Goal: Information Seeking & Learning: Learn about a topic

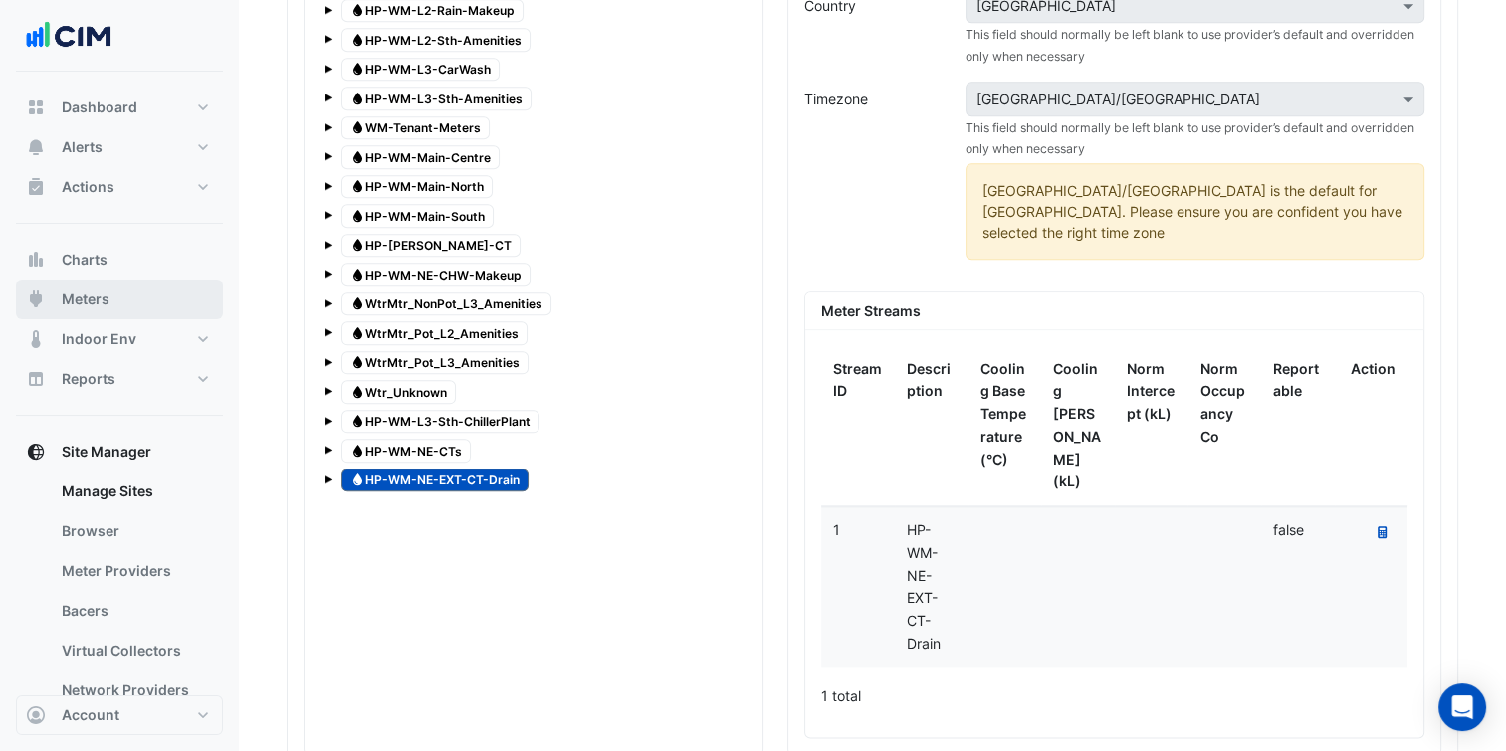
click at [110, 299] on button "Meters" at bounding box center [119, 300] width 207 height 40
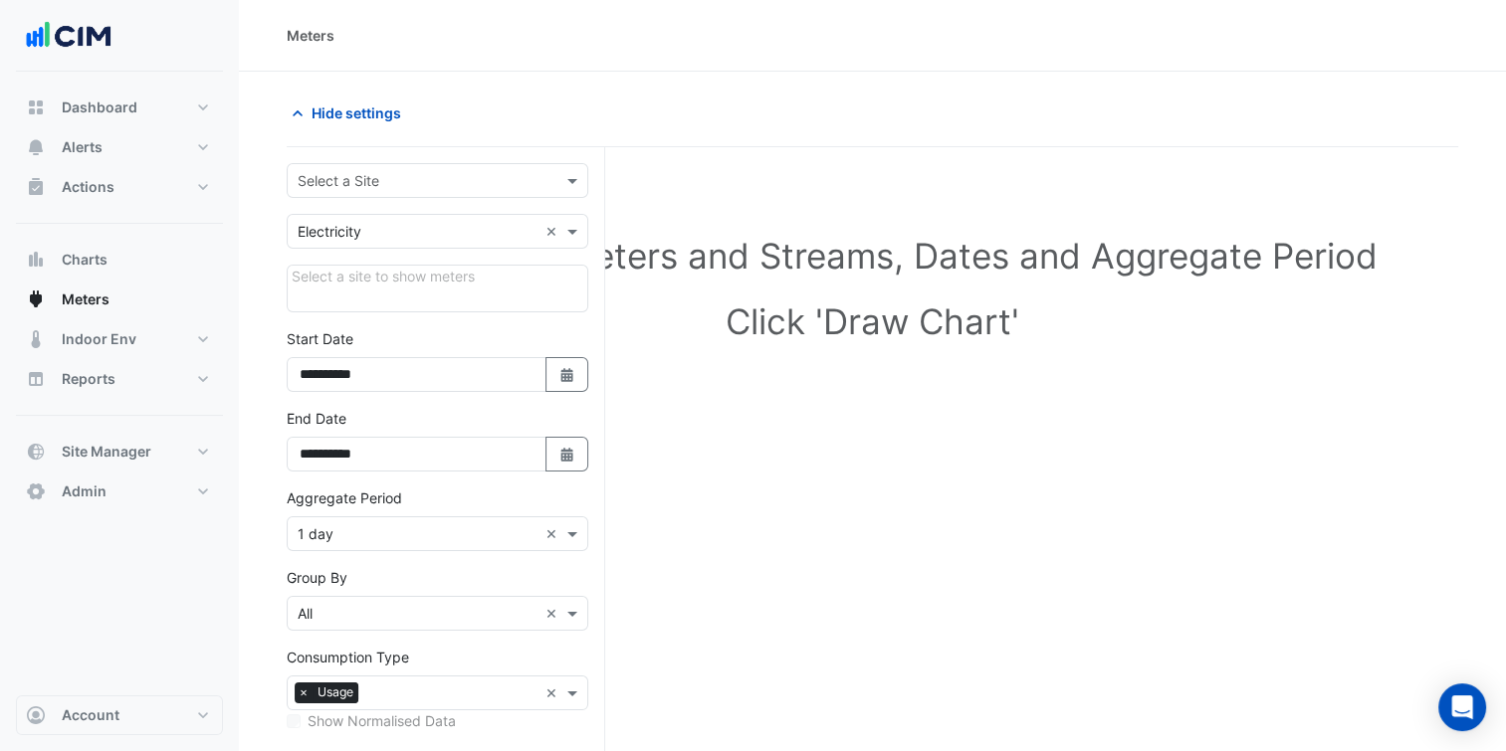
click at [403, 177] on input "text" at bounding box center [418, 181] width 240 height 21
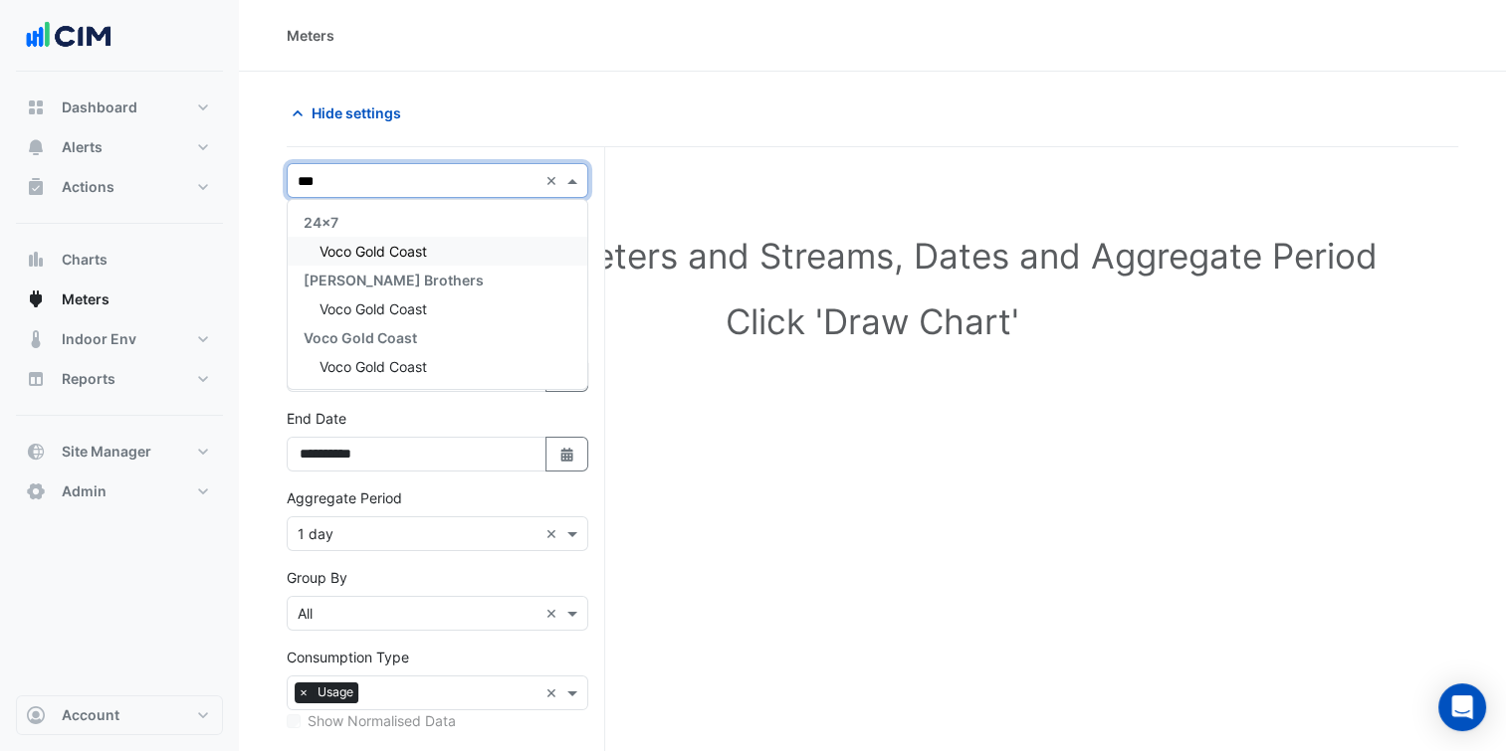
type input "****"
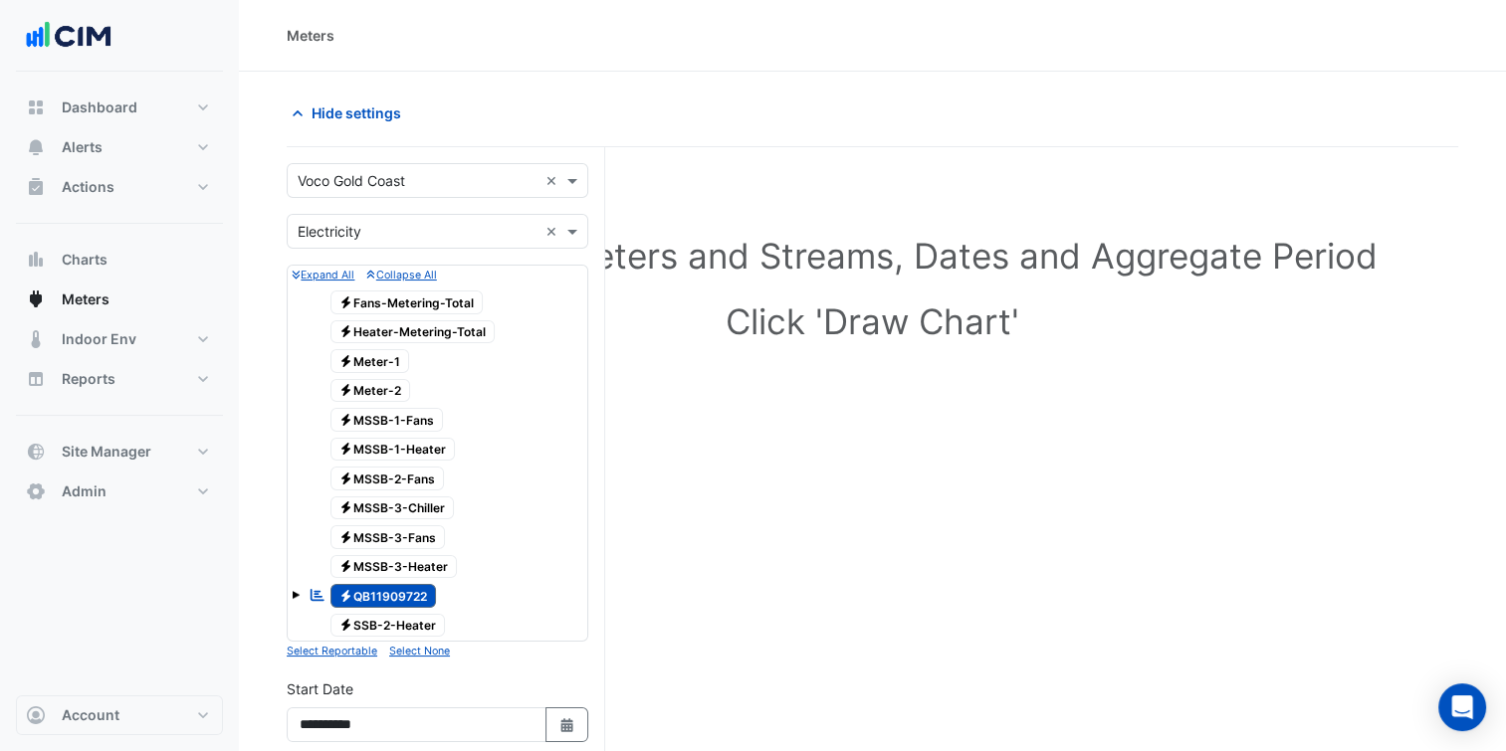
click at [293, 591] on span at bounding box center [296, 595] width 8 height 8
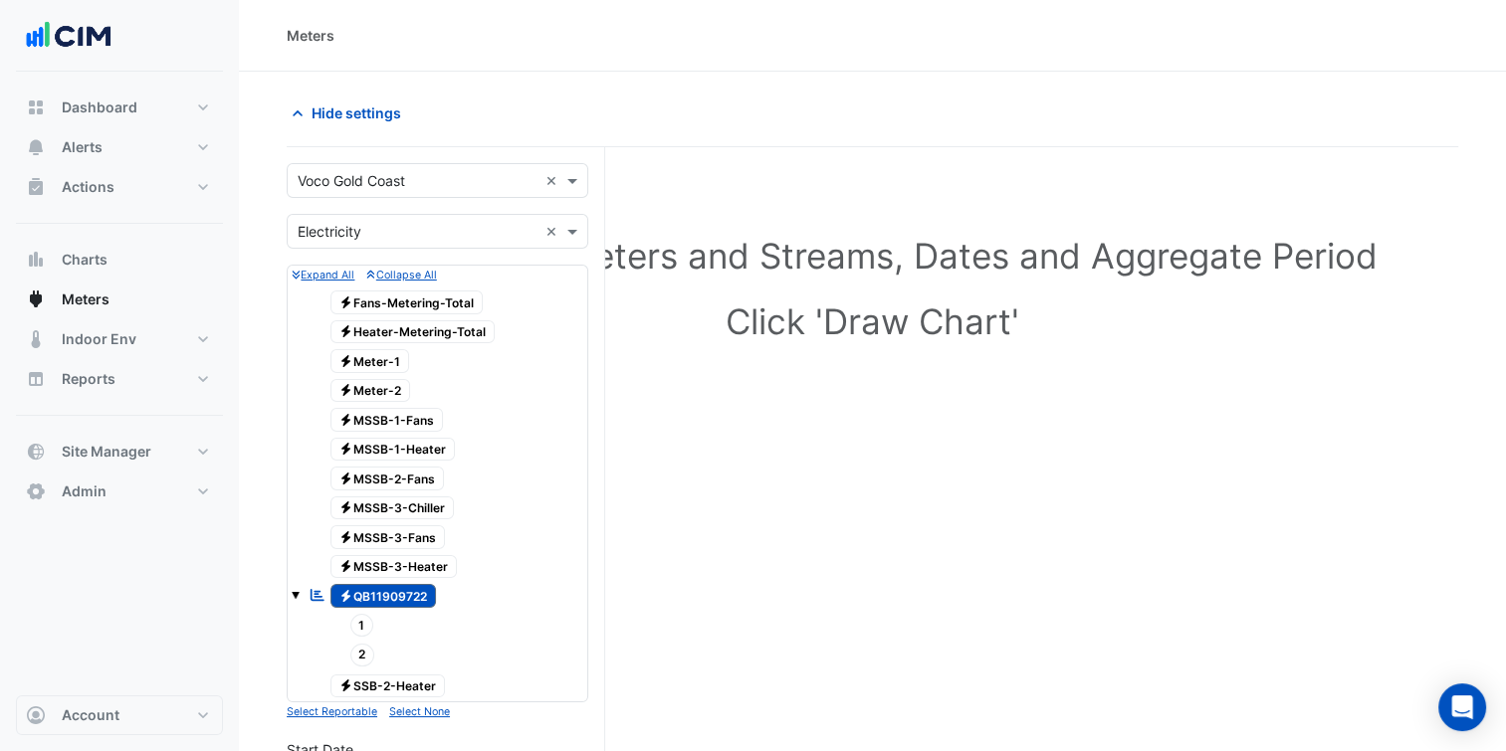
drag, startPoint x: 371, startPoint y: 588, endPoint x: 371, endPoint y: 604, distance: 15.9
click at [372, 589] on span "Electricity QB11909722" at bounding box center [383, 596] width 106 height 24
click at [360, 644] on span "2" at bounding box center [362, 655] width 25 height 23
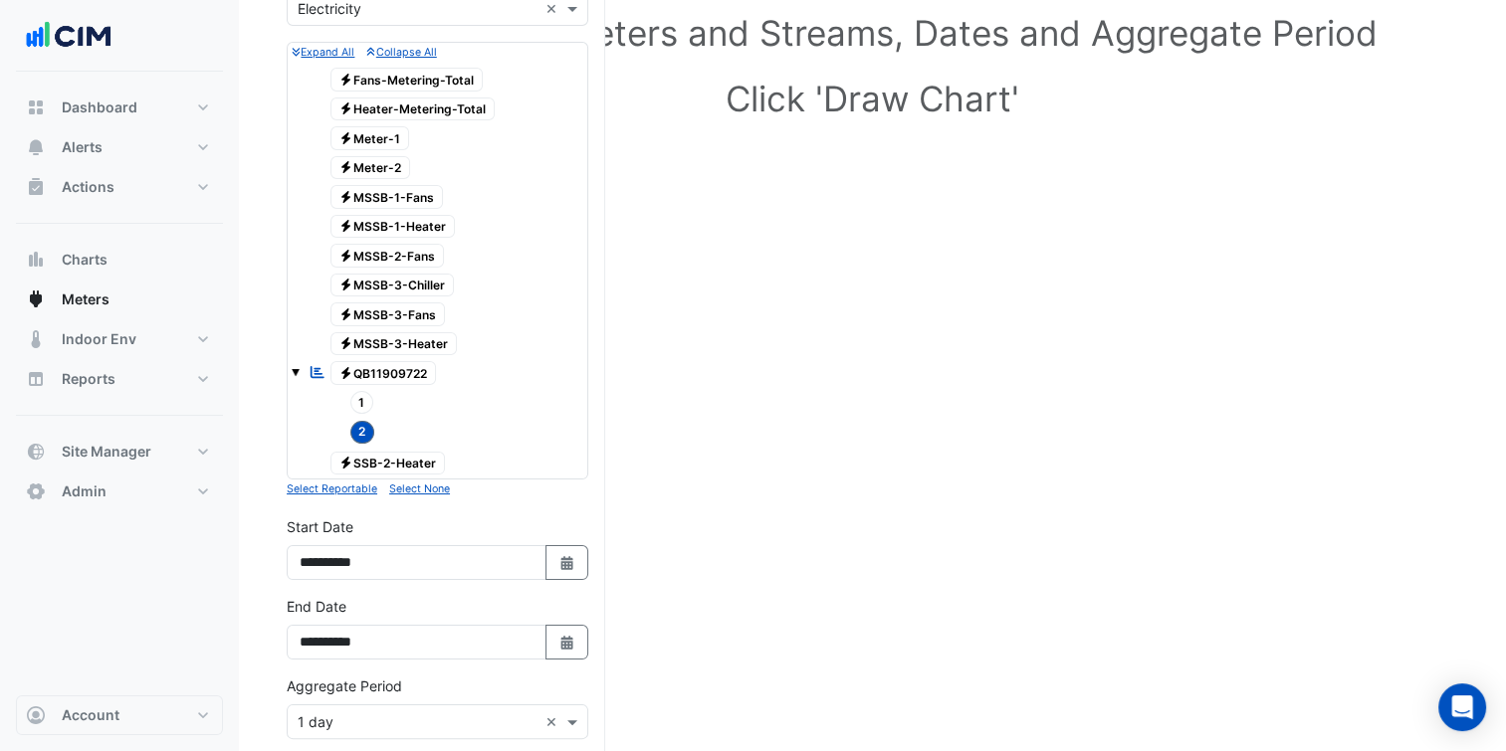
scroll to position [226, 0]
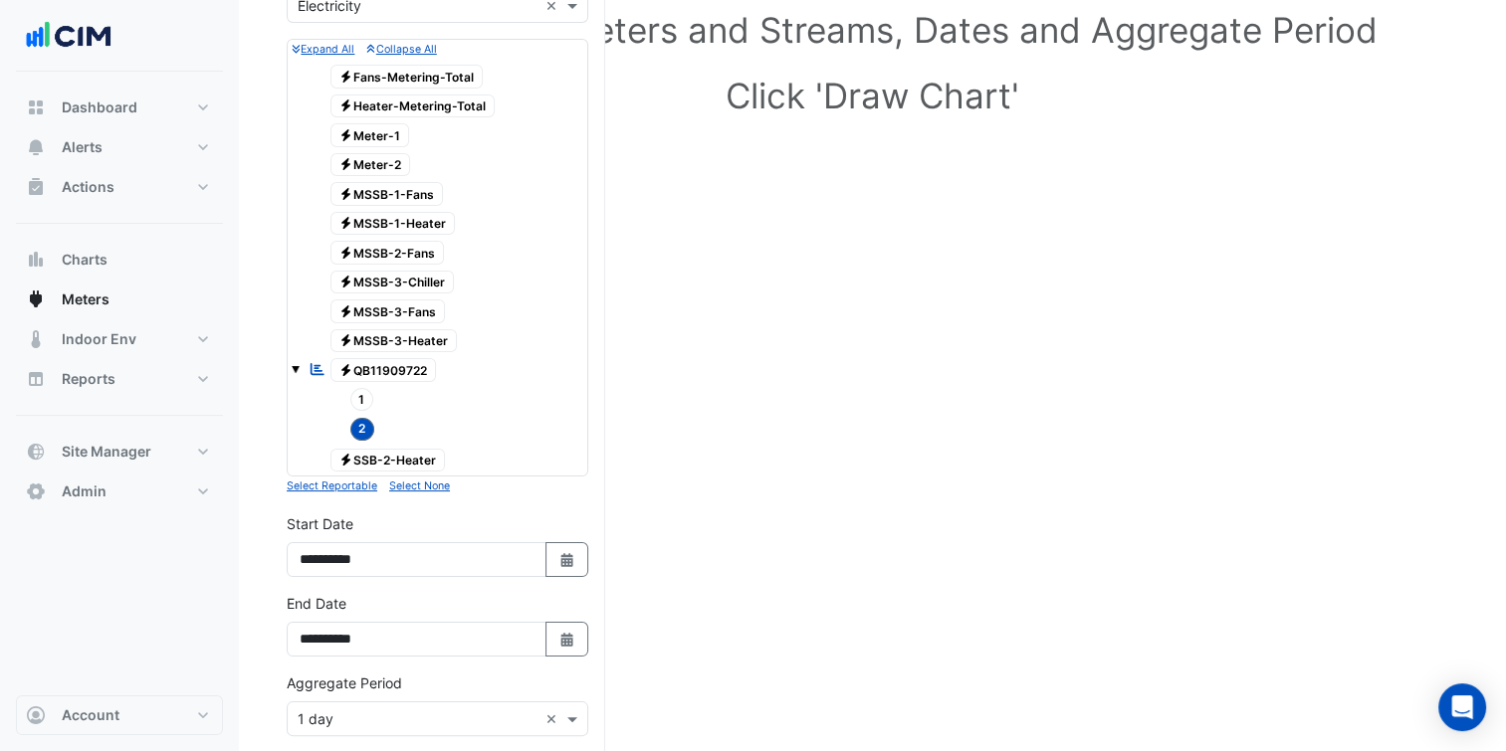
click at [573, 553] on icon "Select Date" at bounding box center [567, 560] width 18 height 14
select select "*"
select select "****"
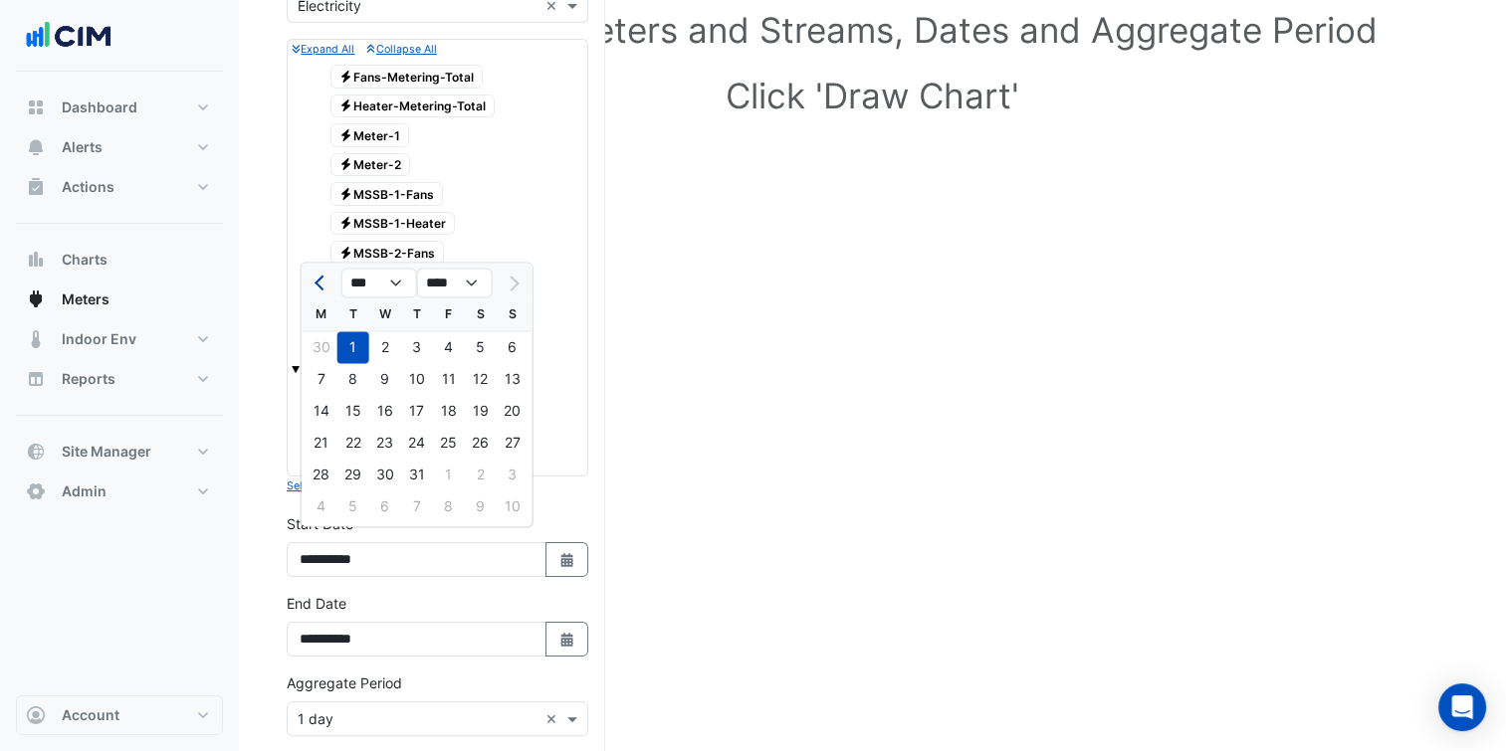
click at [316, 283] on span "Previous month" at bounding box center [321, 283] width 15 height 15
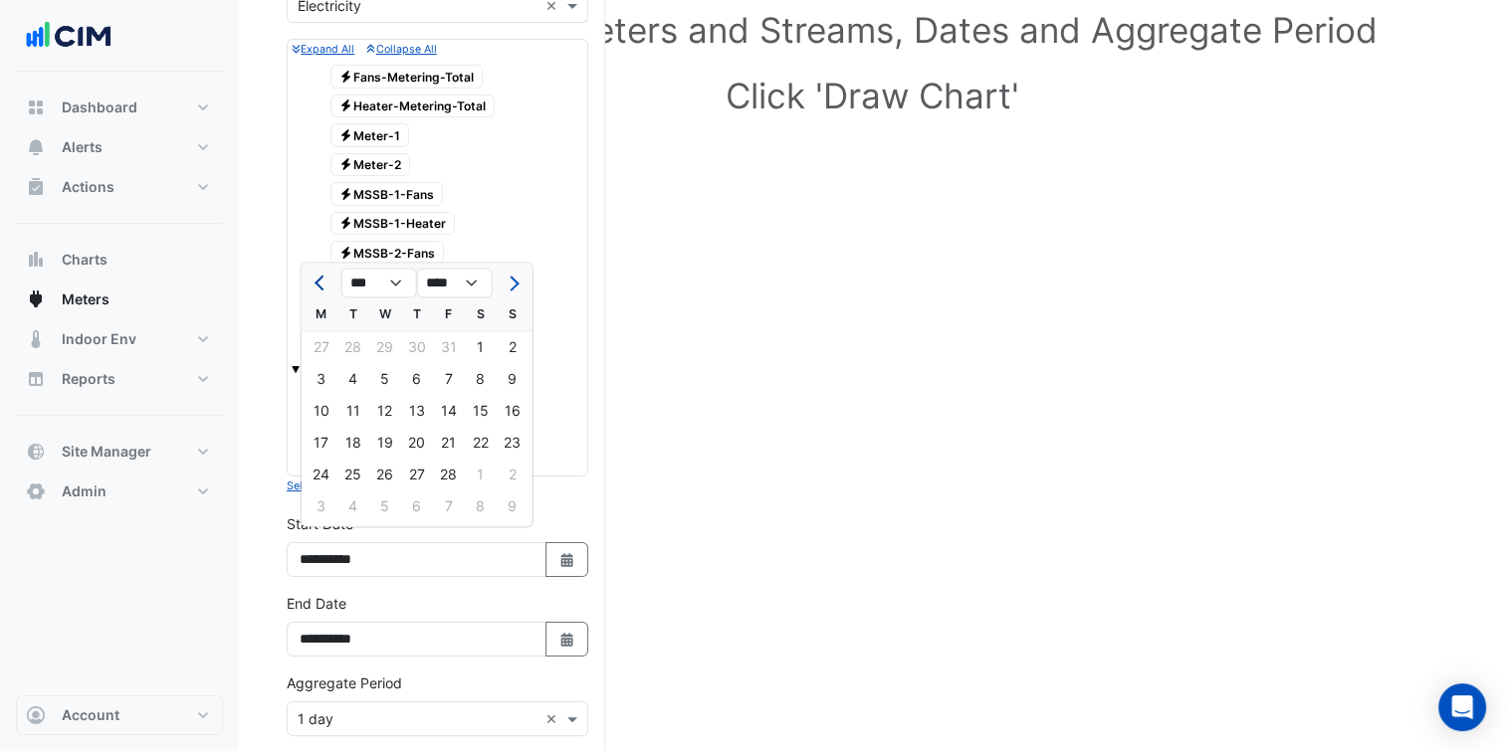
click at [316, 283] on span "Previous month" at bounding box center [321, 283] width 15 height 15
select select "*"
click at [378, 351] on div "1" at bounding box center [385, 347] width 32 height 32
type input "**********"
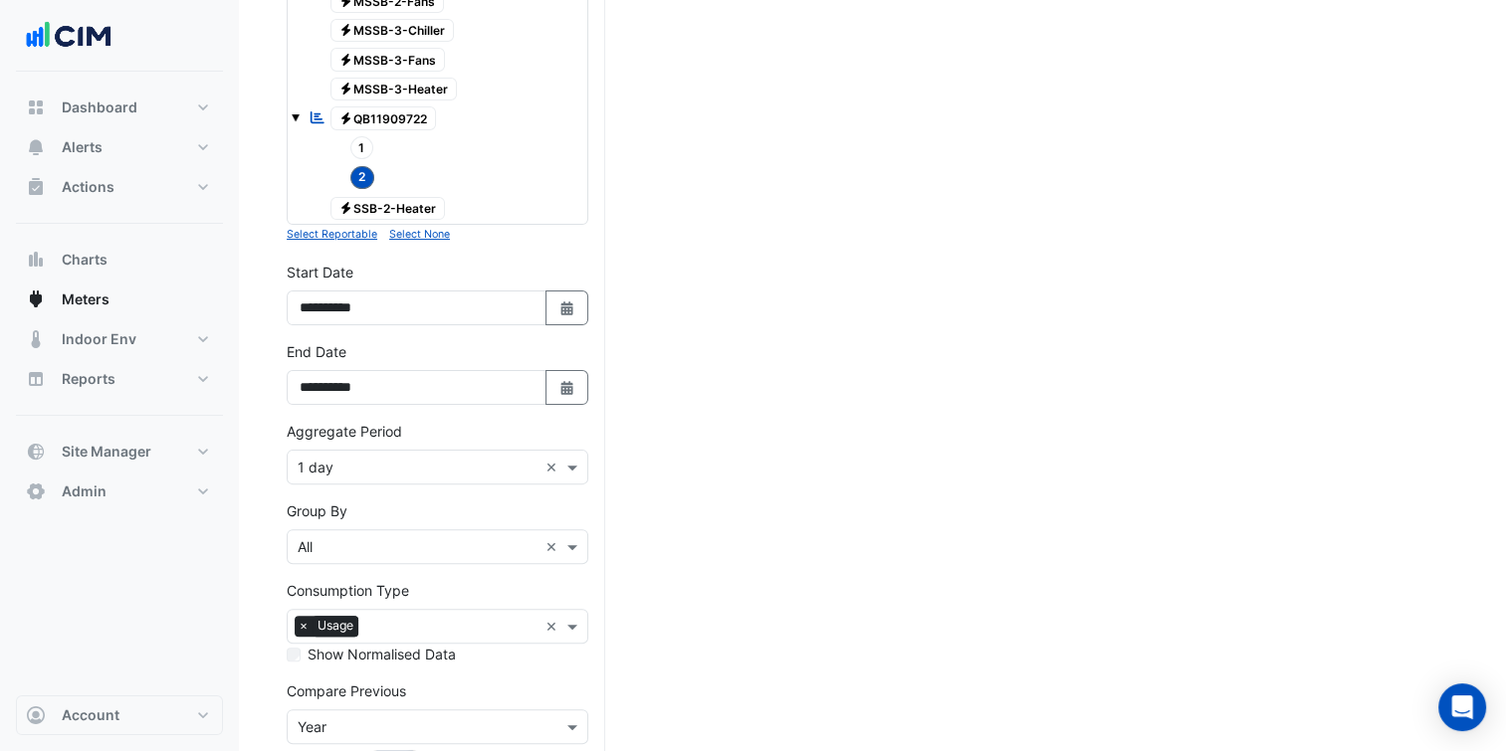
scroll to position [594, 0]
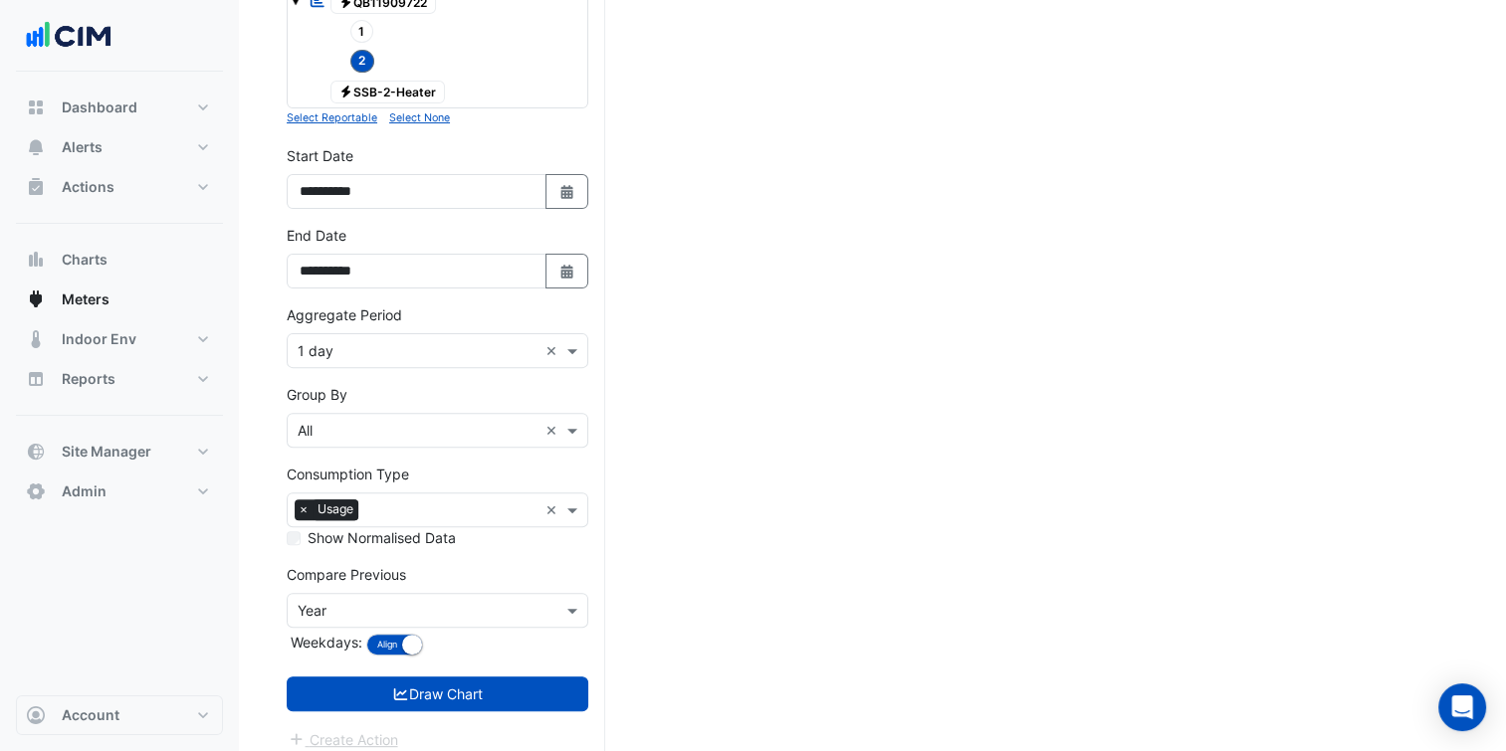
click at [382, 342] on input "text" at bounding box center [418, 351] width 240 height 21
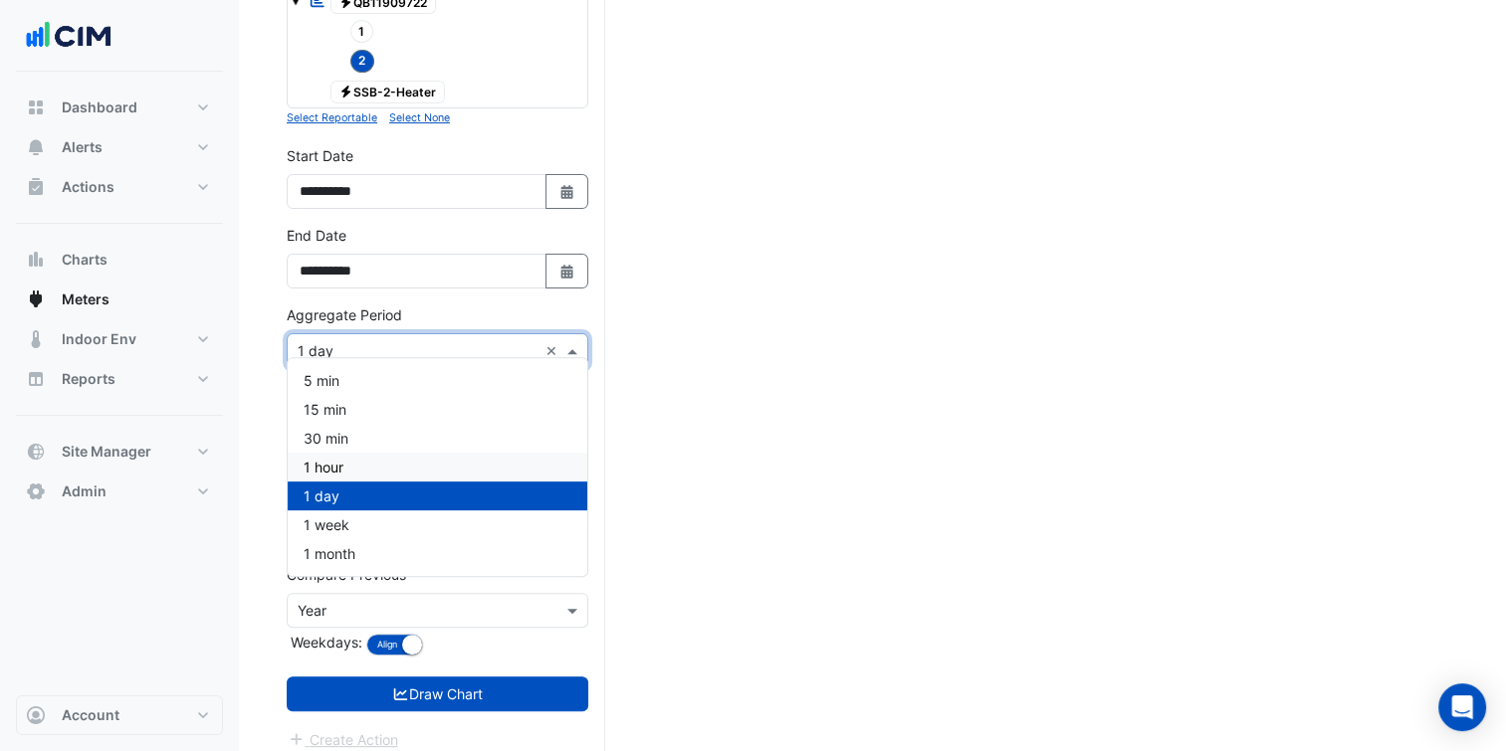
click at [344, 474] on div "1 hour" at bounding box center [438, 467] width 300 height 29
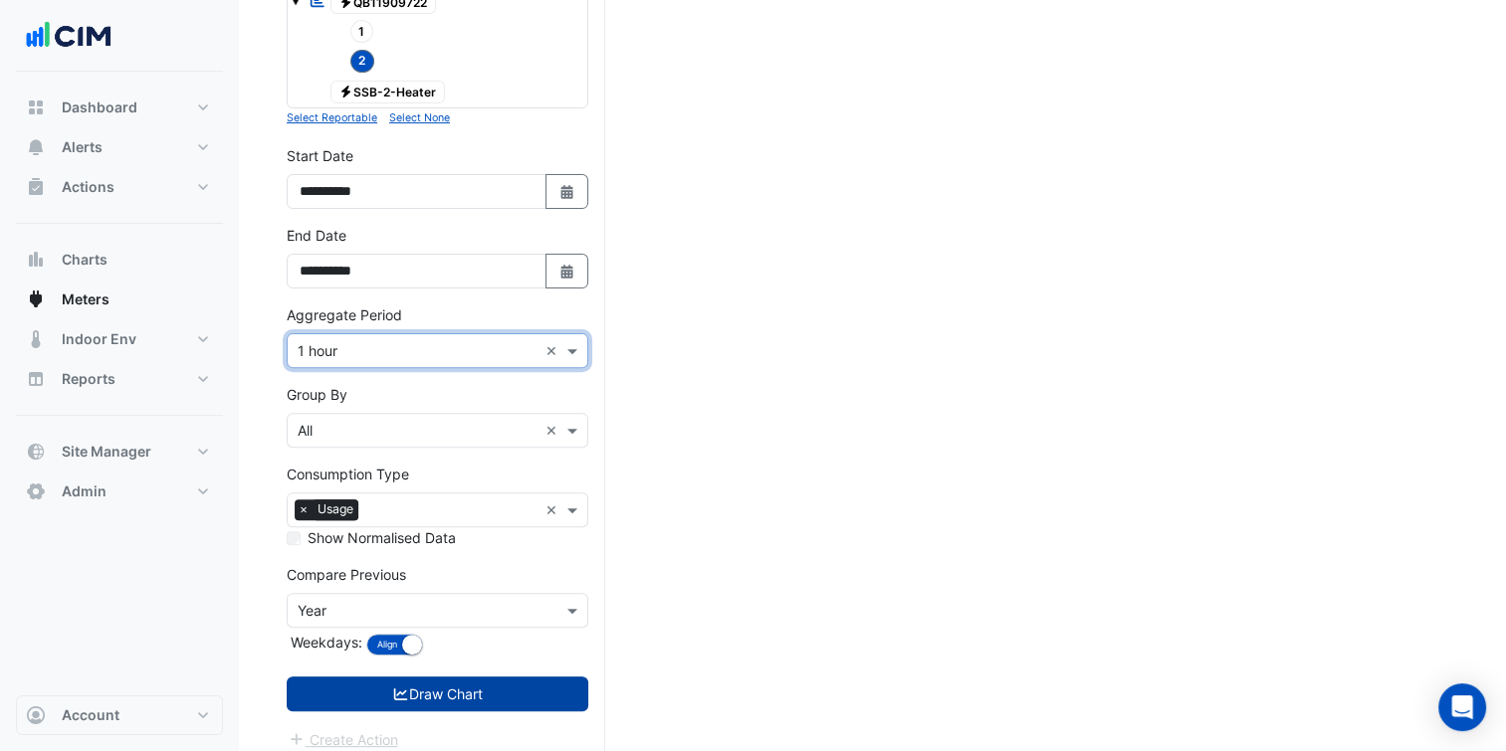
click at [452, 677] on button "Draw Chart" at bounding box center [438, 694] width 302 height 35
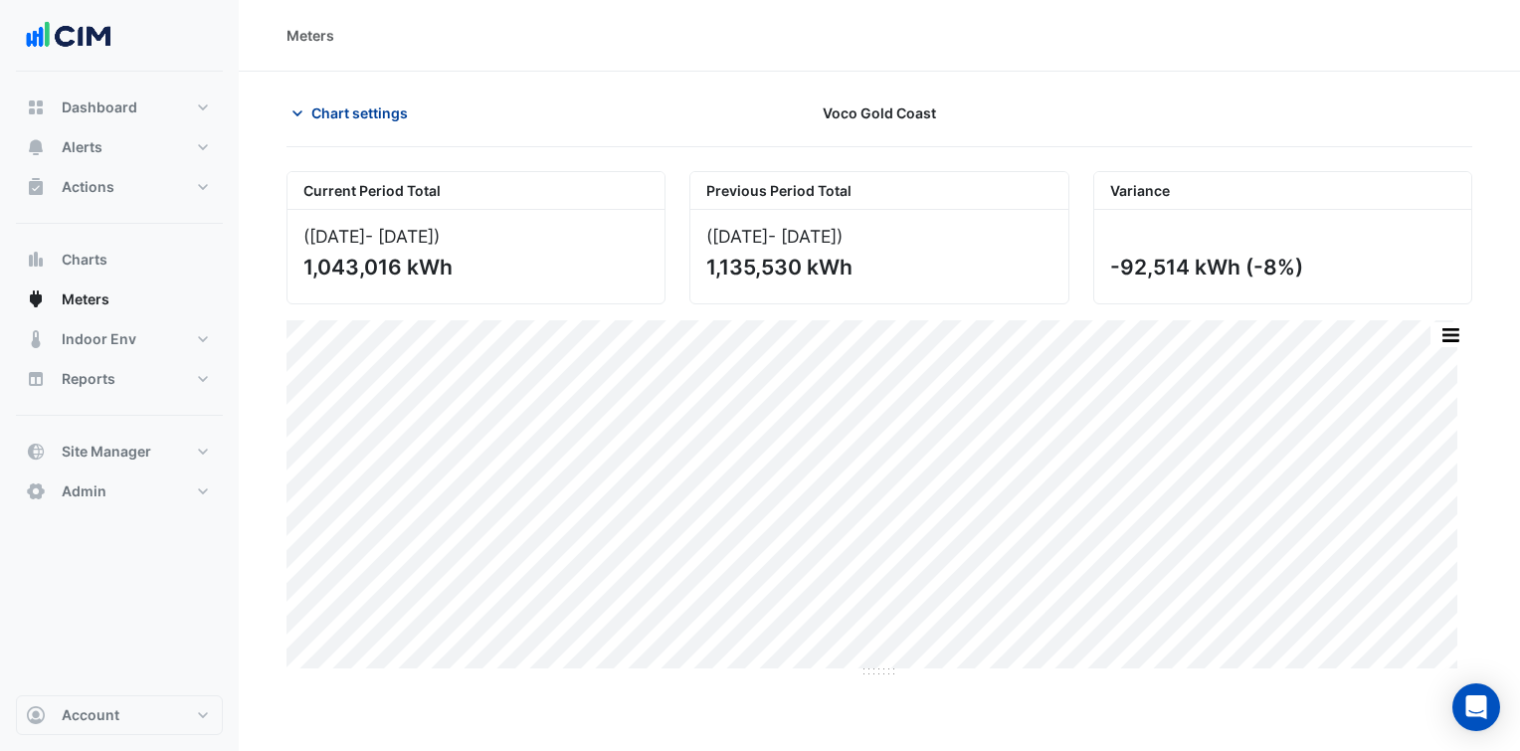
click at [344, 108] on span "Chart settings" at bounding box center [359, 112] width 97 height 21
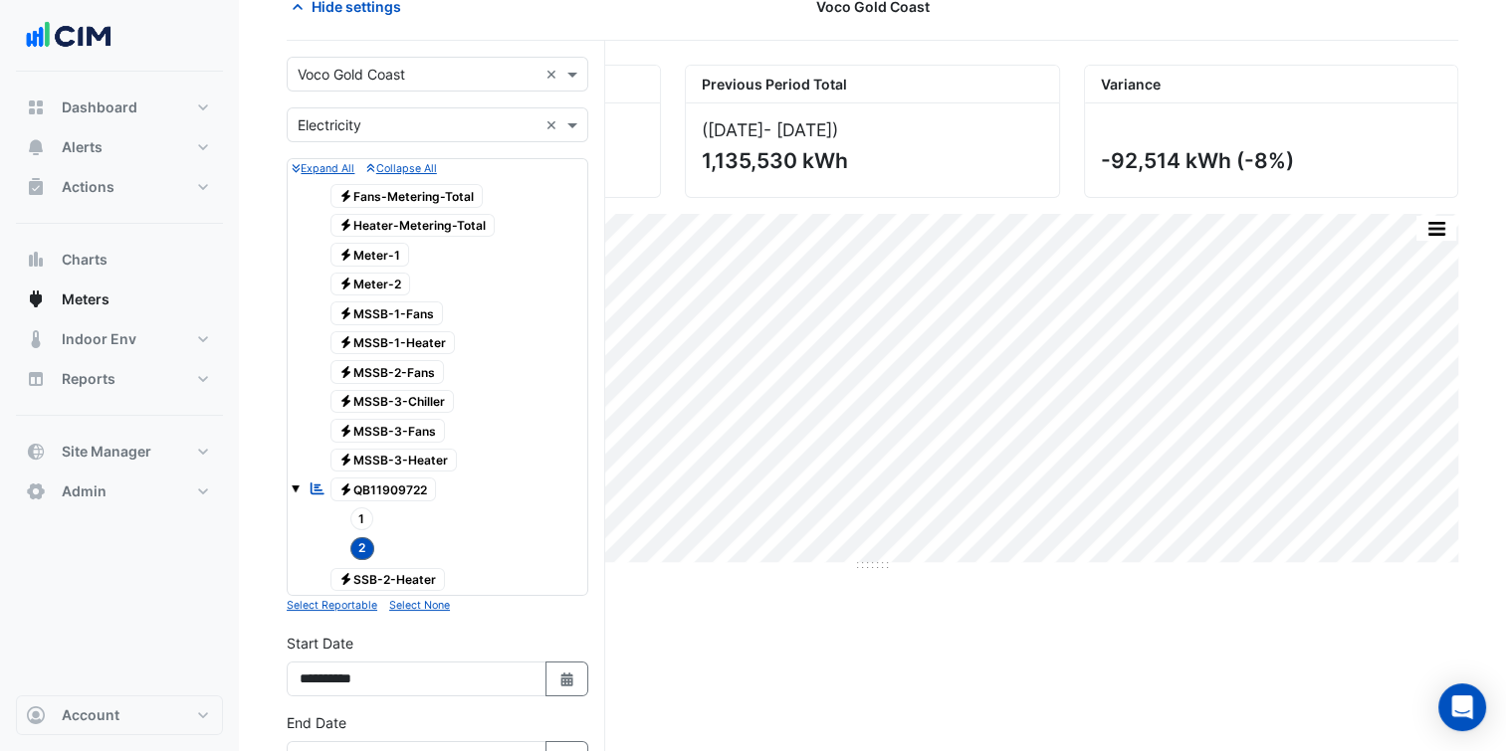
scroll to position [185, 0]
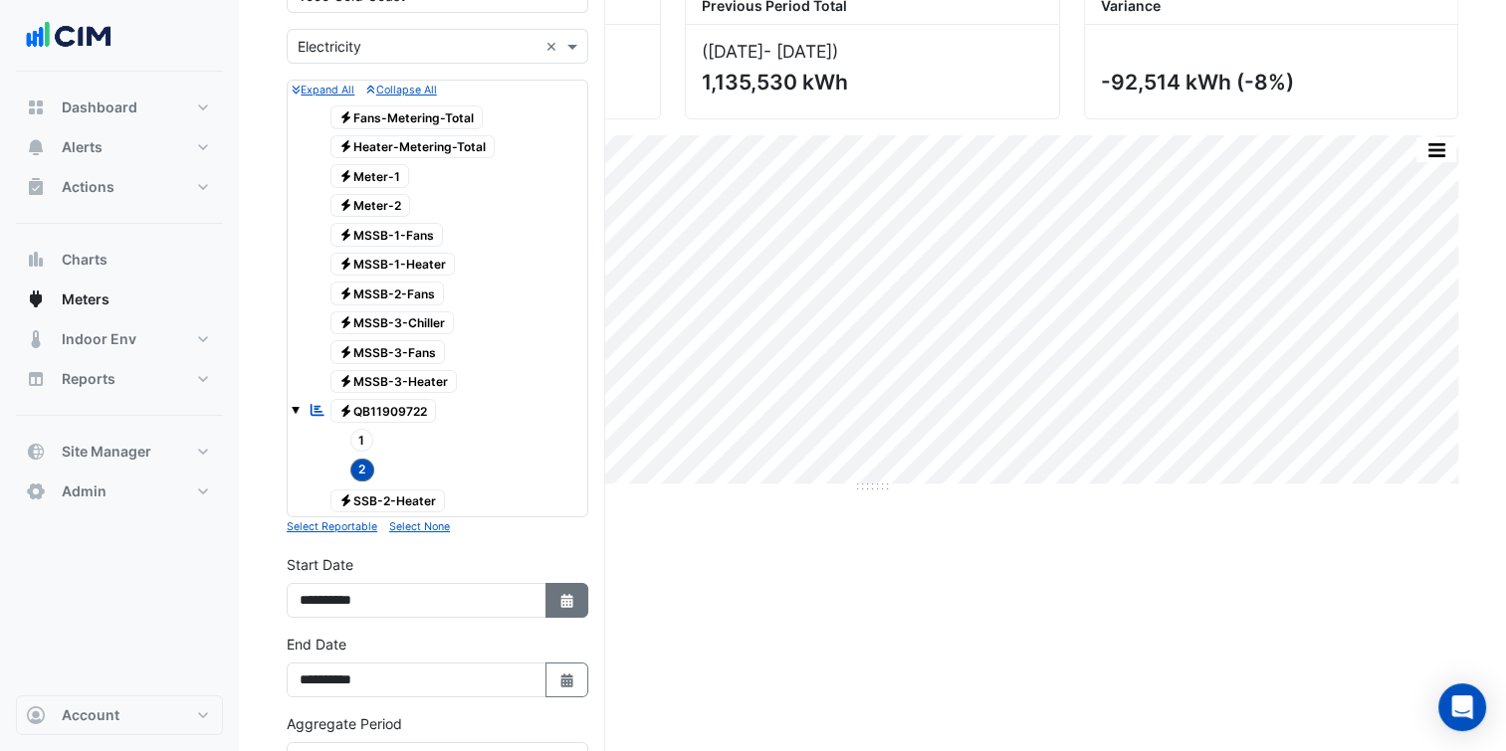
click at [560, 594] on icon "Select Date" at bounding box center [567, 601] width 18 height 14
select select "****"
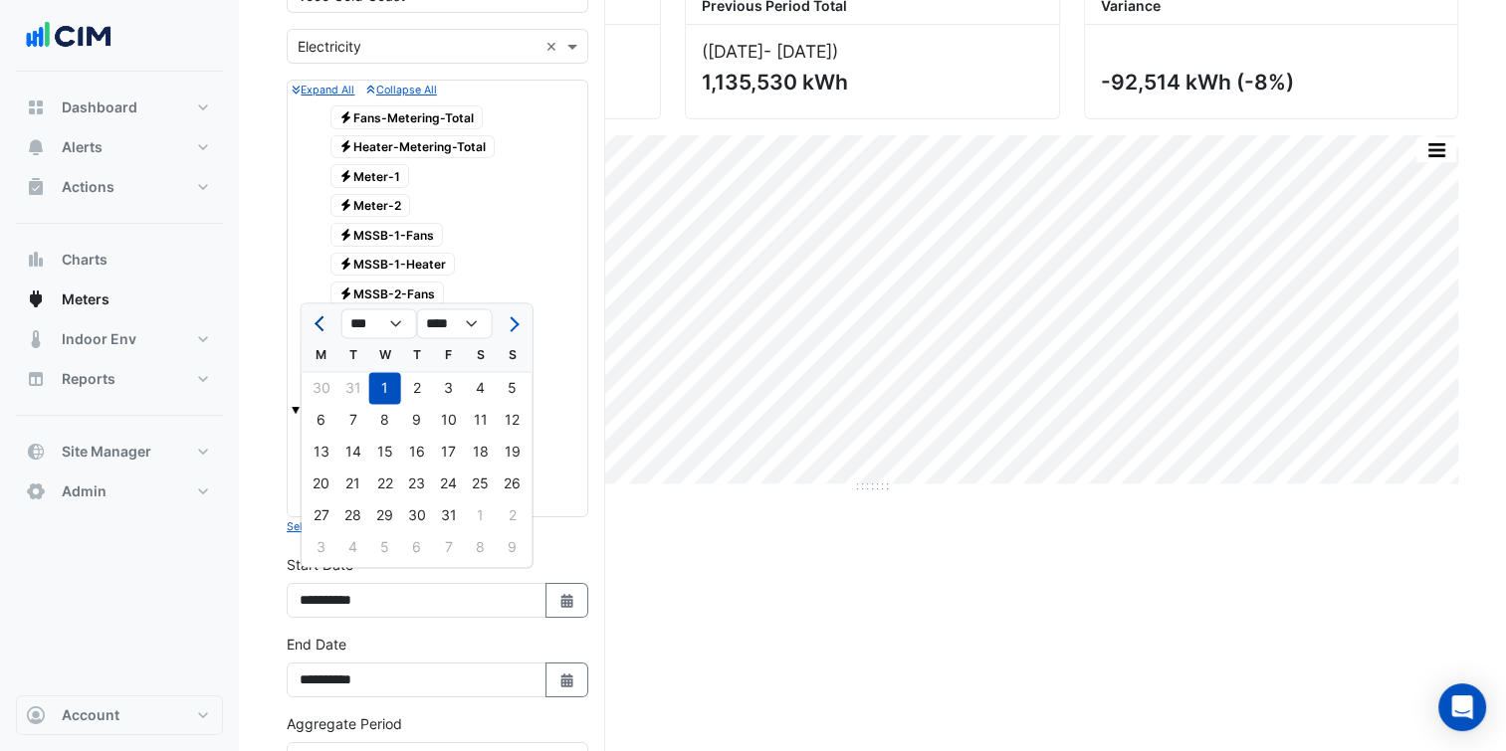
click at [312, 322] on button "Previous month" at bounding box center [321, 323] width 24 height 32
select select "**"
select select "****"
click at [312, 322] on button "Previous month" at bounding box center [321, 323] width 24 height 32
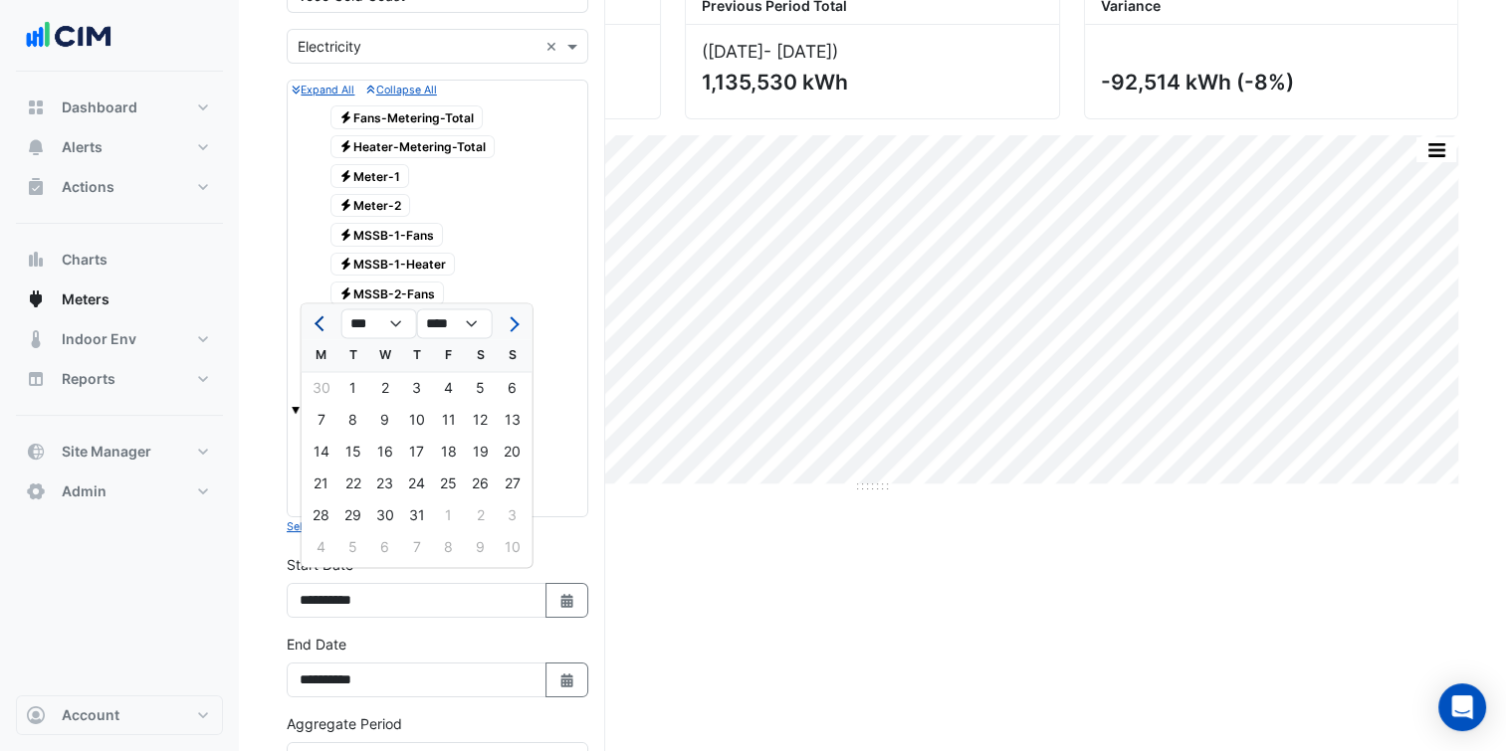
click at [312, 322] on button "Previous month" at bounding box center [321, 323] width 24 height 32
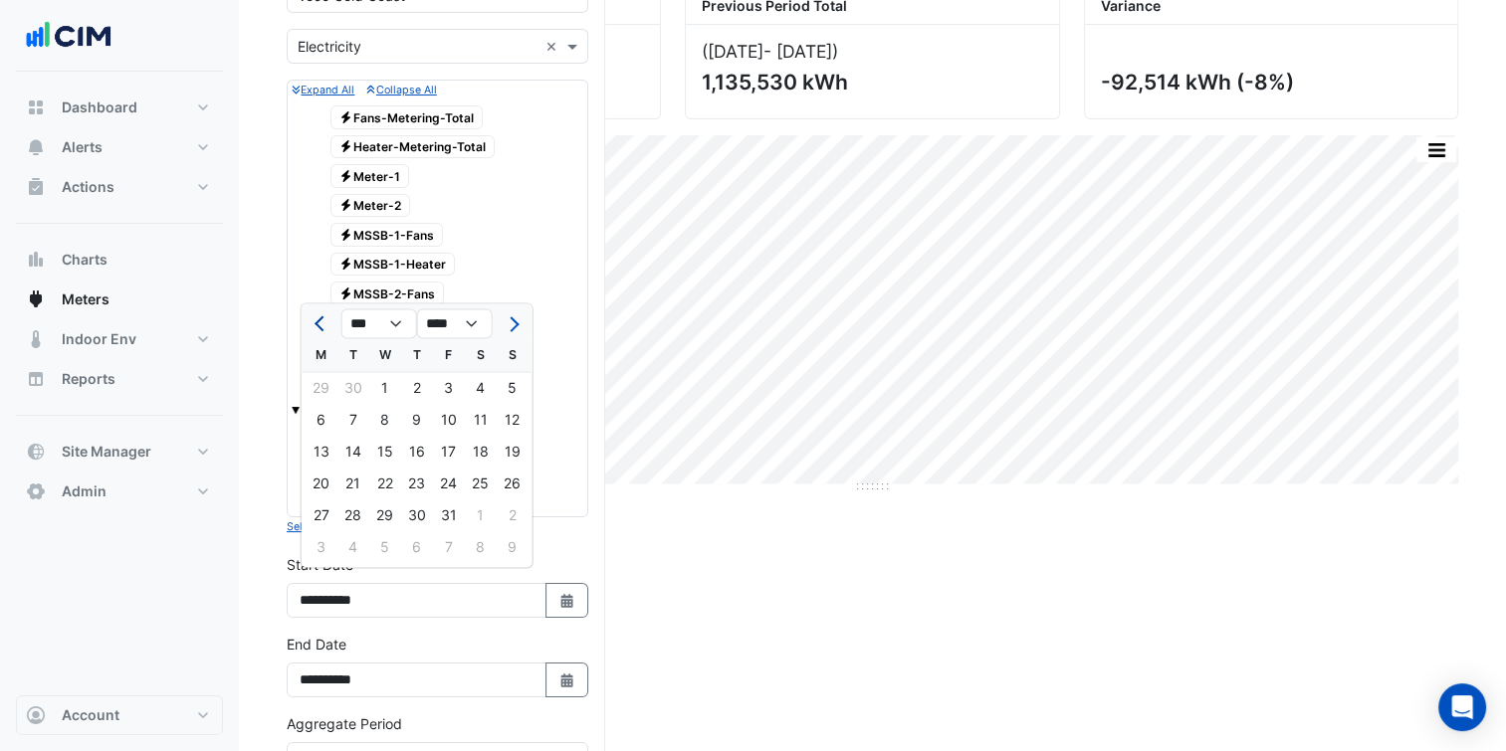
click at [312, 322] on button "Previous month" at bounding box center [321, 323] width 24 height 32
select select "*"
click at [435, 390] on div "1" at bounding box center [449, 388] width 32 height 32
type input "**********"
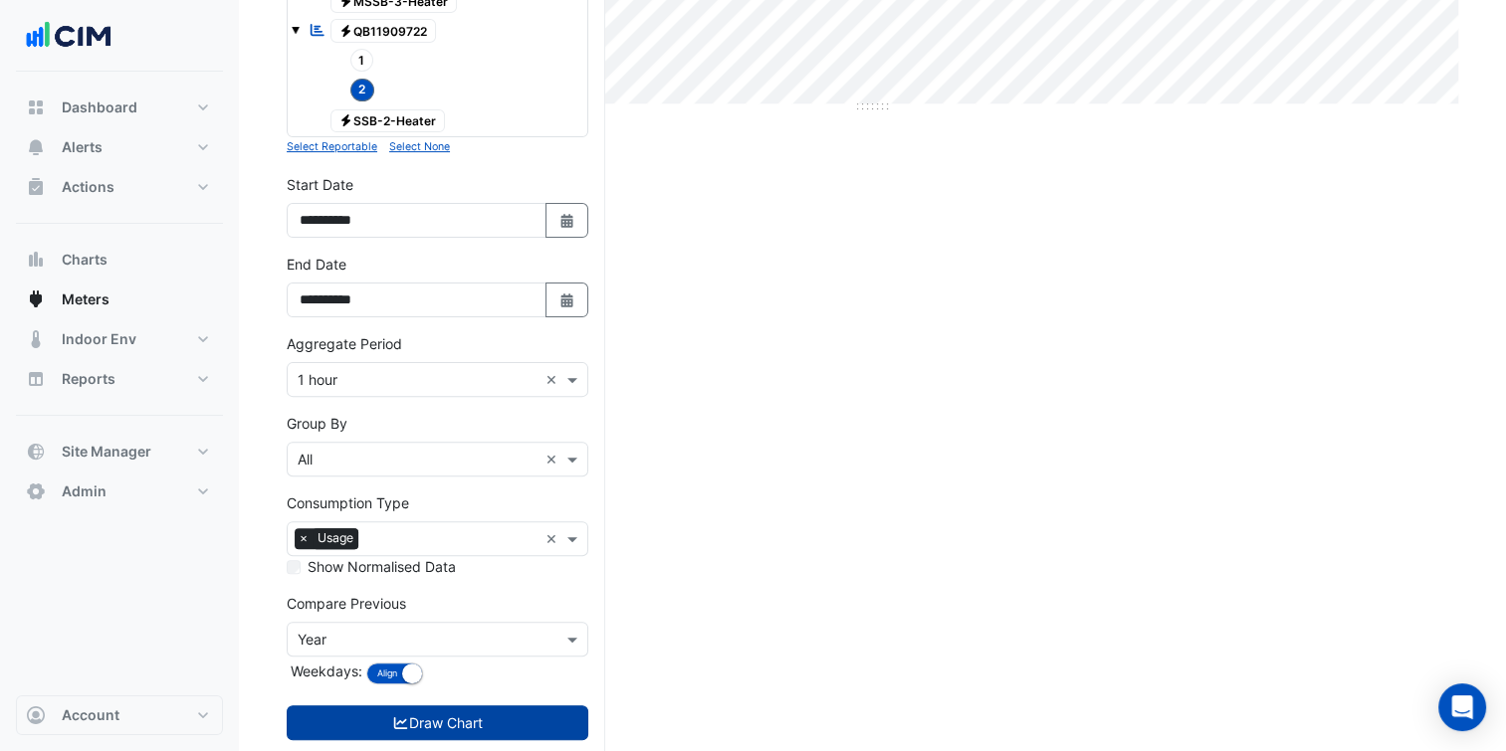
click at [492, 706] on button "Draw Chart" at bounding box center [438, 723] width 302 height 35
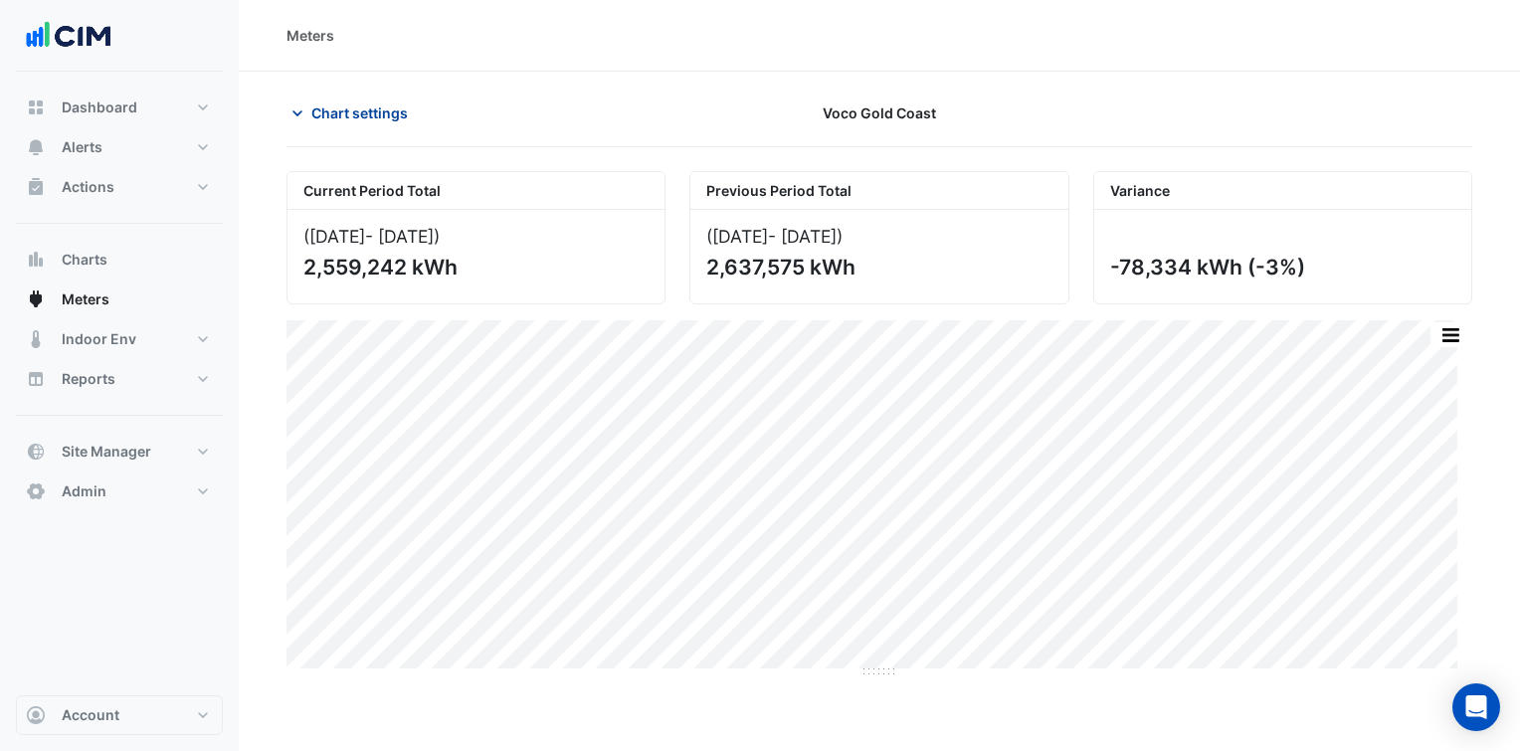
click at [387, 115] on span "Chart settings" at bounding box center [359, 112] width 97 height 21
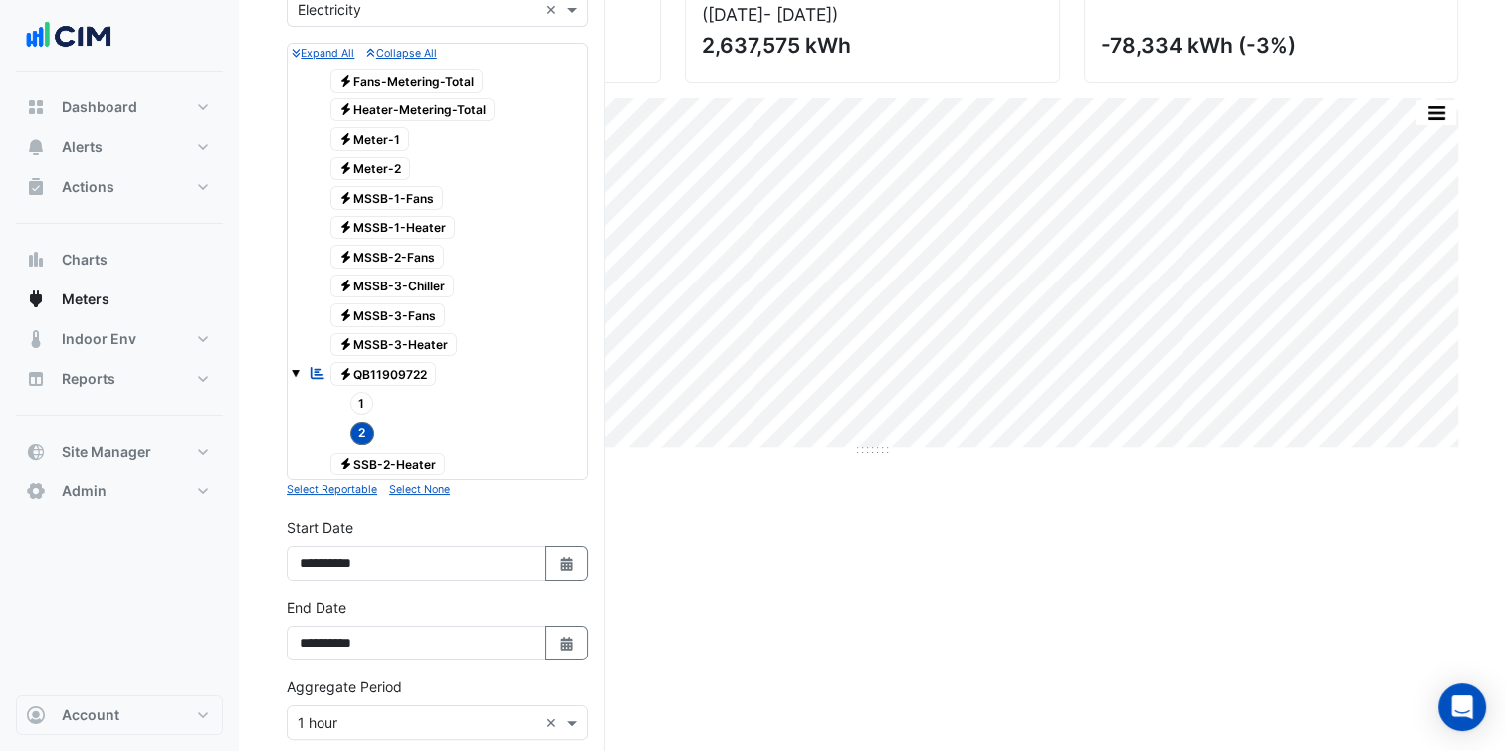
scroll to position [223, 0]
click at [557, 545] on button "Select Date" at bounding box center [567, 562] width 44 height 35
select select "*"
select select "****"
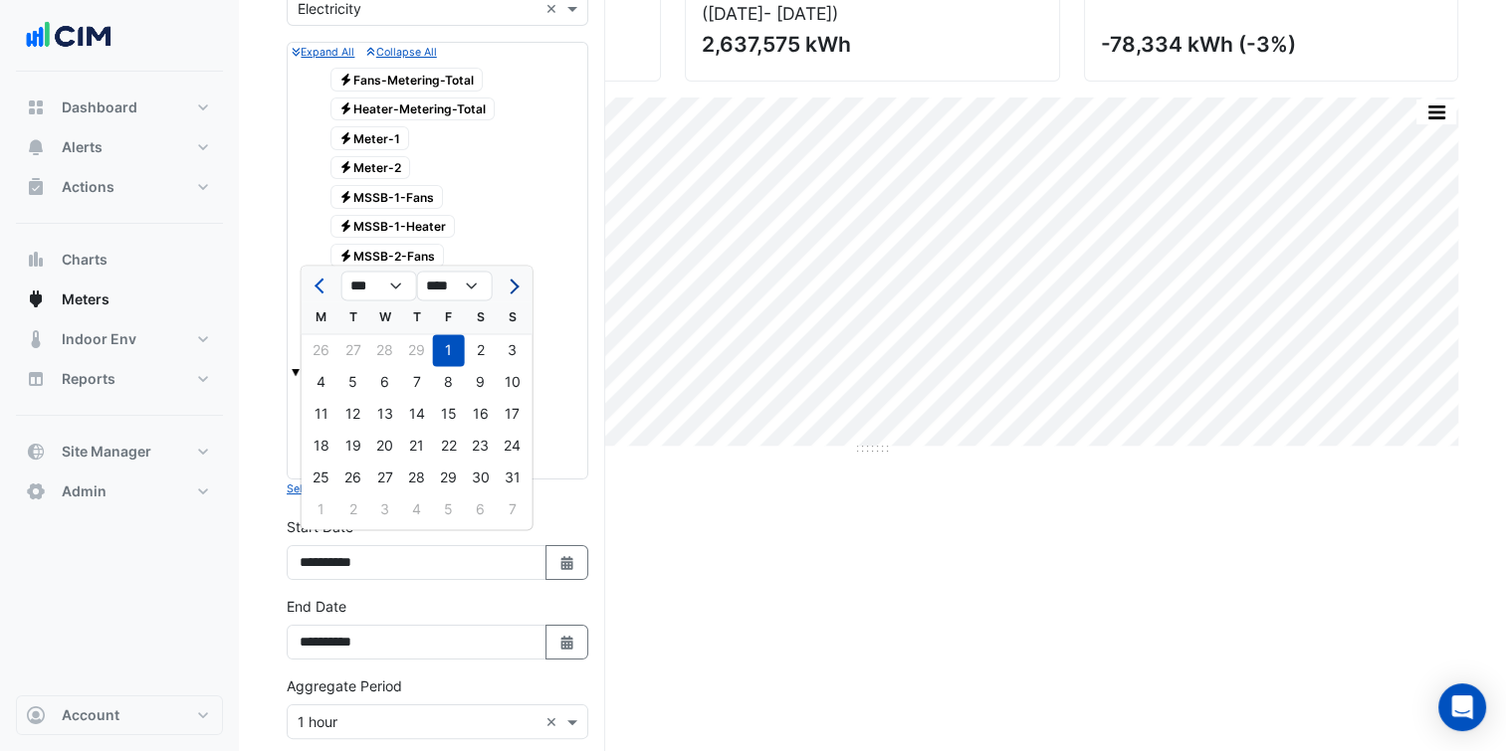
click at [519, 293] on button "Next month" at bounding box center [513, 286] width 24 height 32
click at [515, 289] on button "Next month" at bounding box center [513, 286] width 24 height 32
click at [515, 289] on span "Next month" at bounding box center [511, 286] width 15 height 15
select select "*"
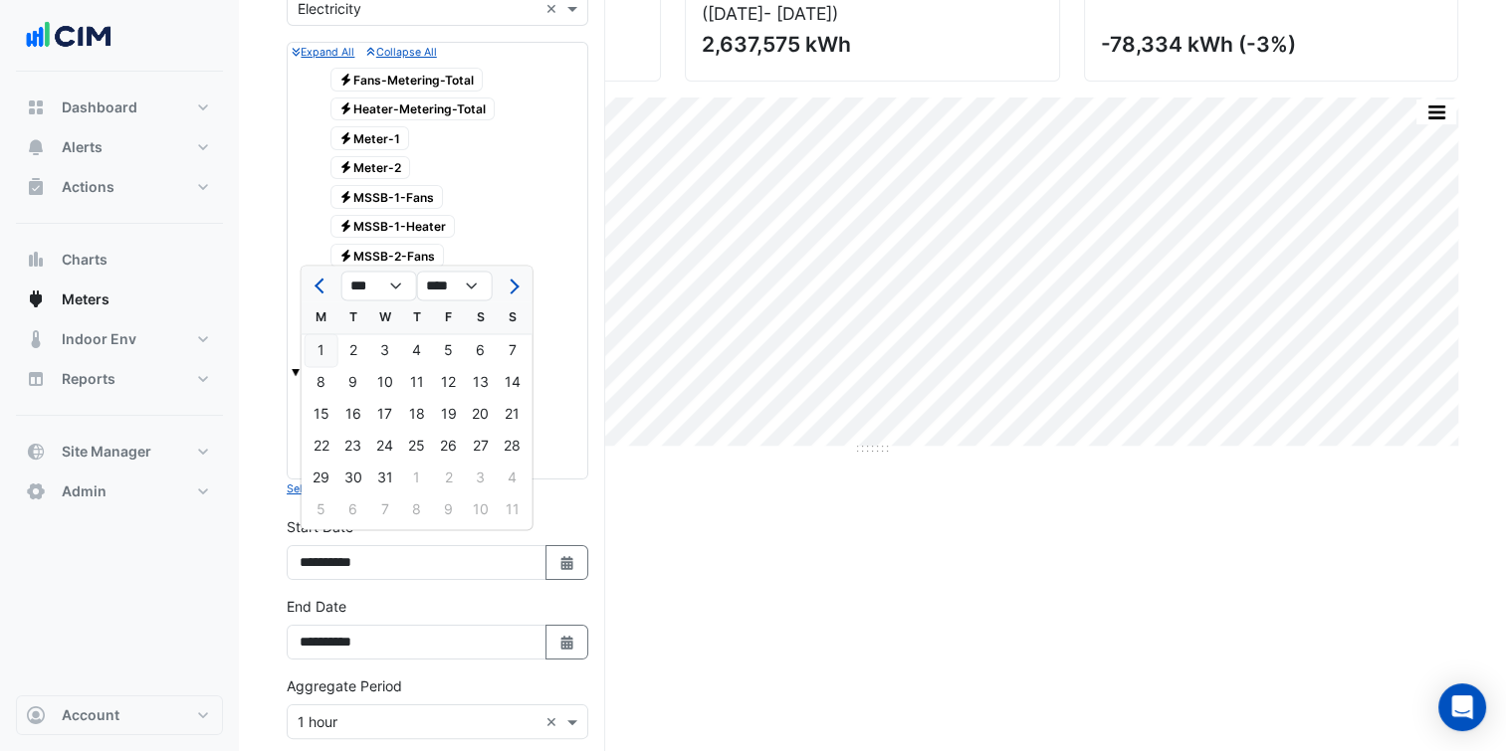
click at [323, 348] on div "1" at bounding box center [321, 350] width 32 height 32
type input "**********"
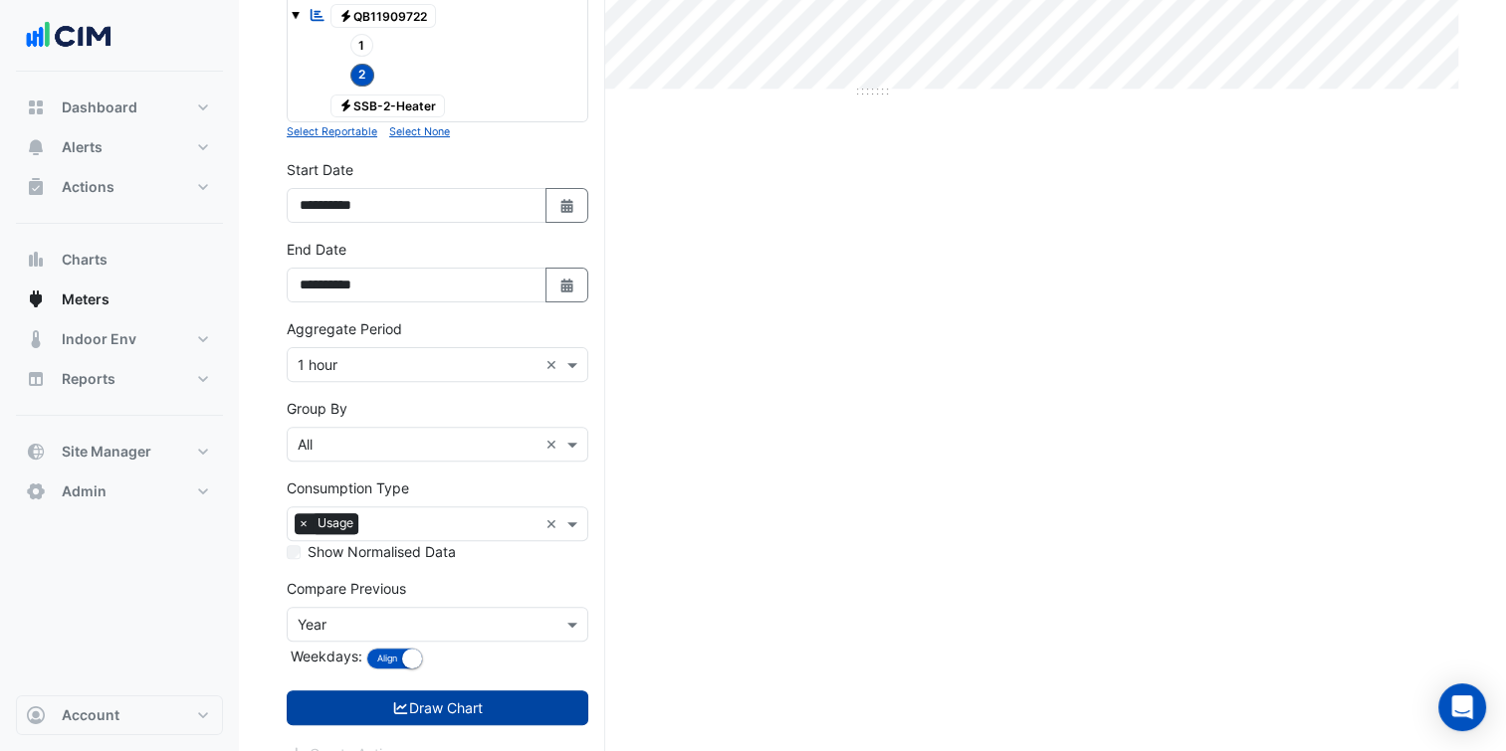
click at [498, 691] on button "Draw Chart" at bounding box center [438, 708] width 302 height 35
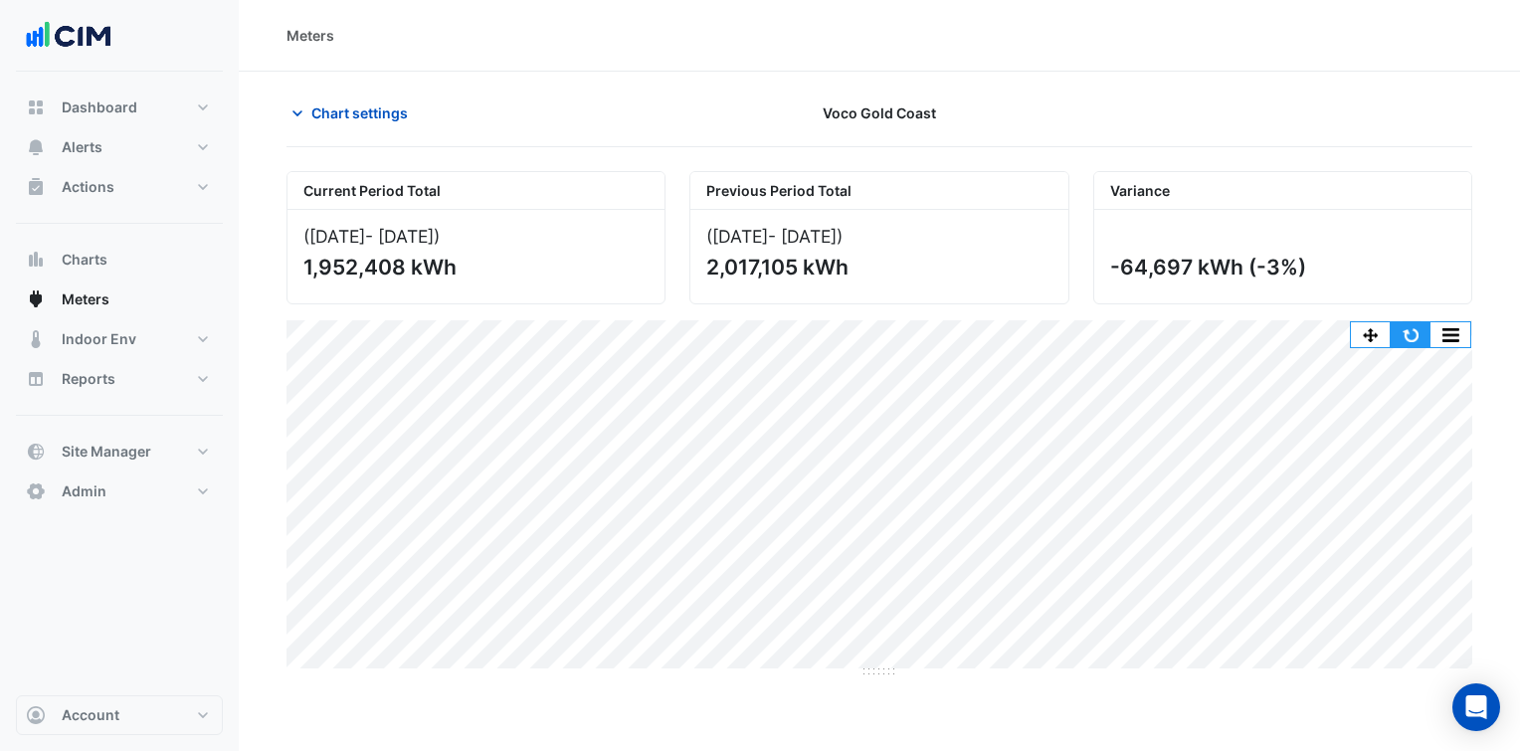
click at [1425, 337] on button "button" at bounding box center [1411, 334] width 40 height 25
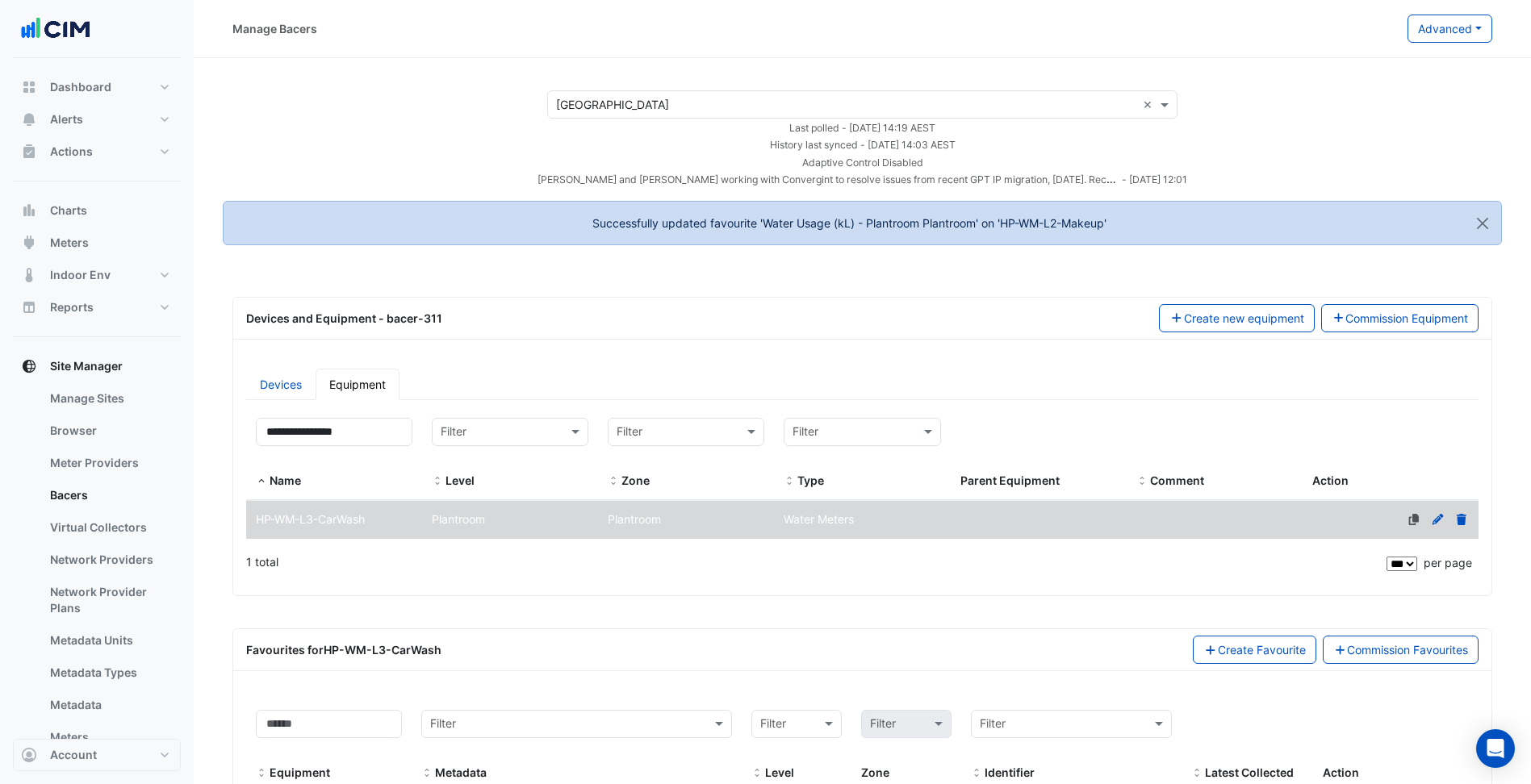
select select "***"
click at [746, 81] on section "Select a Site × Highpoint Shopping Centre × Last polled - Mon 25-Aug-2025 14:19…" at bounding box center [862, 519] width 1337 height 921
click at [746, 98] on input "text" at bounding box center [846, 105] width 580 height 17
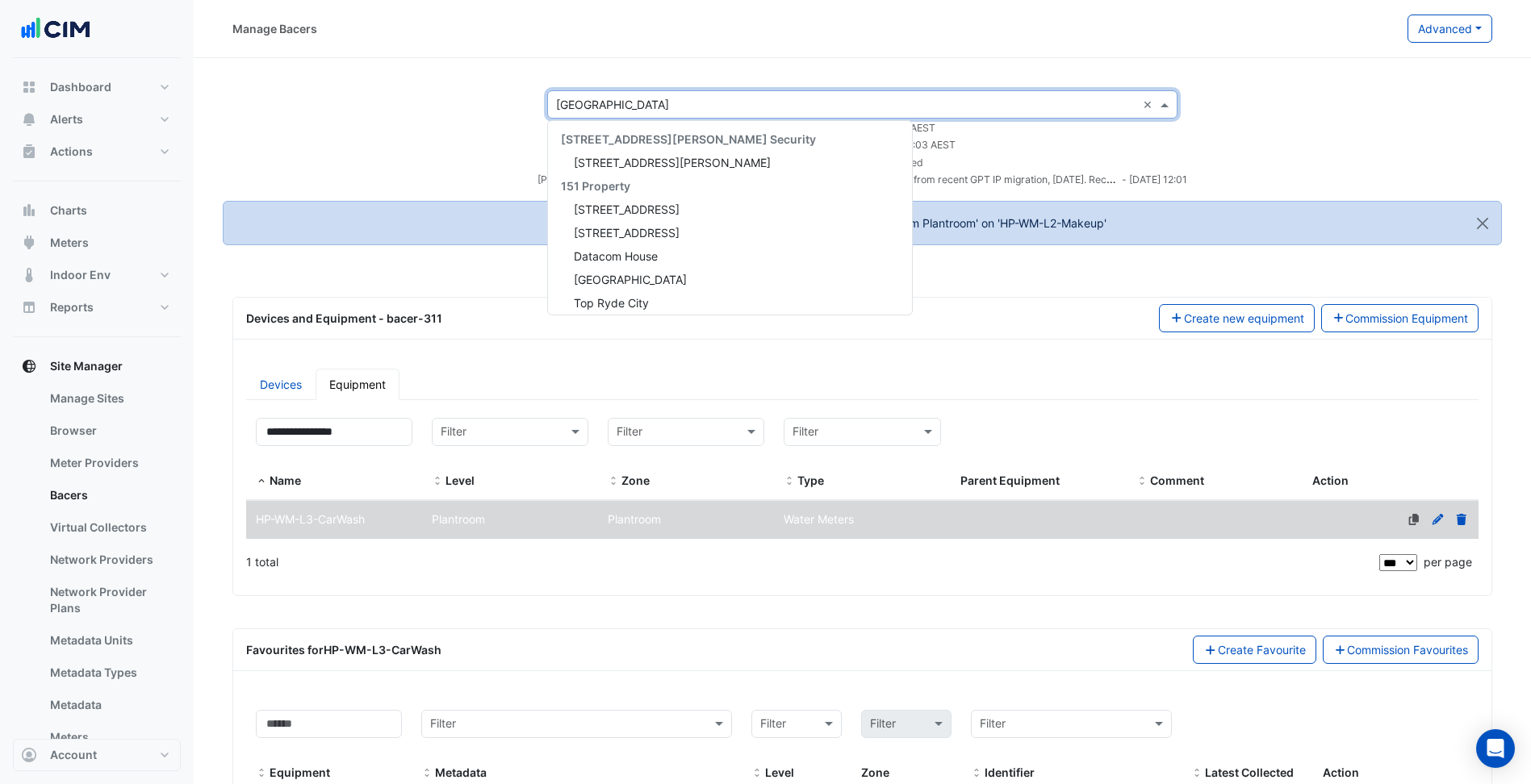
scroll to position [11775, 0]
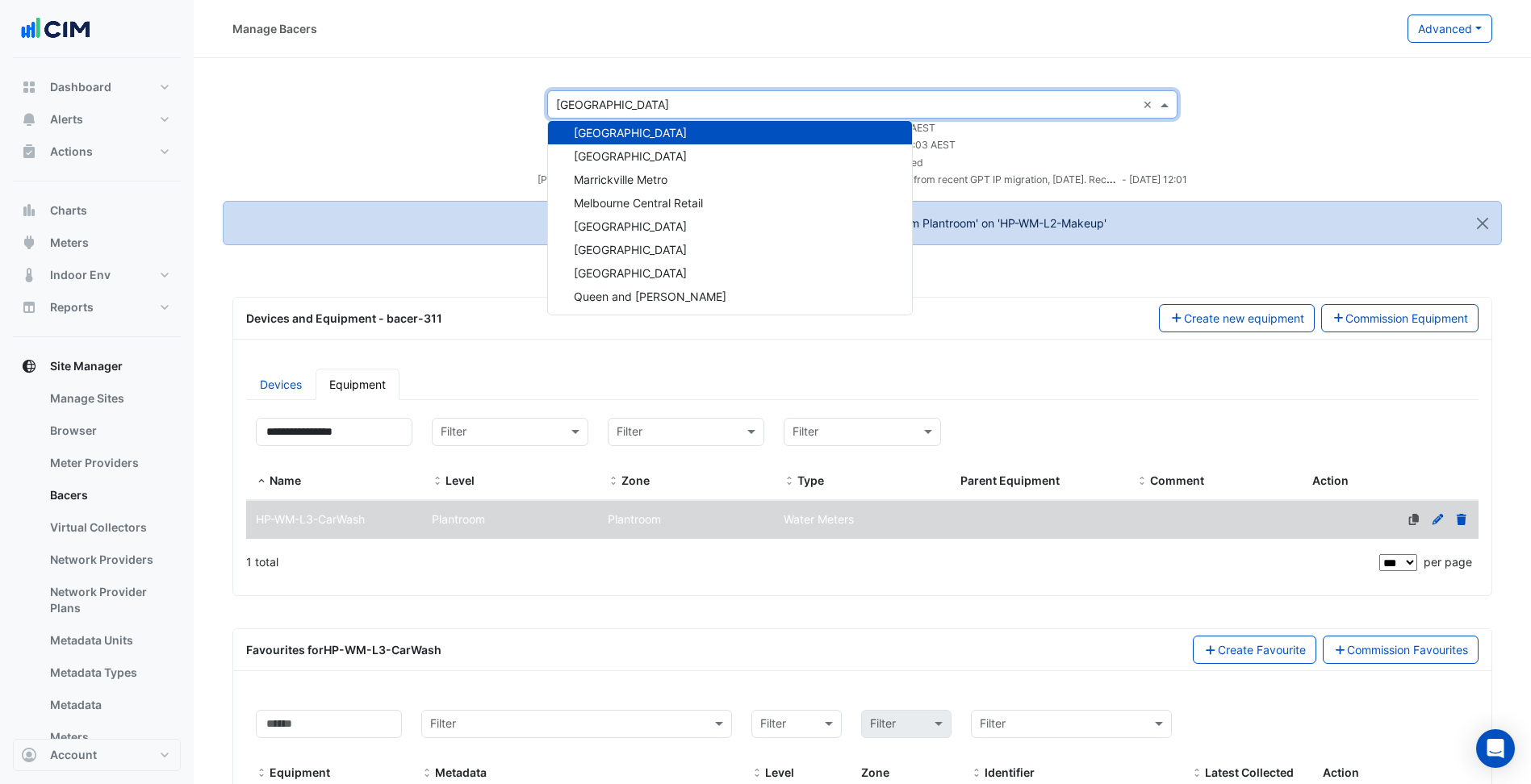
paste input "**********"
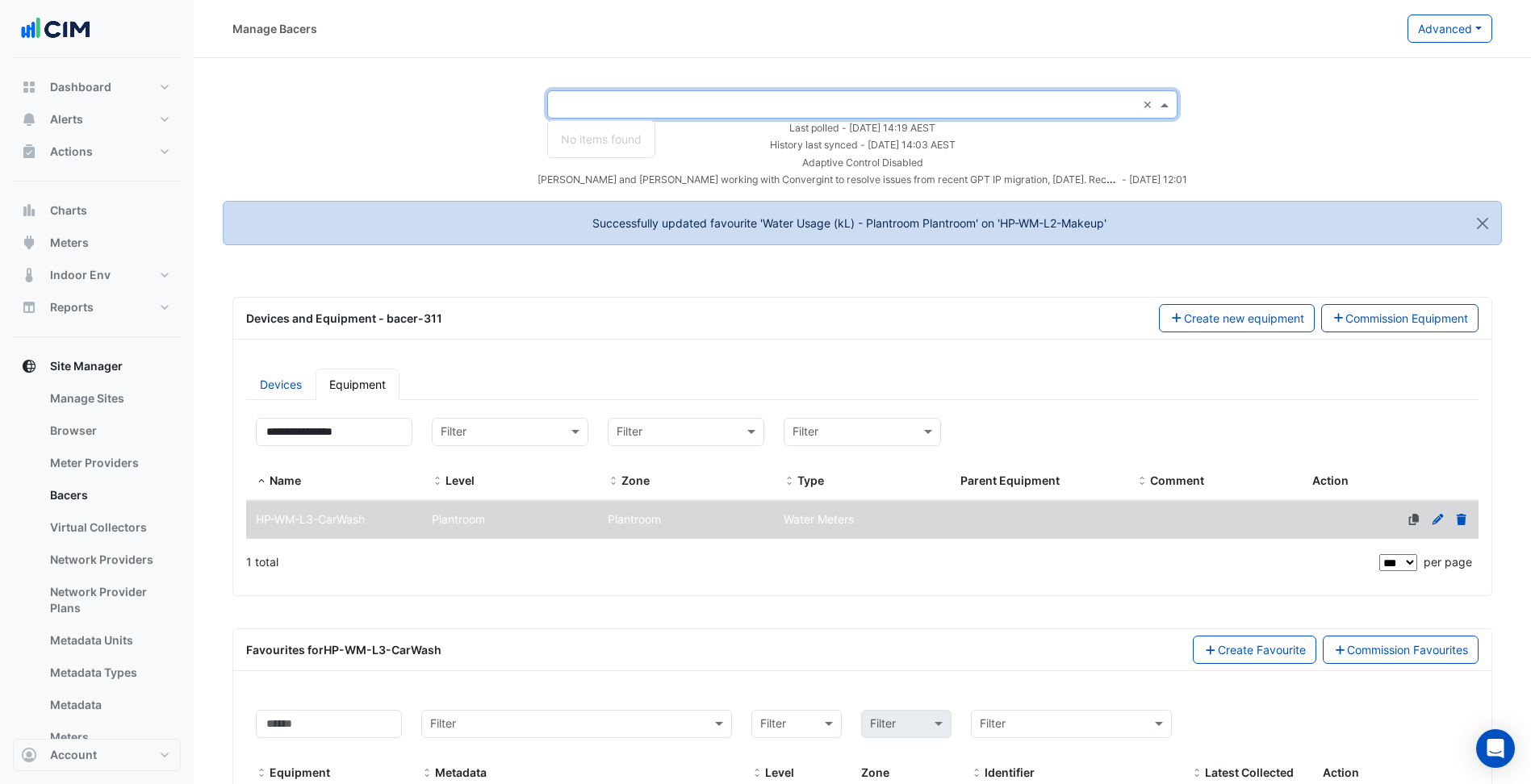
type input "**********"
drag, startPoint x: 722, startPoint y: 111, endPoint x: 459, endPoint y: 107, distance: 263.0
click at [459, 107] on div "**********" at bounding box center [862, 139] width 1298 height 97
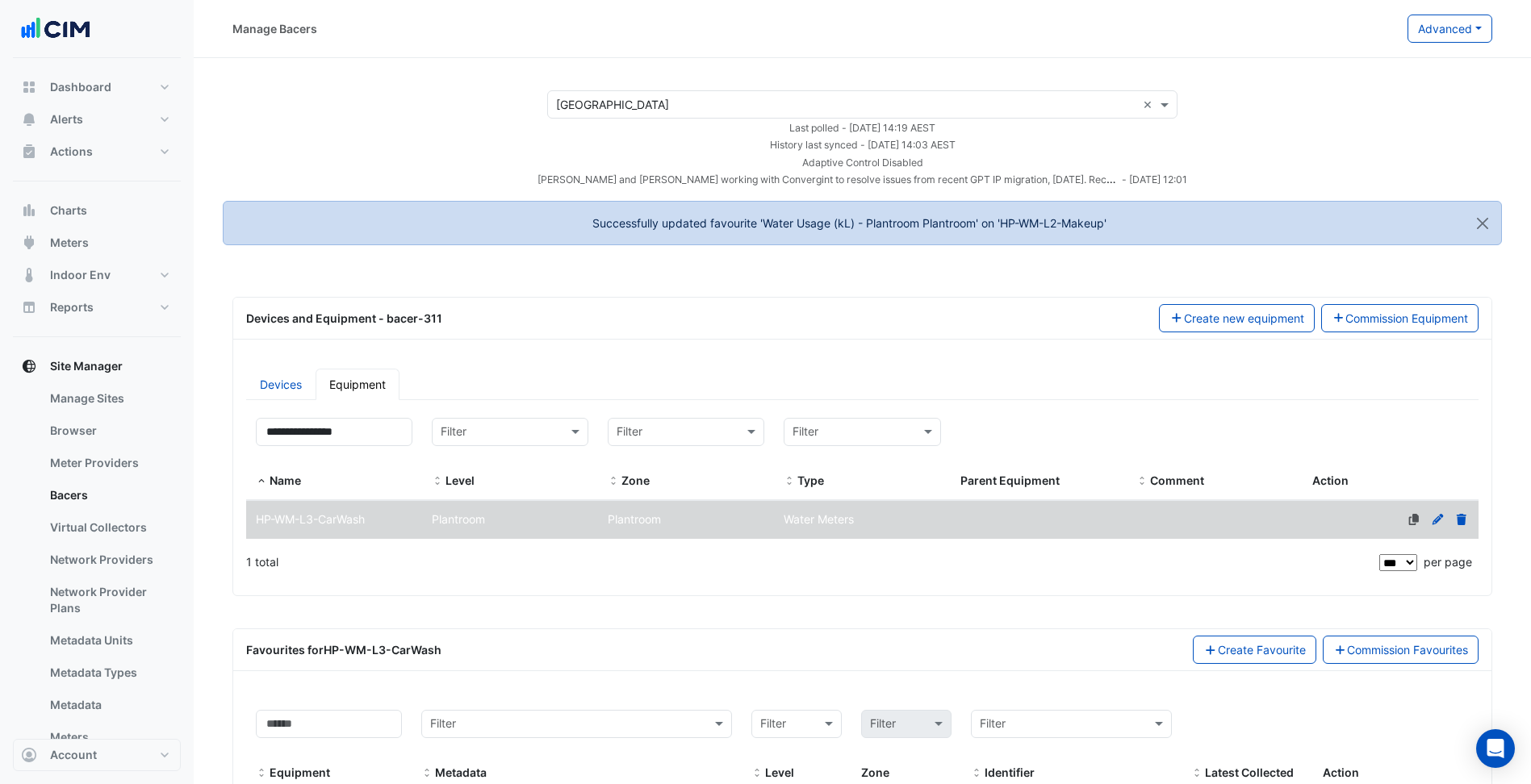
click at [459, 108] on div "Select a Site × Highpoint Shopping Centre × Last polled - Mon 25-Aug-2025 14:19…" at bounding box center [862, 139] width 1298 height 97
click at [79, 221] on button "Charts" at bounding box center [96, 211] width 168 height 32
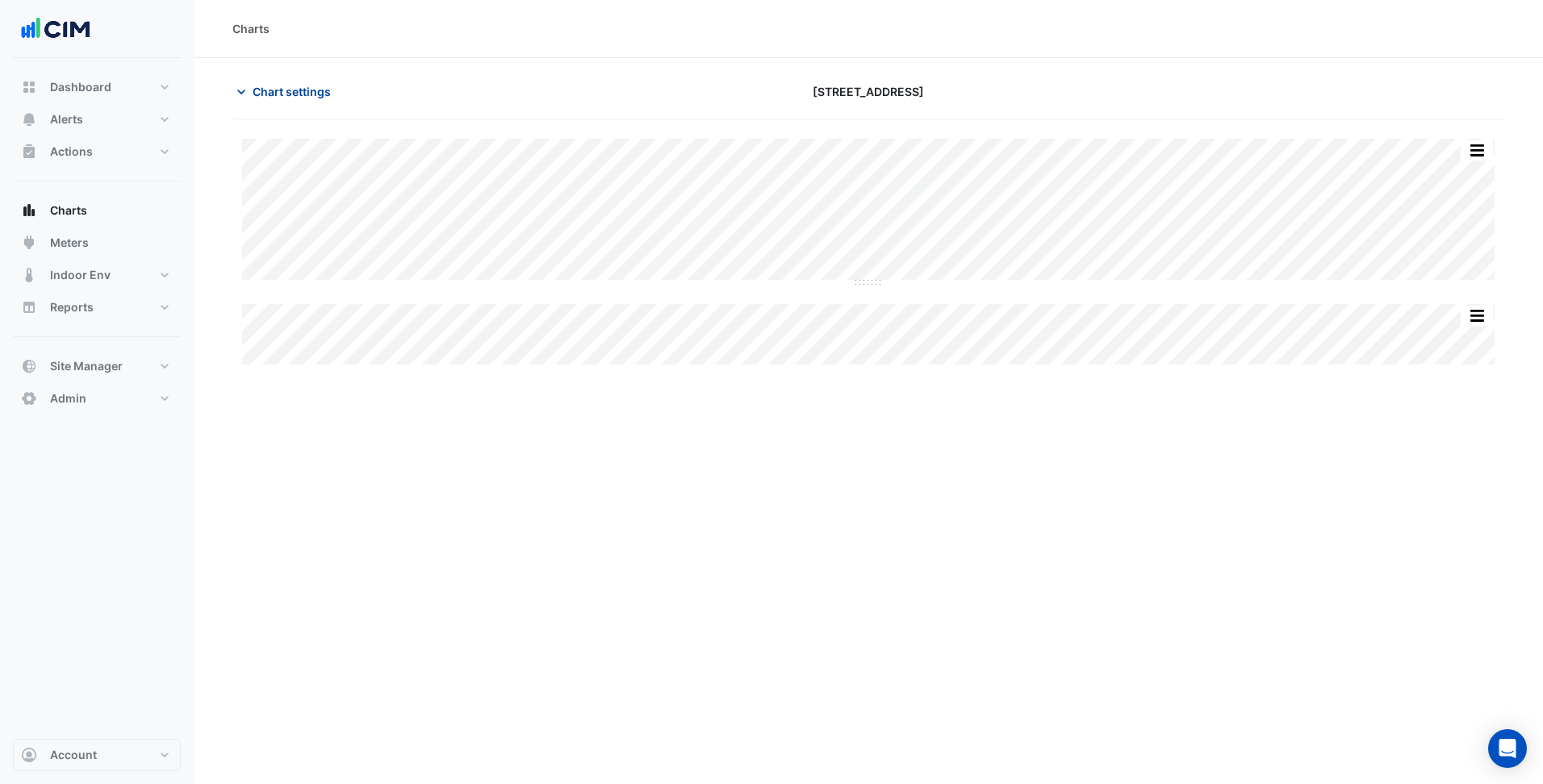
click at [314, 102] on button "Chart settings" at bounding box center [287, 92] width 109 height 28
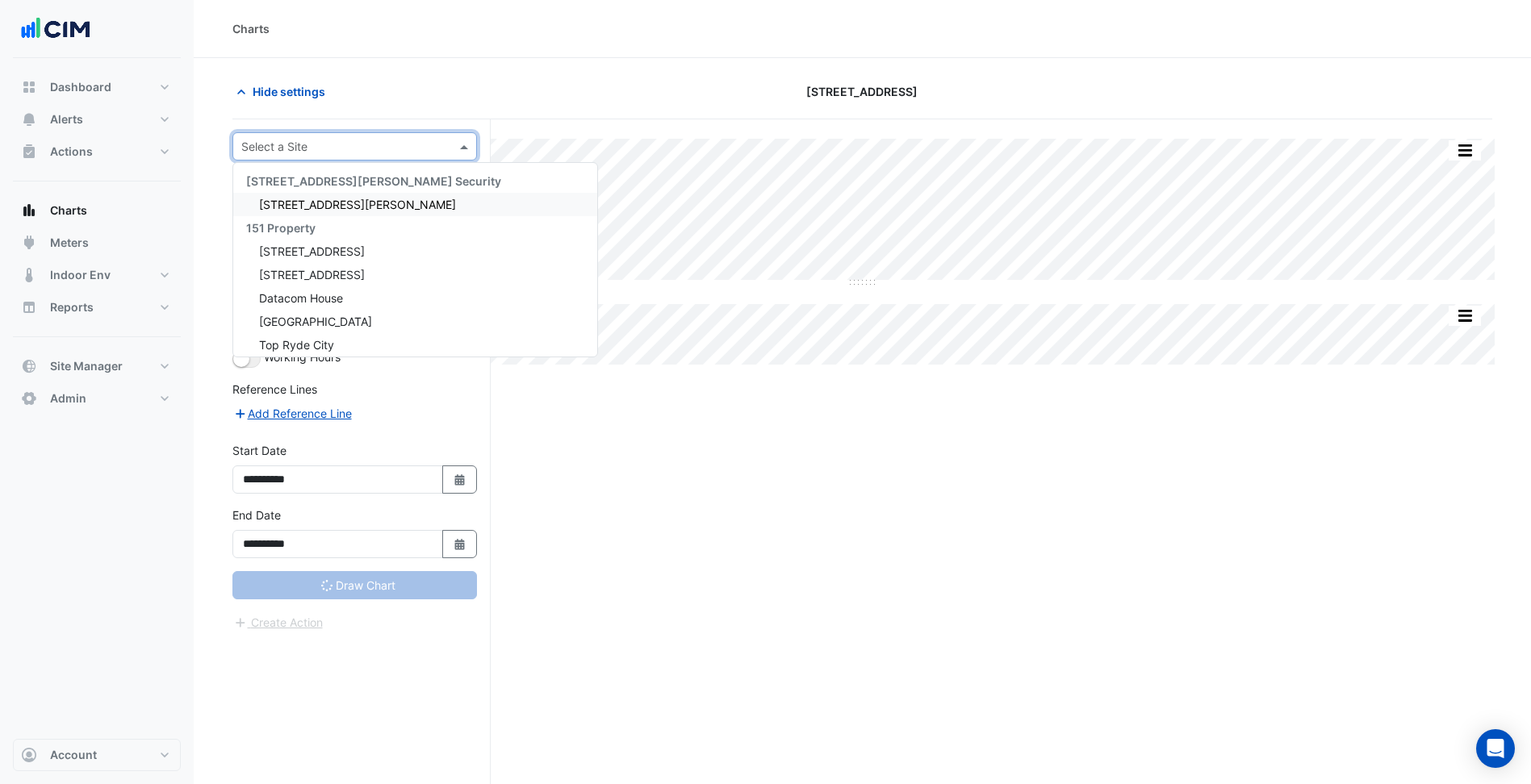
click at [343, 143] on input "text" at bounding box center [339, 147] width 195 height 17
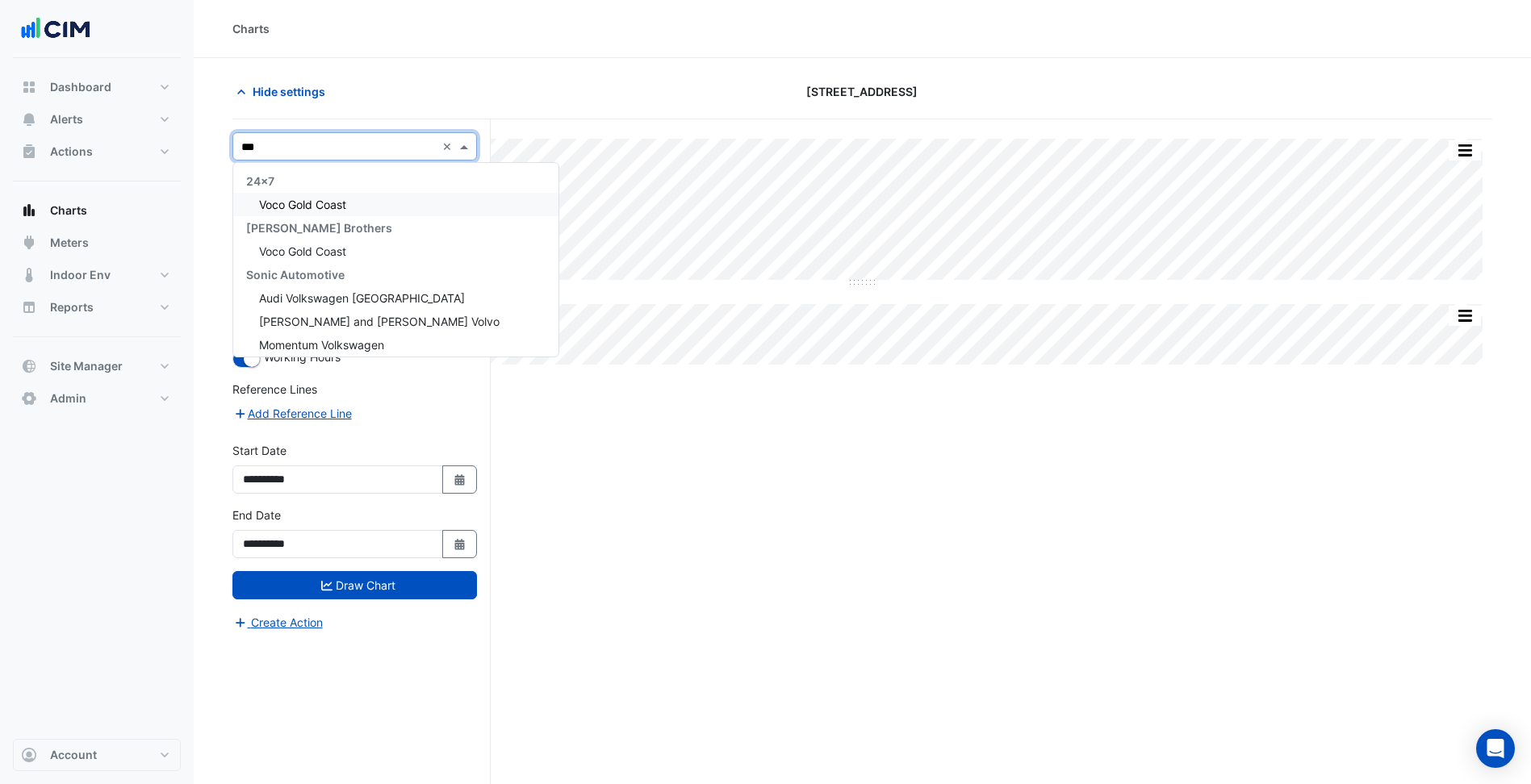
type input "****"
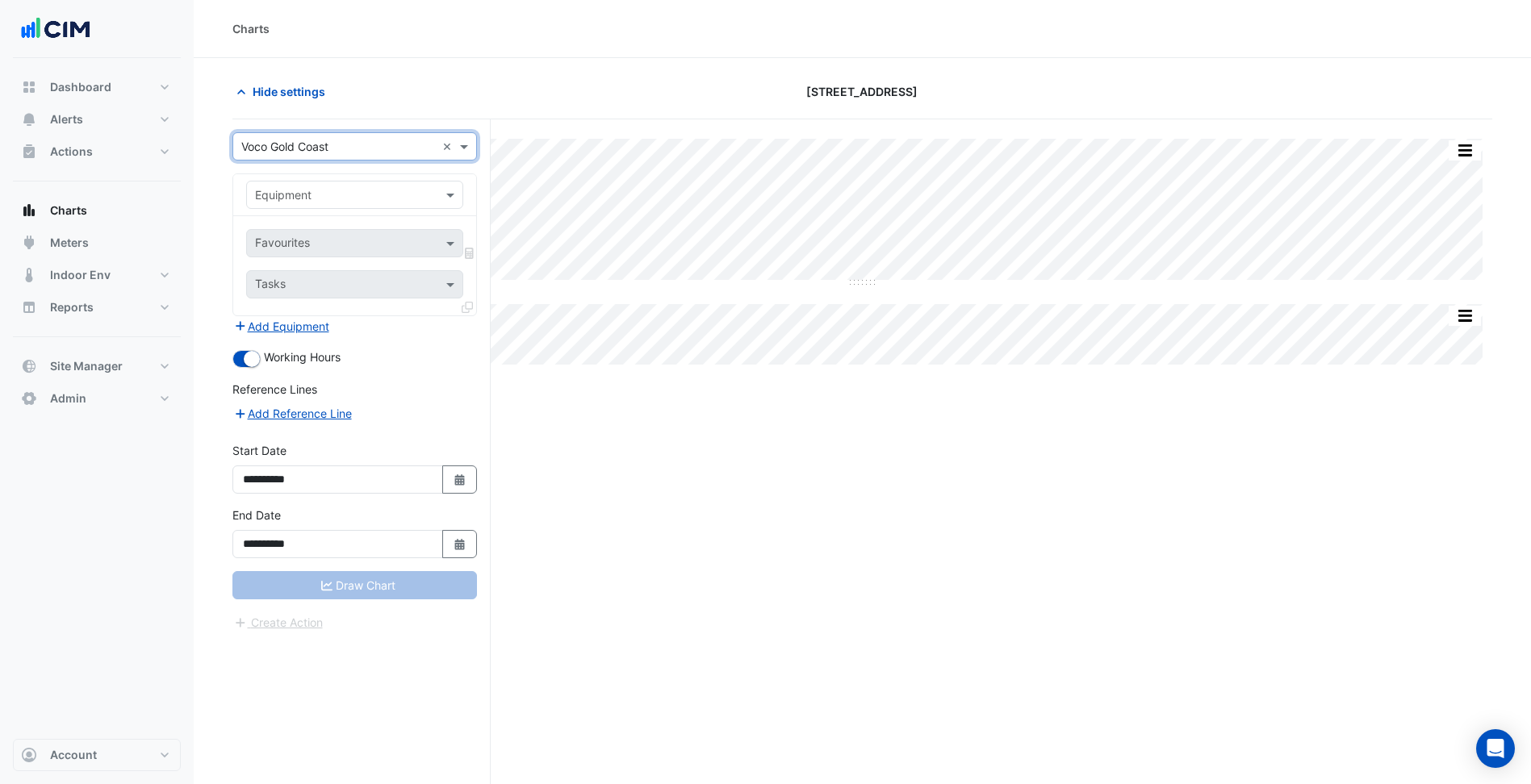
click at [349, 196] on input "text" at bounding box center [338, 195] width 167 height 17
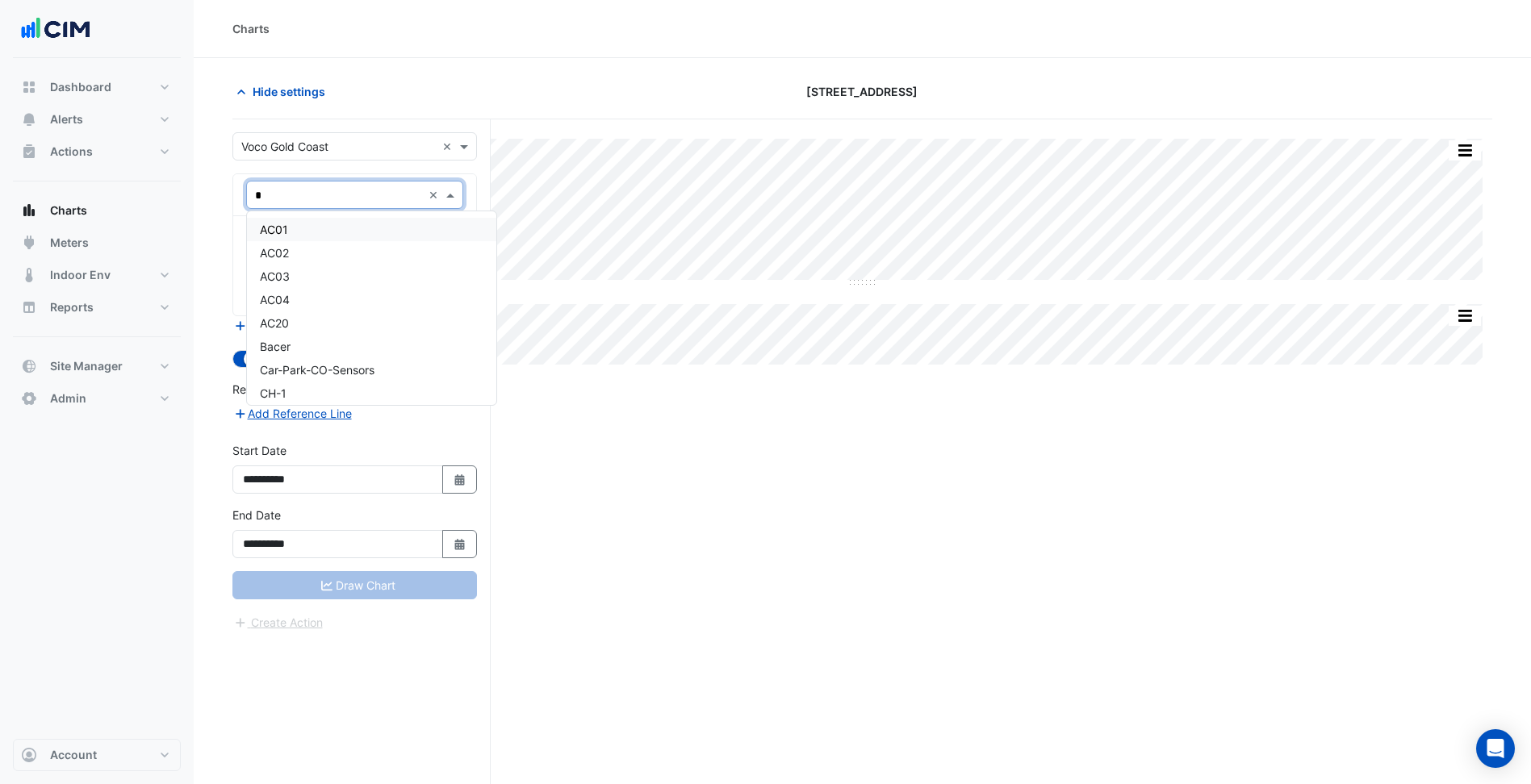
type input "**"
click at [352, 231] on div "CH-1" at bounding box center [354, 229] width 216 height 24
click at [351, 251] on input "text" at bounding box center [336, 245] width 163 height 17
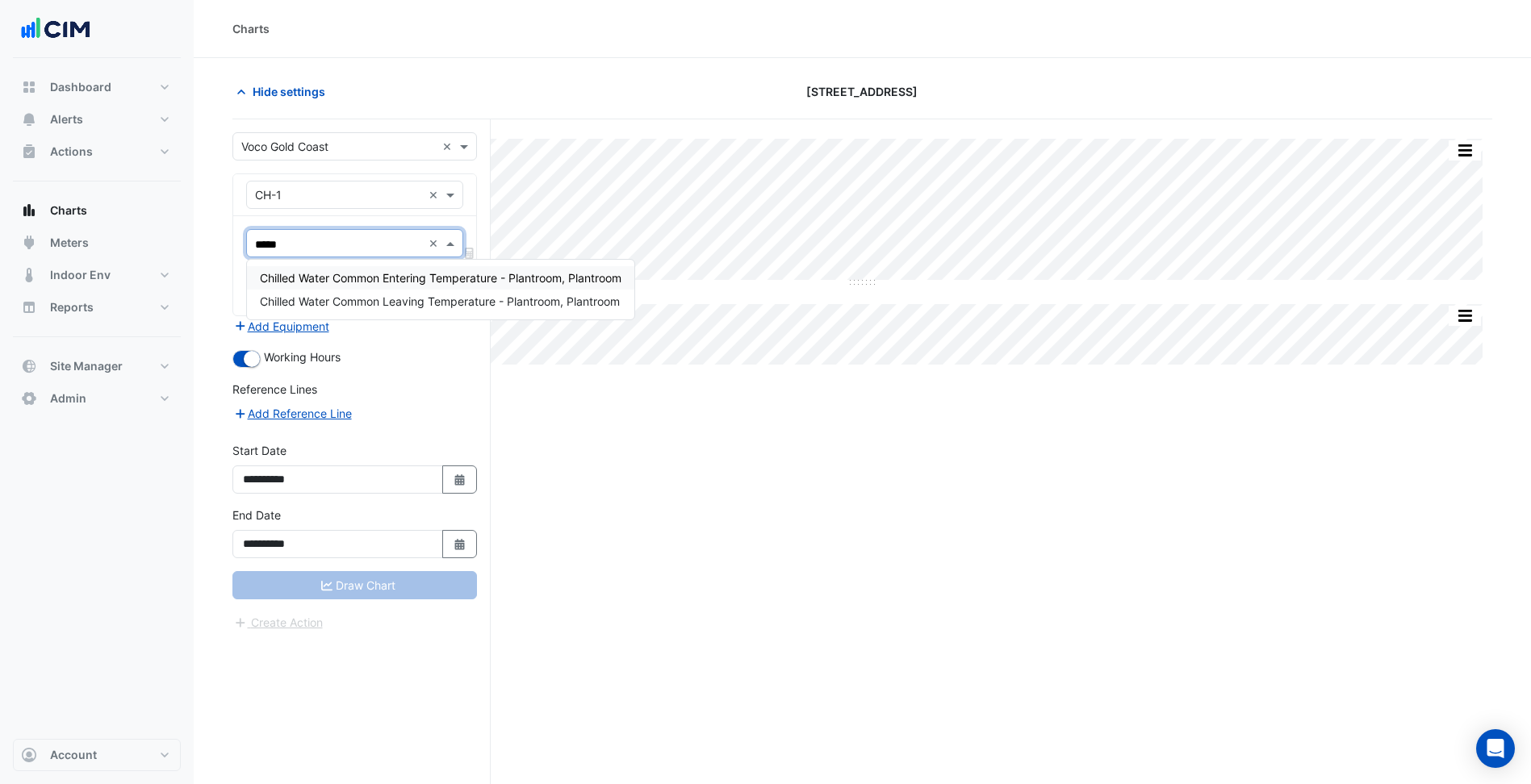
type input "******"
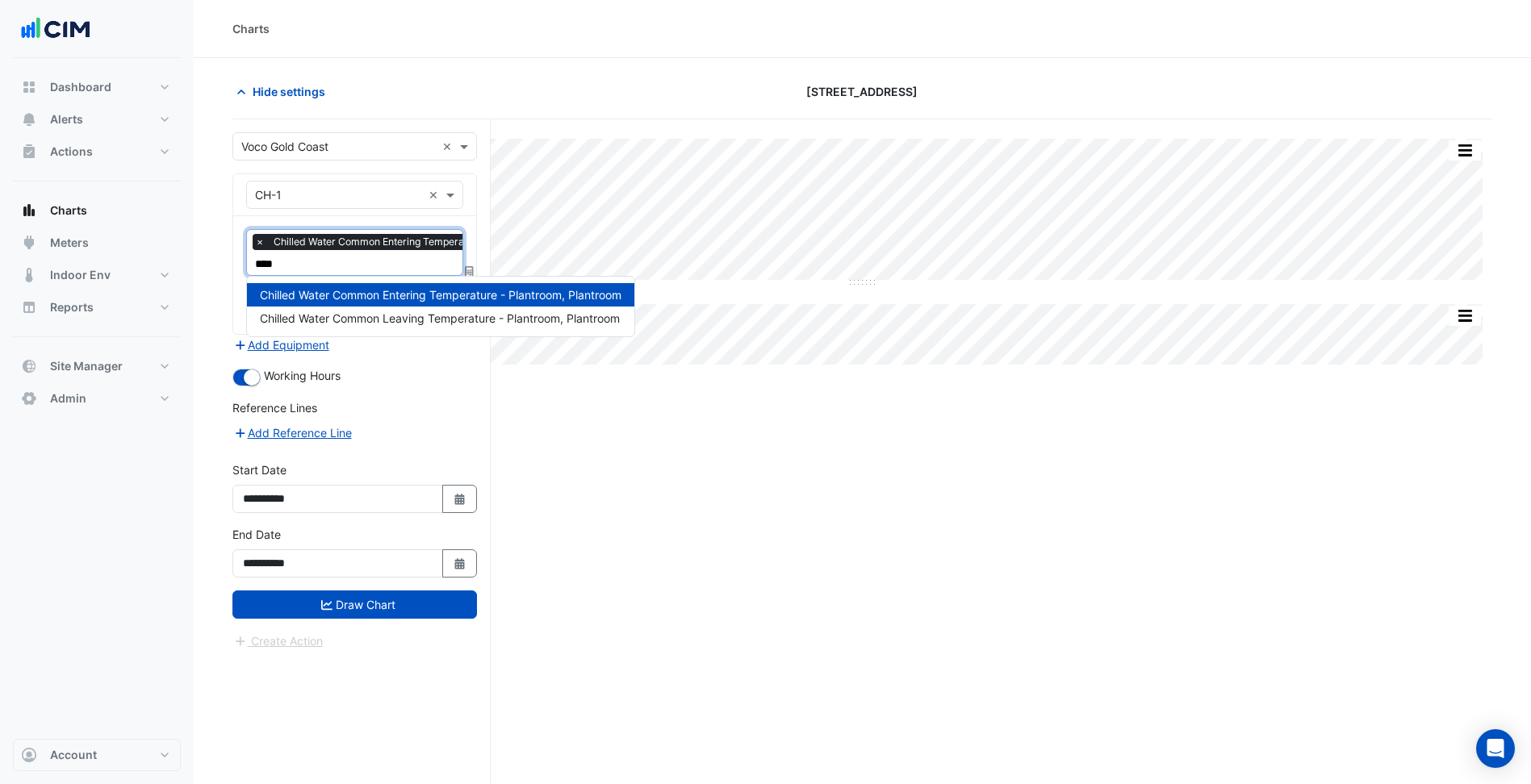
type input "*****"
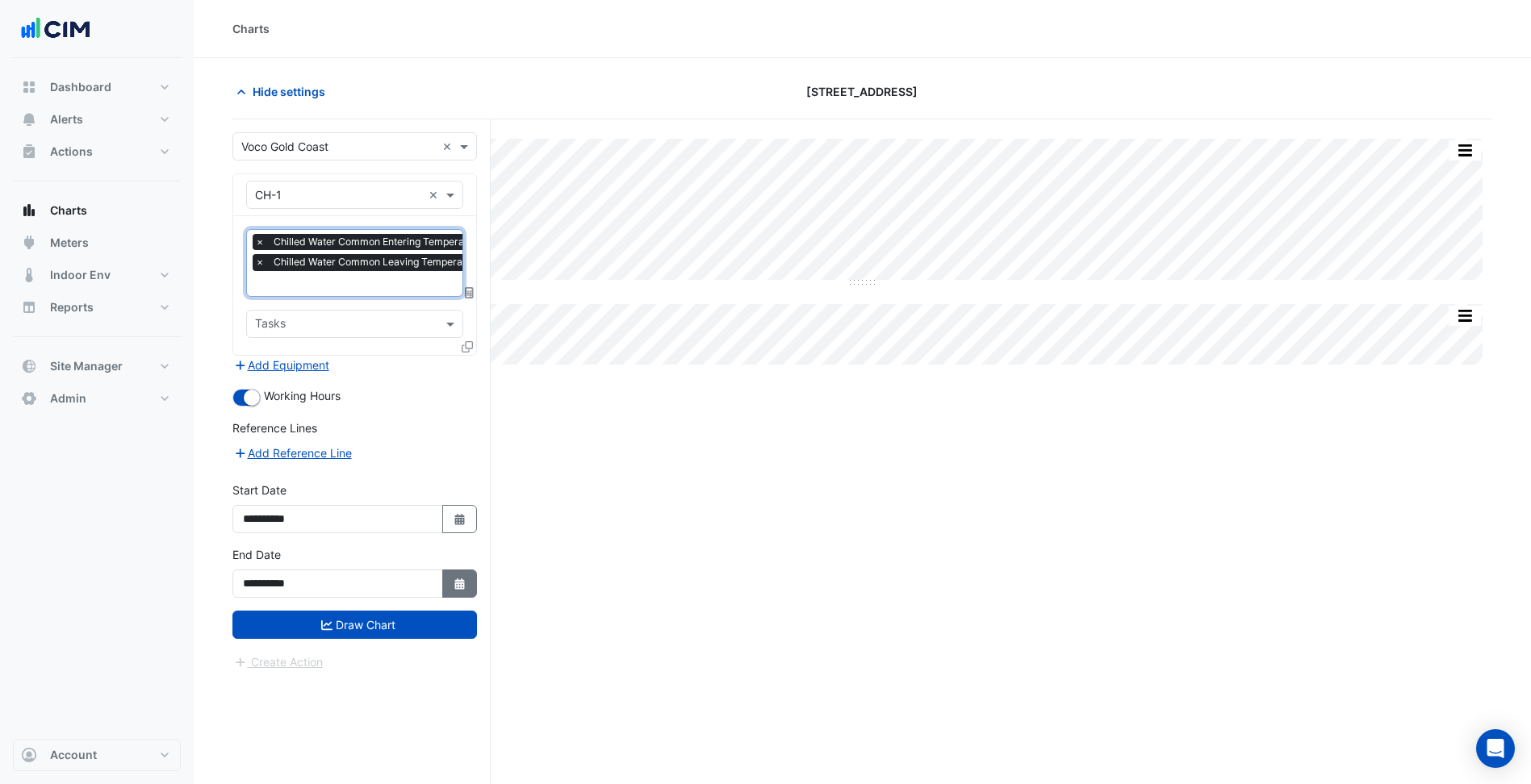
click at [450, 576] on button "Select Date" at bounding box center [460, 584] width 36 height 28
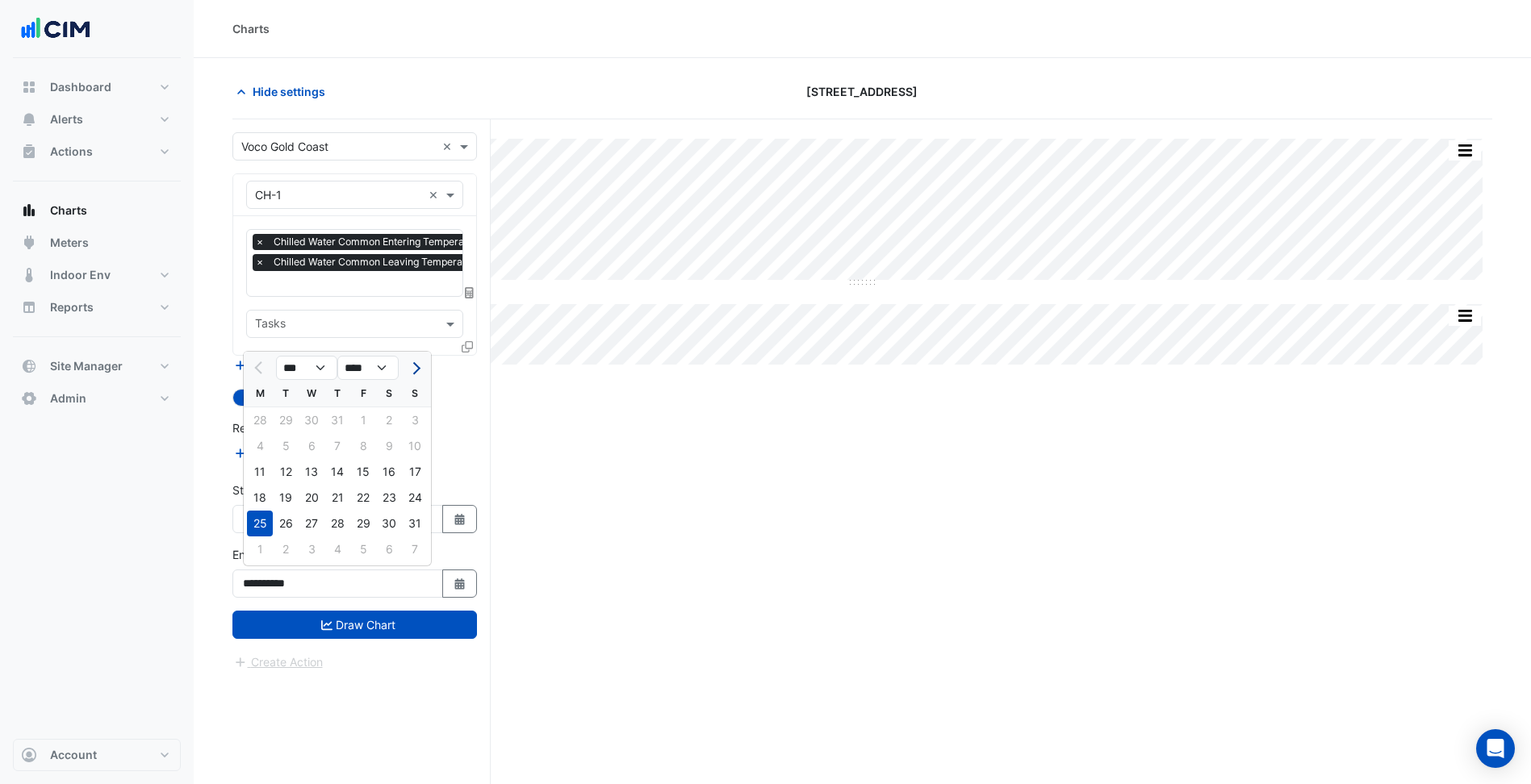
click at [420, 372] on button "Next month" at bounding box center [415, 368] width 19 height 26
click at [264, 373] on button "Previous month" at bounding box center [259, 368] width 19 height 26
select select "*"
click at [409, 525] on div "31" at bounding box center [415, 524] width 26 height 26
type input "**********"
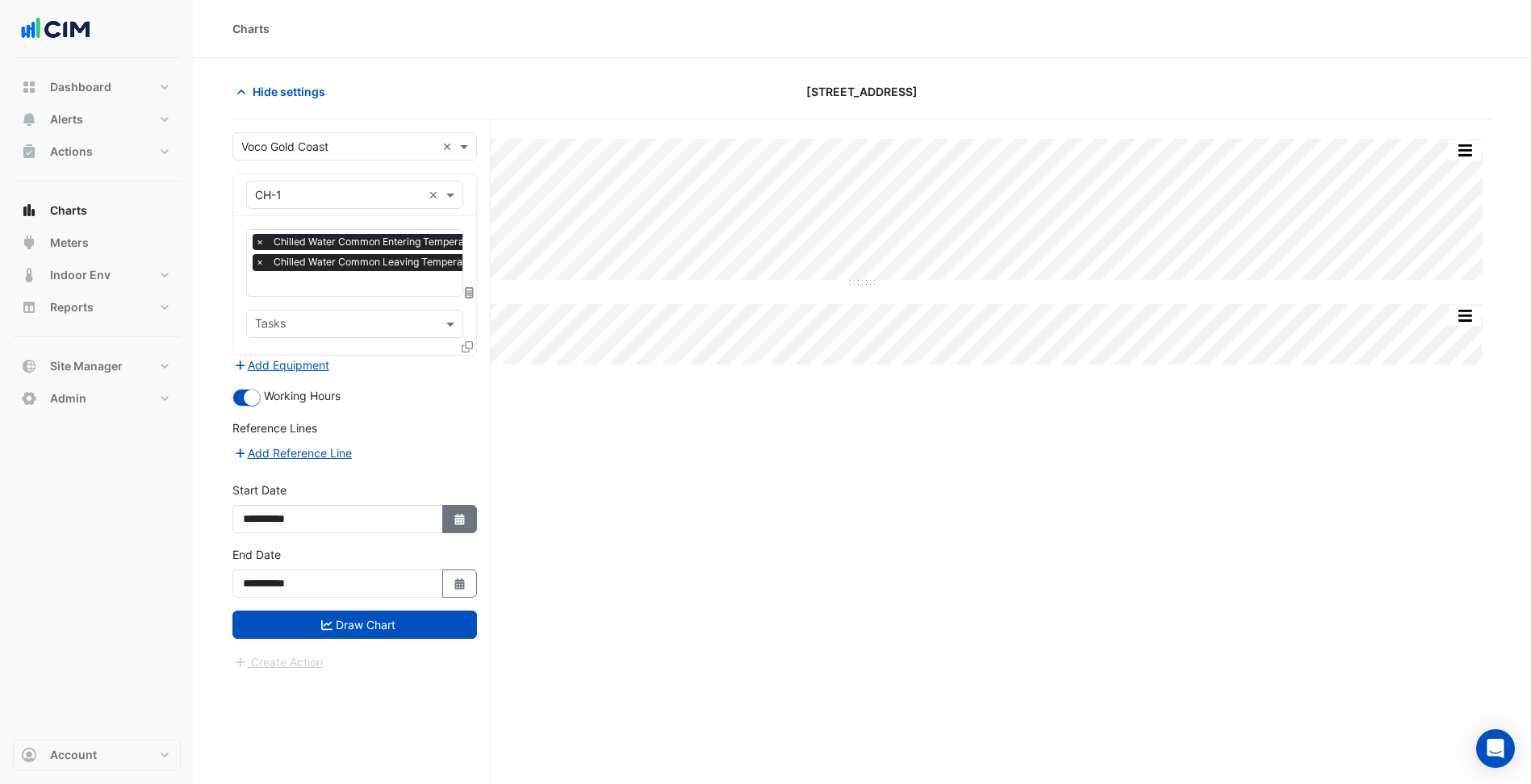
click at [453, 509] on button "Select Date" at bounding box center [460, 519] width 36 height 28
select select "*"
select select "****"
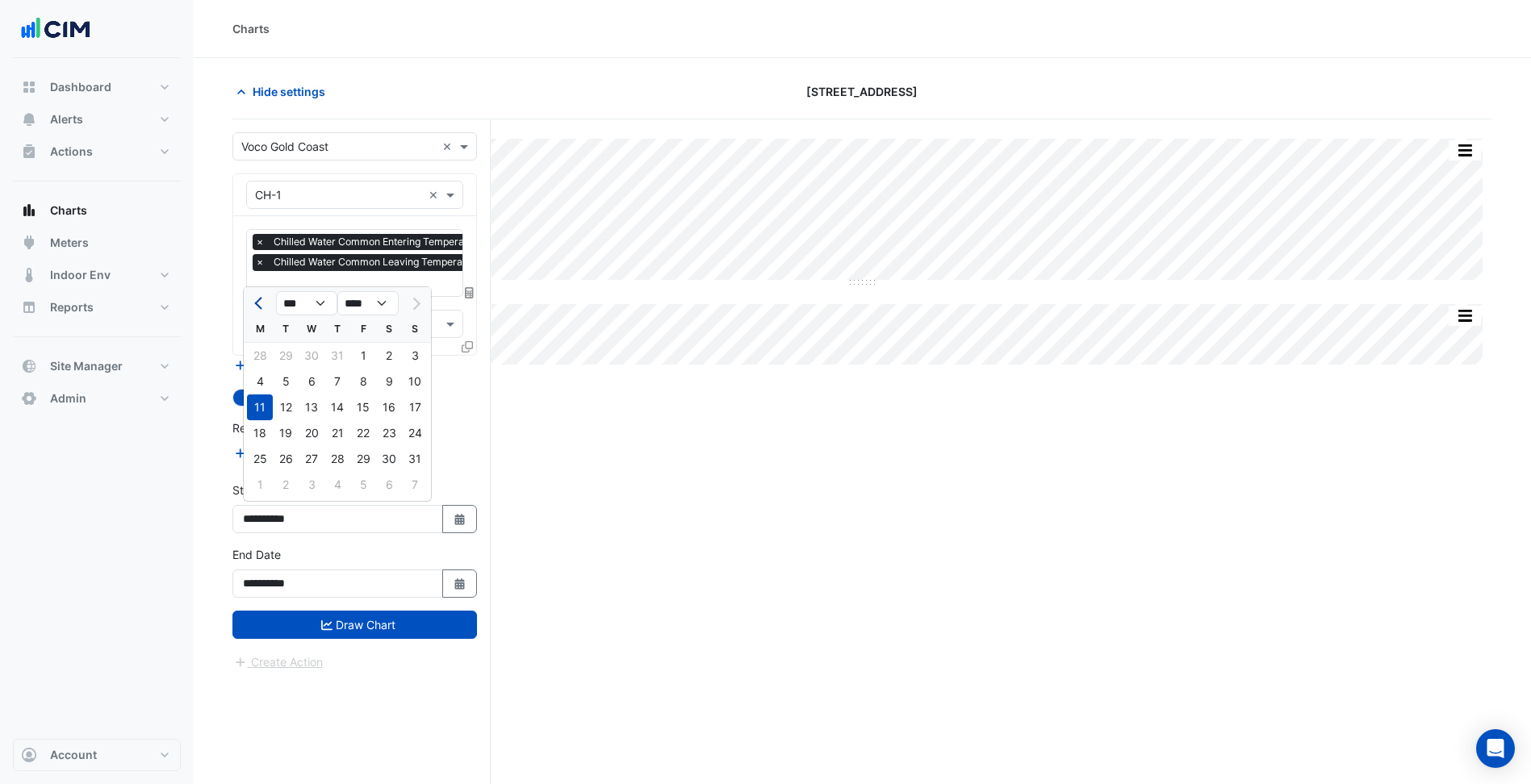
click at [266, 307] on button "Previous month" at bounding box center [259, 303] width 19 height 26
select select "*"
click at [285, 360] on div "1" at bounding box center [285, 356] width 26 height 26
type input "**********"
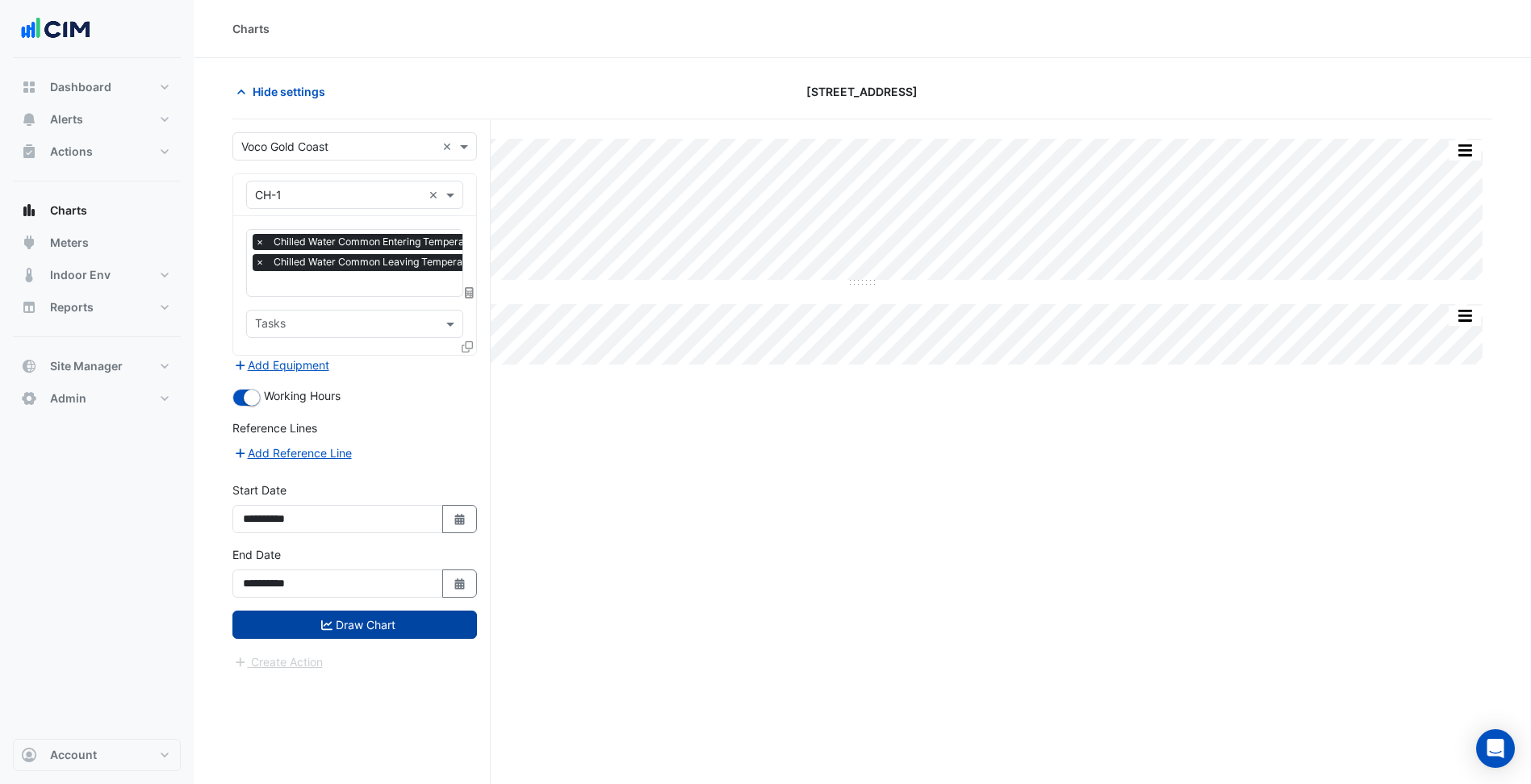
click at [380, 623] on button "Draw Chart" at bounding box center [355, 624] width 245 height 28
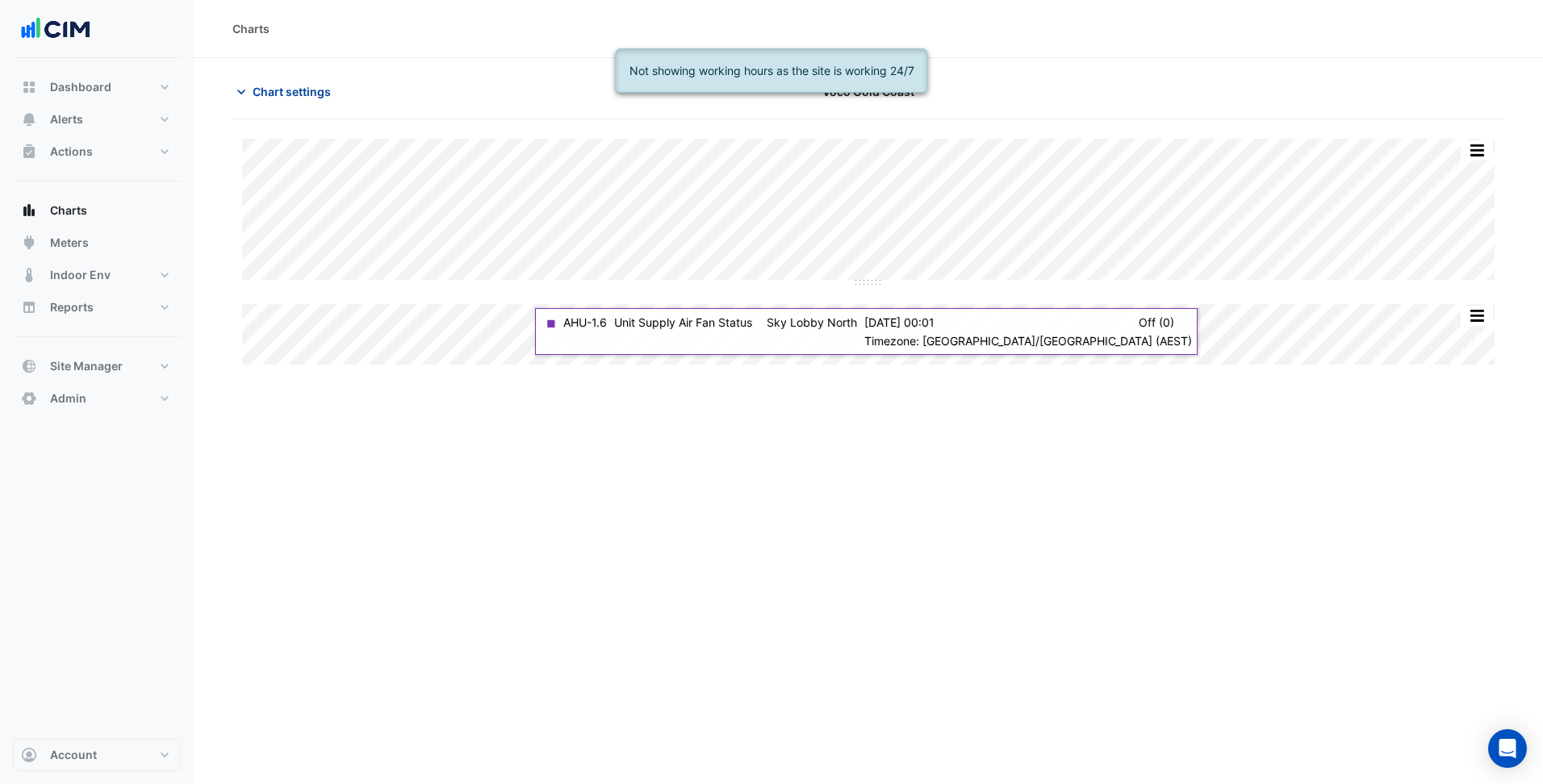
click at [329, 90] on span "Chart settings" at bounding box center [291, 91] width 79 height 17
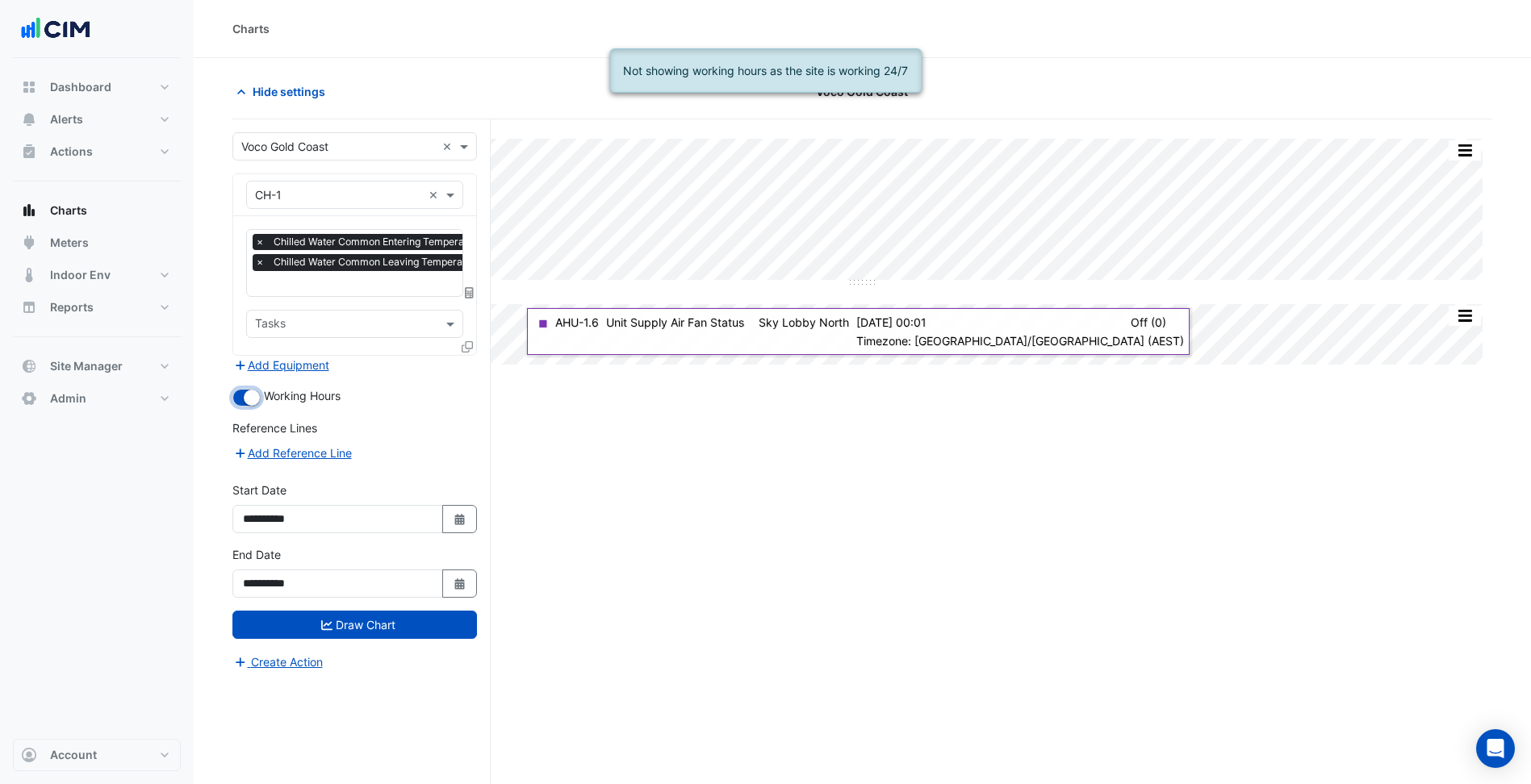
click at [242, 395] on button "button" at bounding box center [247, 398] width 28 height 18
click at [375, 628] on button "Draw Chart" at bounding box center [355, 624] width 245 height 28
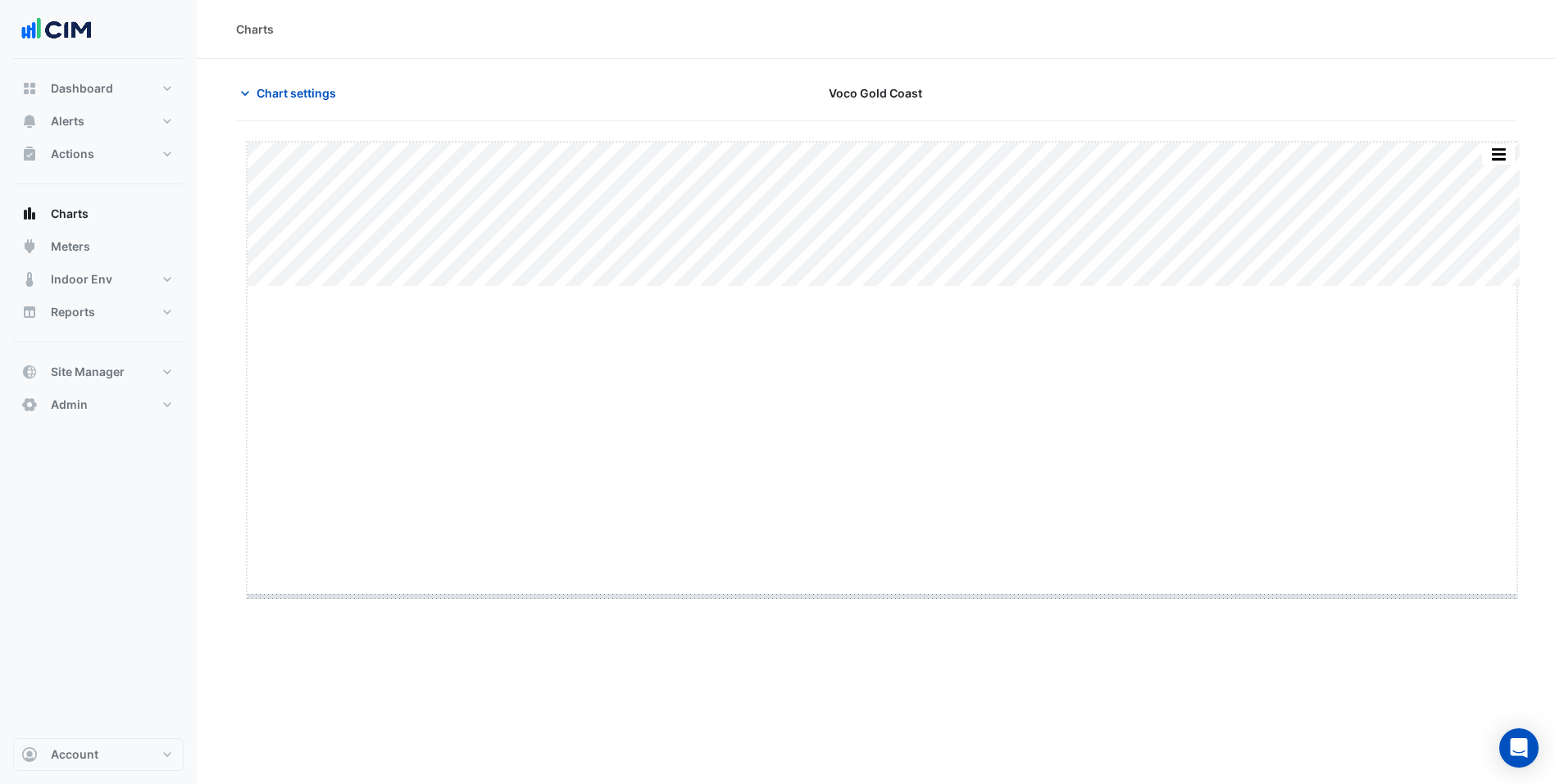
drag, startPoint x: 889, startPoint y: 286, endPoint x: 885, endPoint y: 669, distance: 383.0
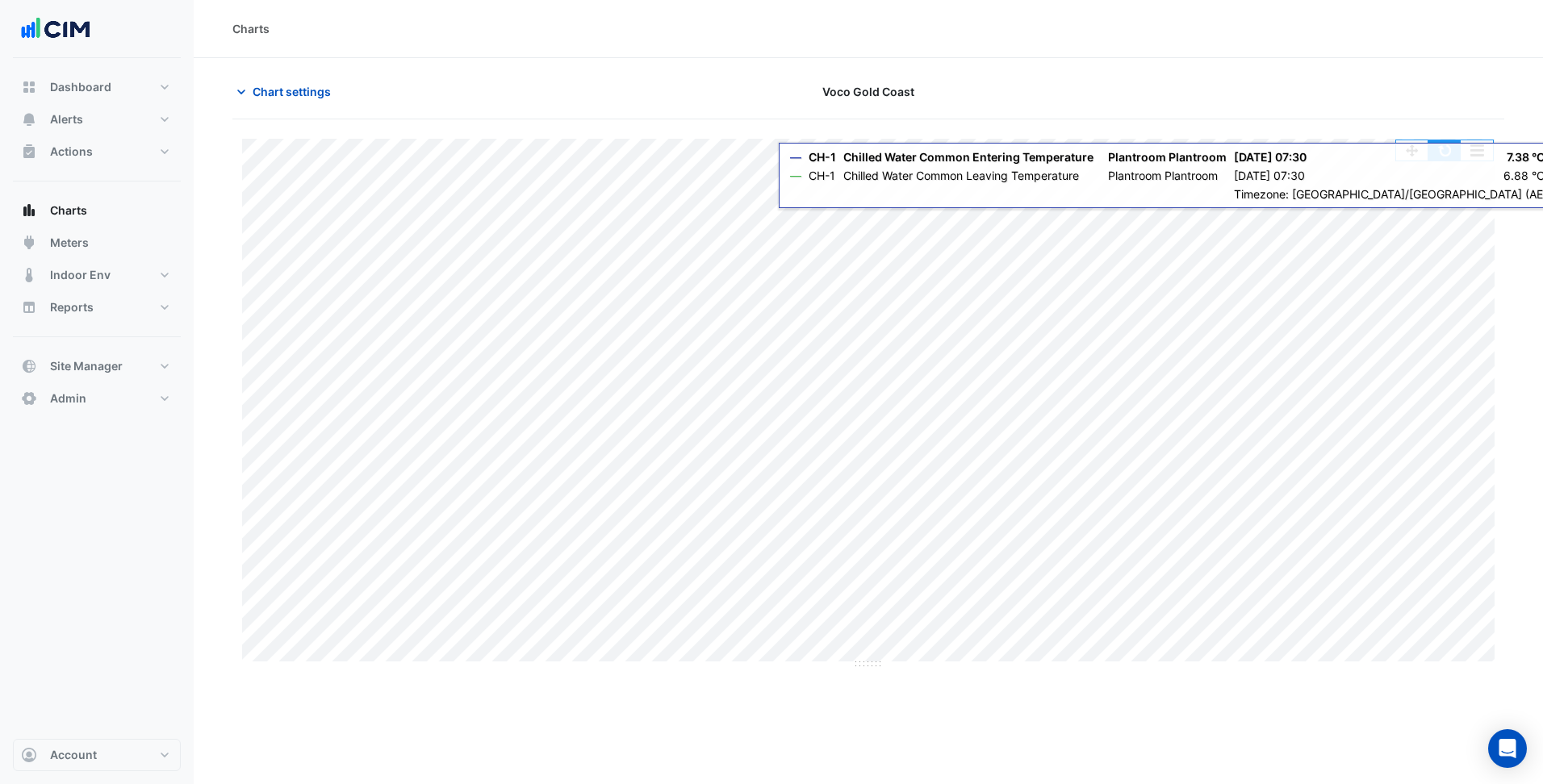
click at [1453, 145] on button "button" at bounding box center [1444, 150] width 32 height 20
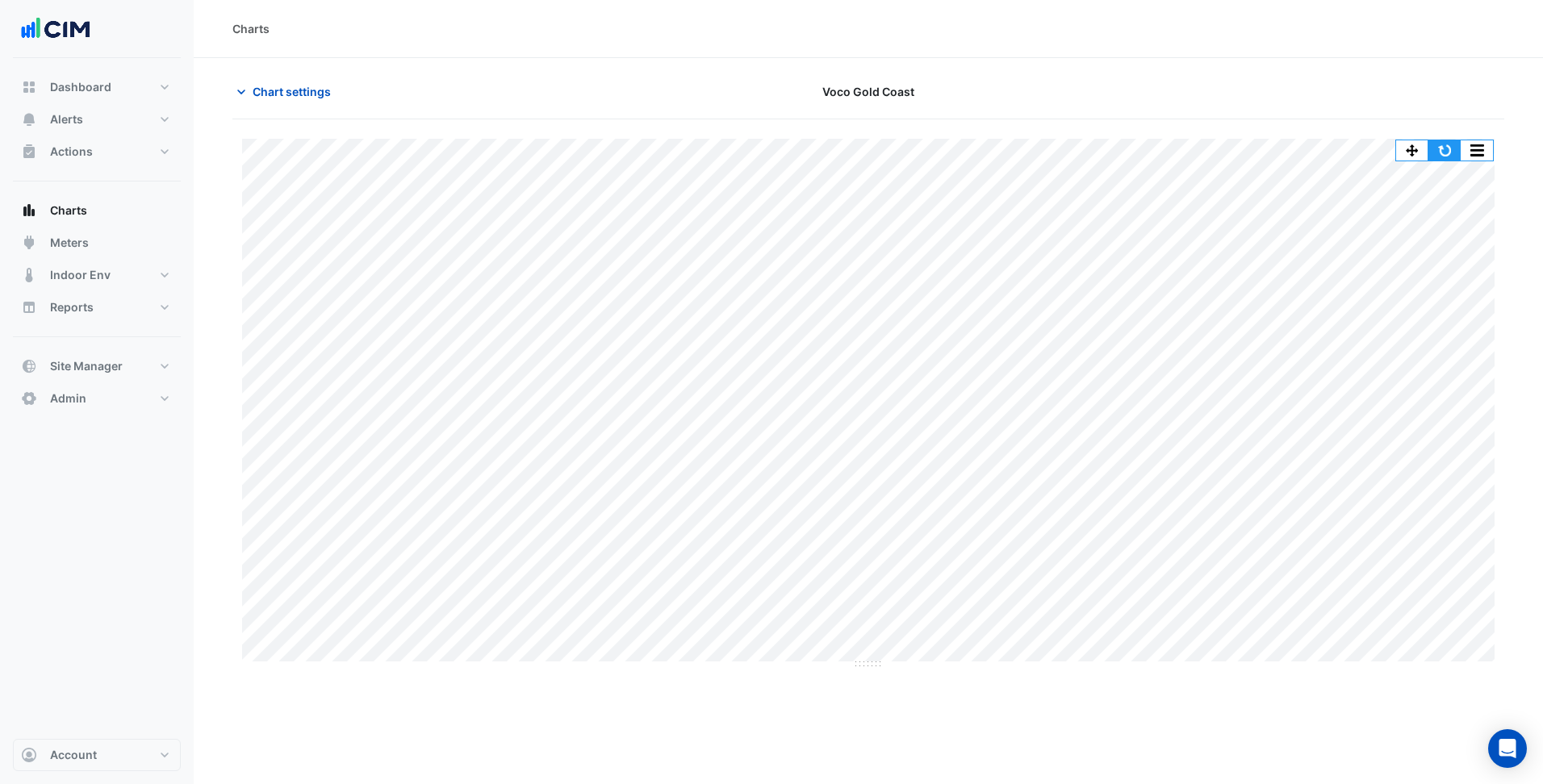
click at [1443, 142] on button "button" at bounding box center [1444, 150] width 32 height 20
click at [268, 90] on span "Chart settings" at bounding box center [291, 91] width 79 height 17
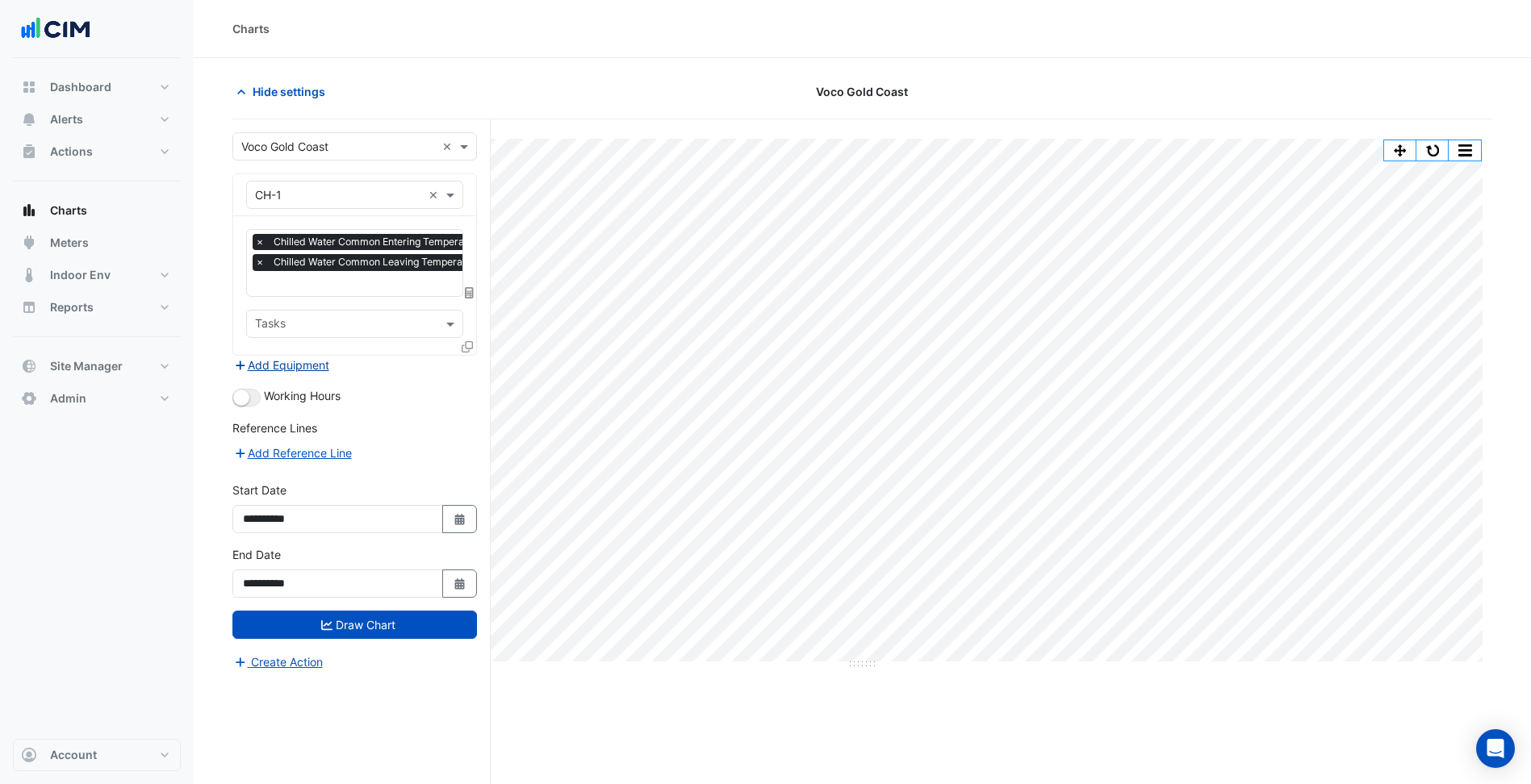
click at [313, 366] on button "Add Equipment" at bounding box center [281, 365] width 97 height 19
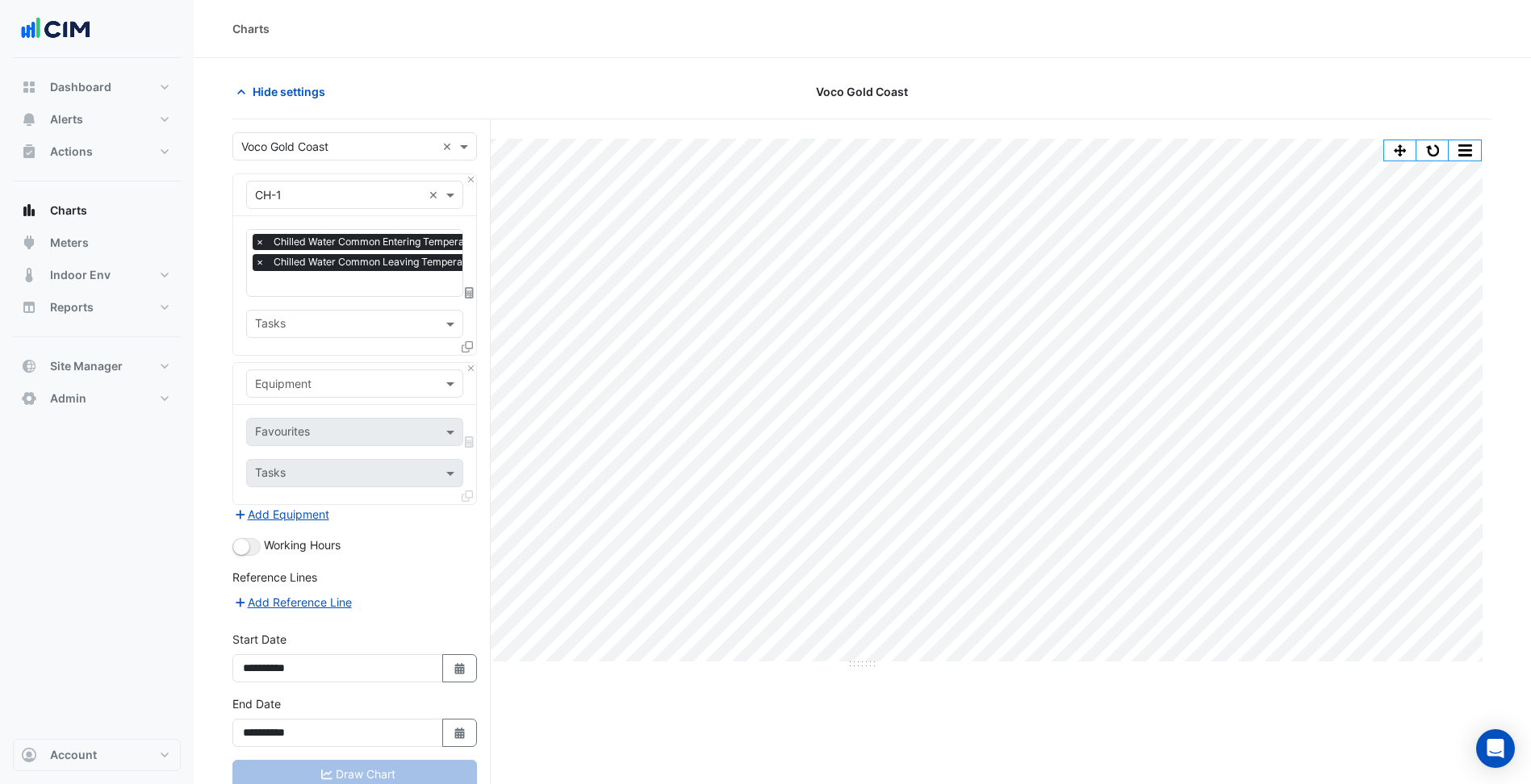
click at [350, 383] on input "text" at bounding box center [338, 384] width 167 height 17
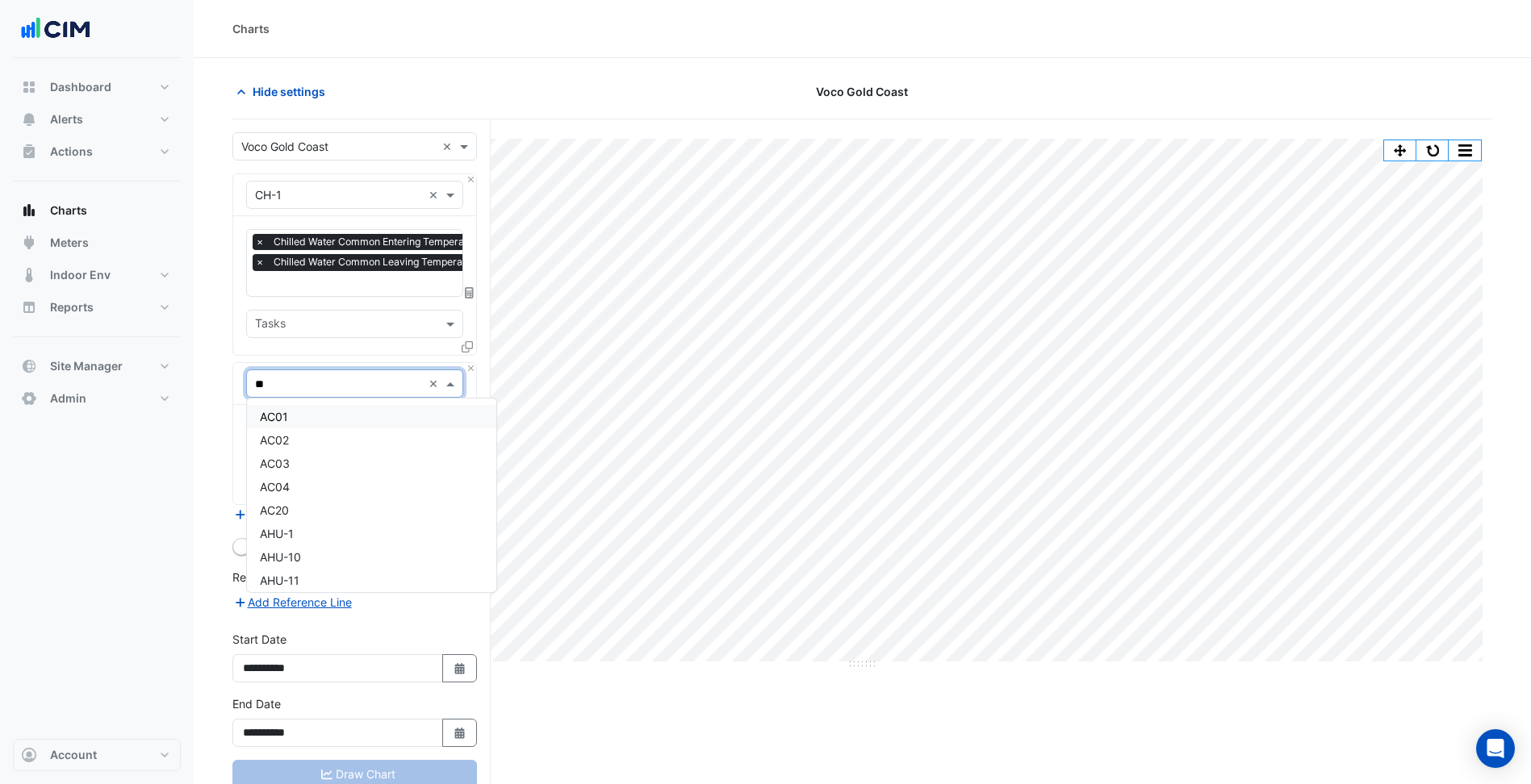
type input "***"
click at [355, 422] on div "AHU-1" at bounding box center [354, 417] width 216 height 24
click at [354, 431] on input "text" at bounding box center [336, 433] width 163 height 17
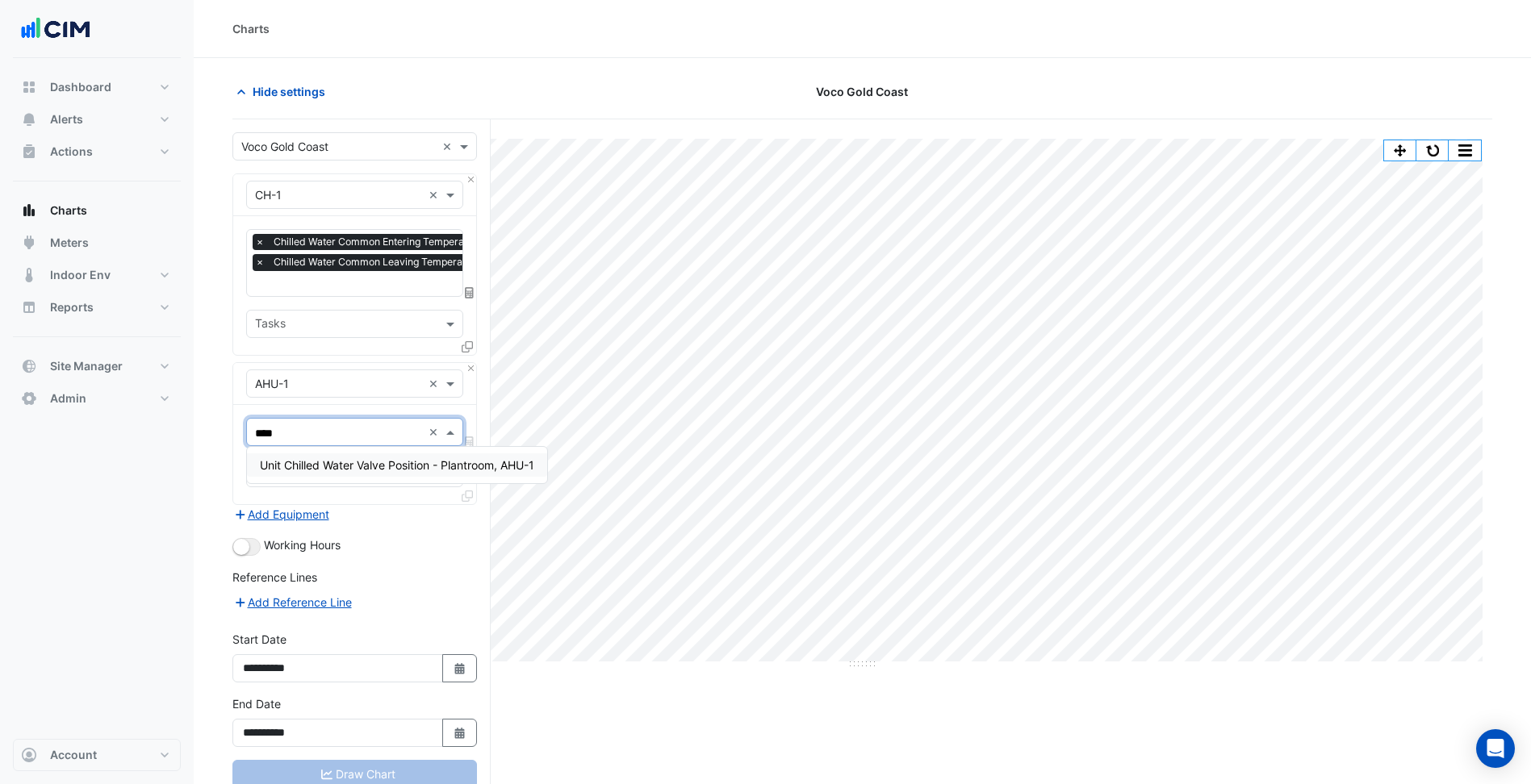
type input "*****"
click at [364, 456] on div "Unit Chilled Water Valve Position - Plantroom, AHU-1" at bounding box center [397, 465] width 300 height 24
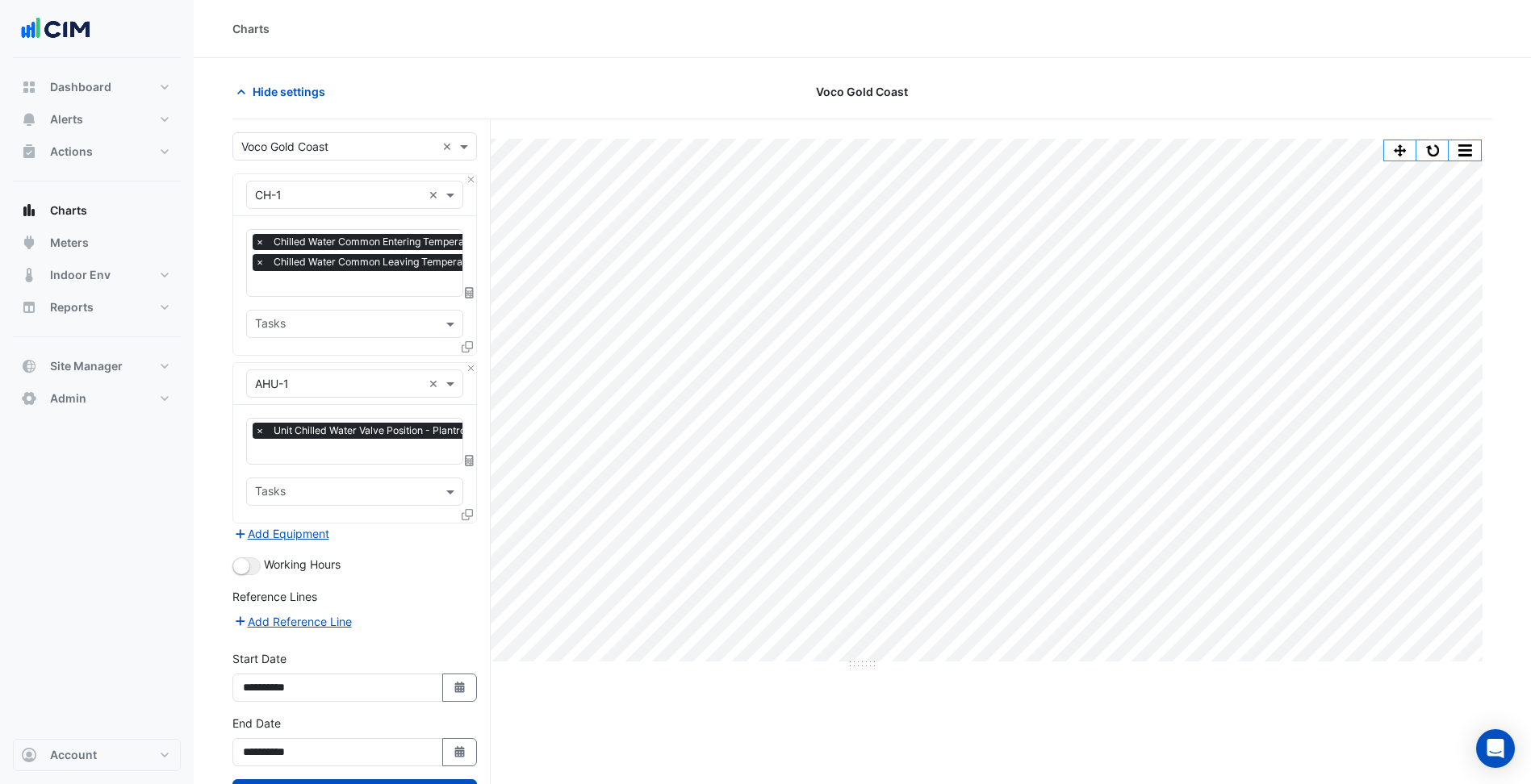
click at [467, 515] on icon at bounding box center [467, 515] width 11 height 11
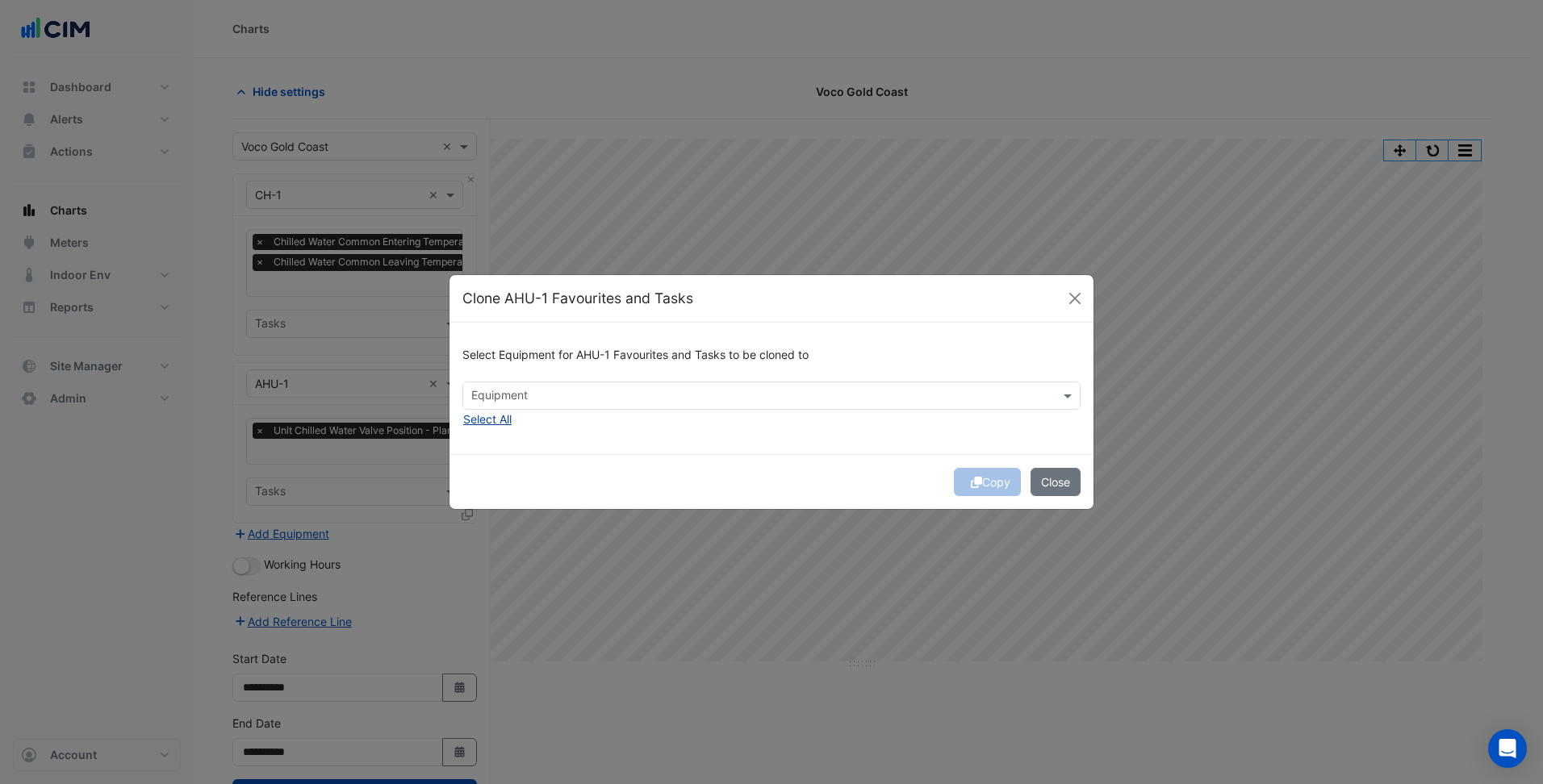
click at [494, 426] on button "Select All" at bounding box center [487, 418] width 50 height 19
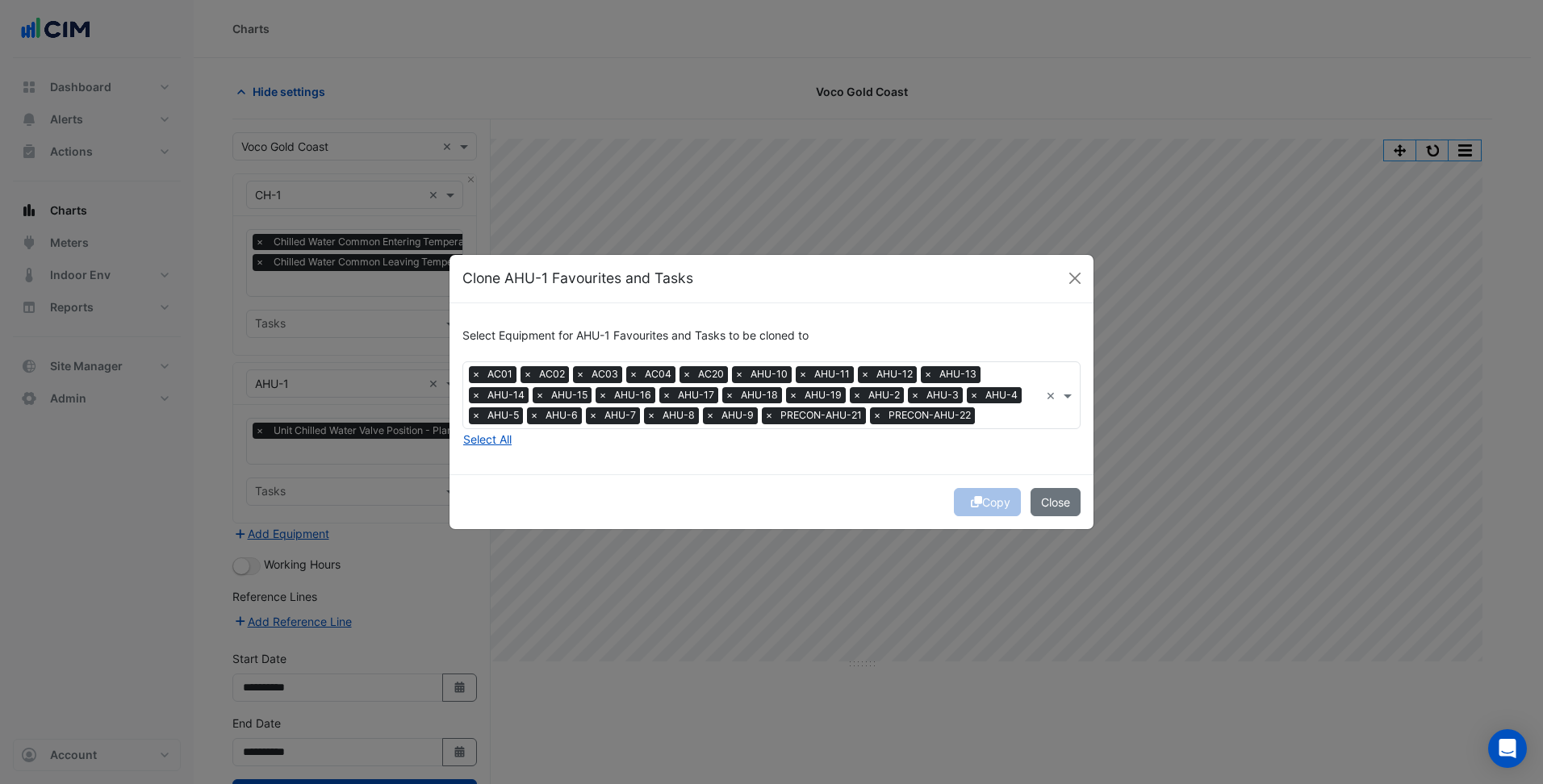
click at [761, 473] on div "Select Equipment for AHU-1 Favourites and Tasks to be cloned to Equipment × AC0…" at bounding box center [771, 388] width 644 height 171
click at [984, 503] on button "Copy" at bounding box center [987, 502] width 67 height 28
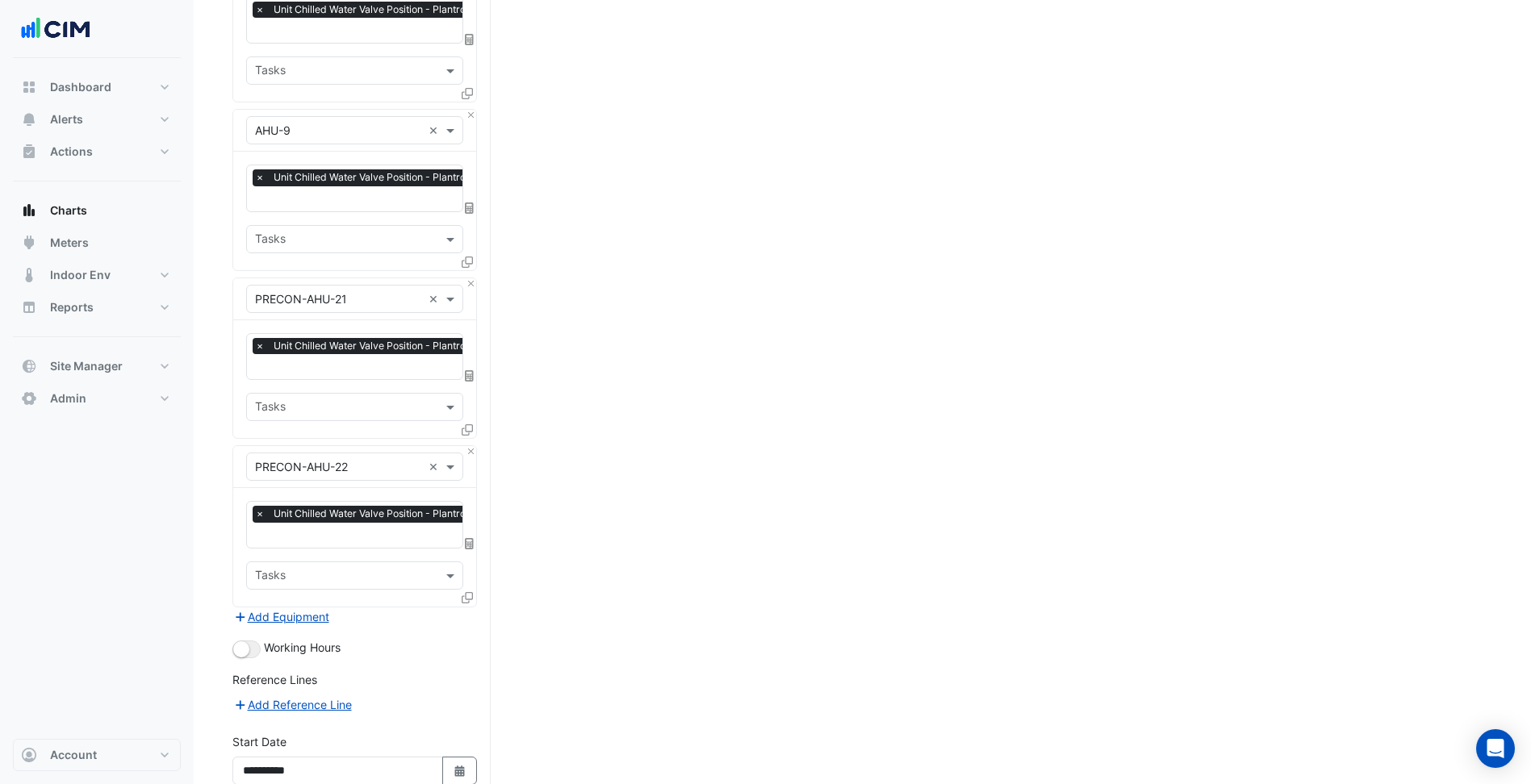
scroll to position [4227, 0]
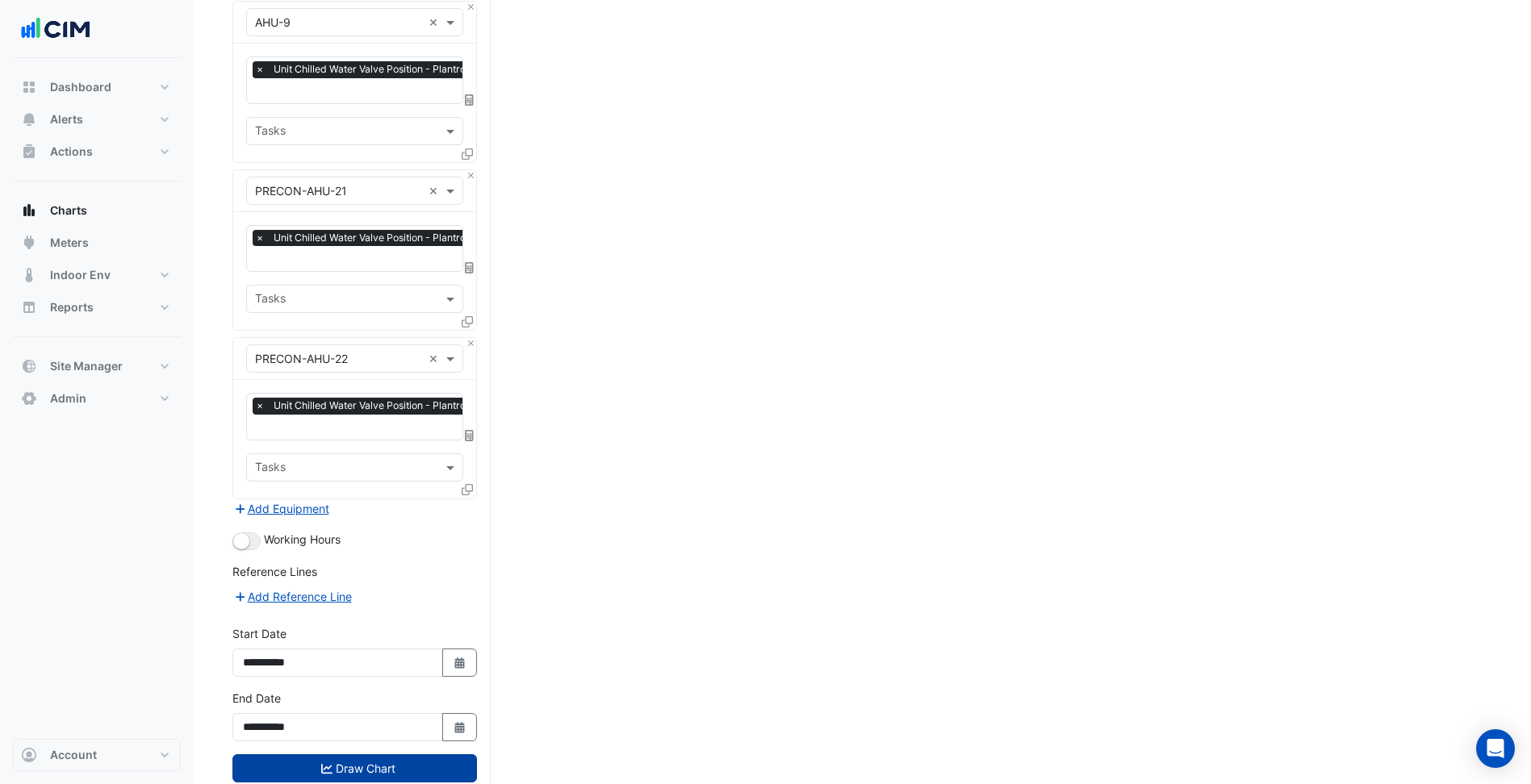
click at [414, 754] on button "Draw Chart" at bounding box center [355, 768] width 245 height 28
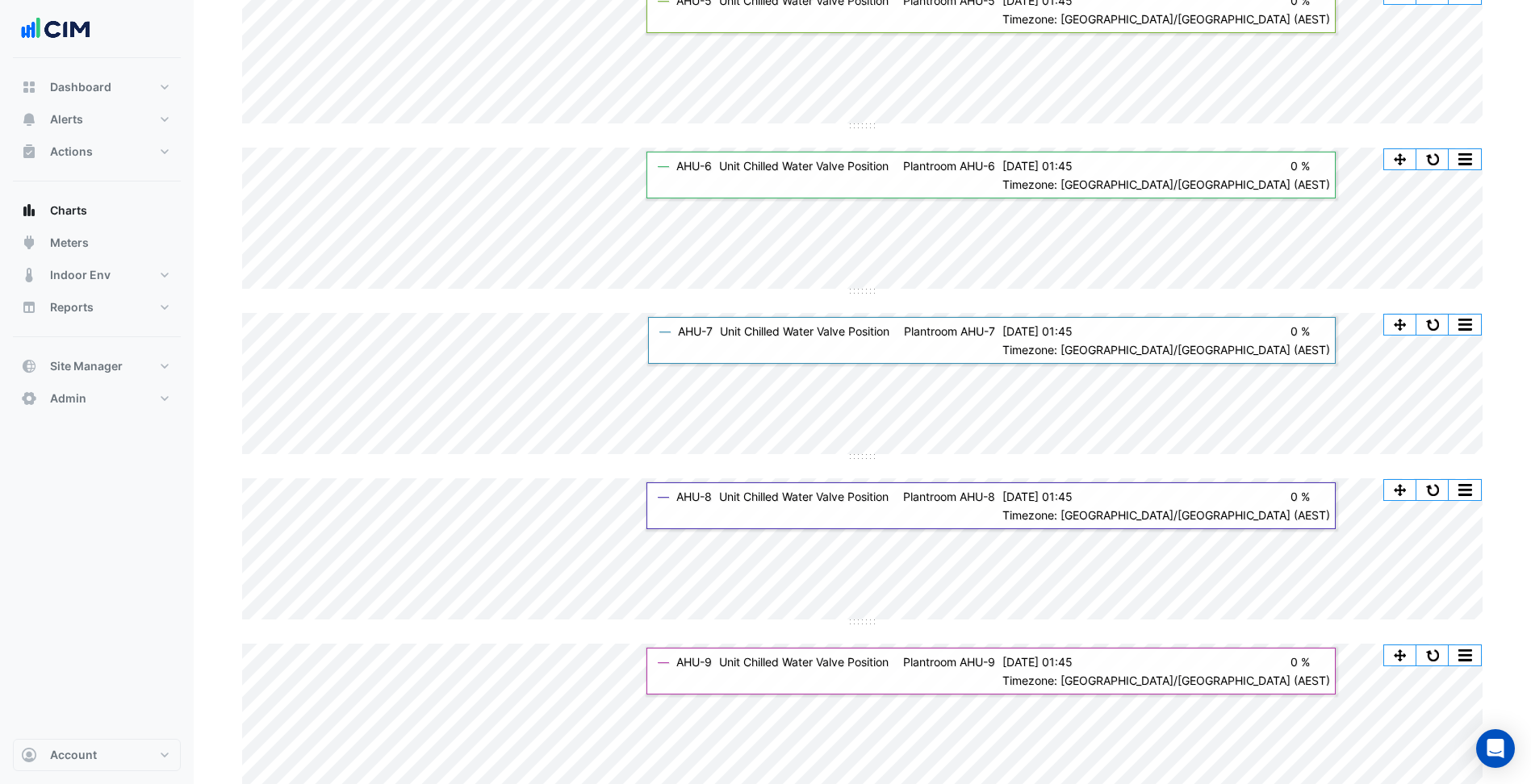
scroll to position [4201, 0]
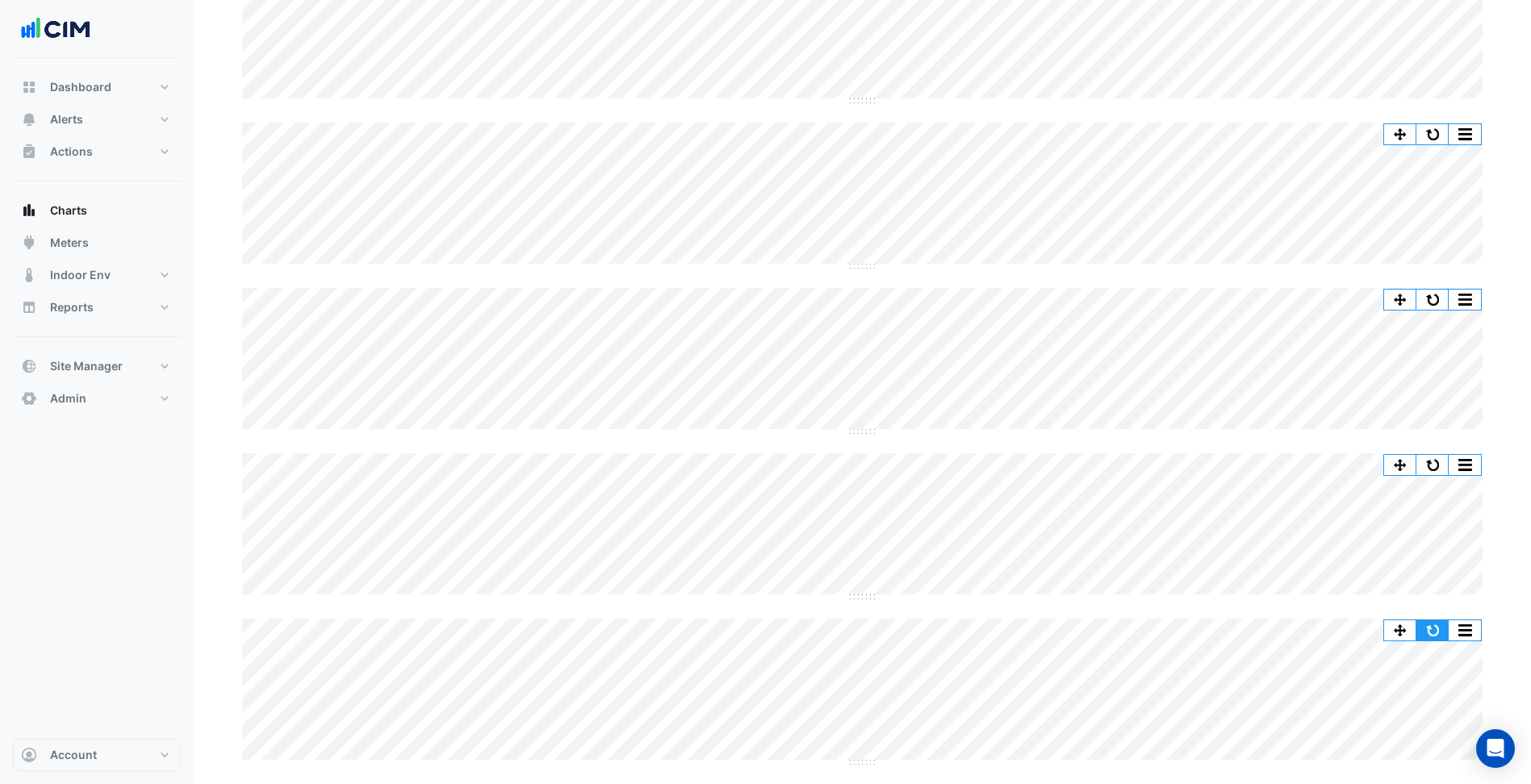
click at [1429, 634] on button "button" at bounding box center [1432, 630] width 32 height 20
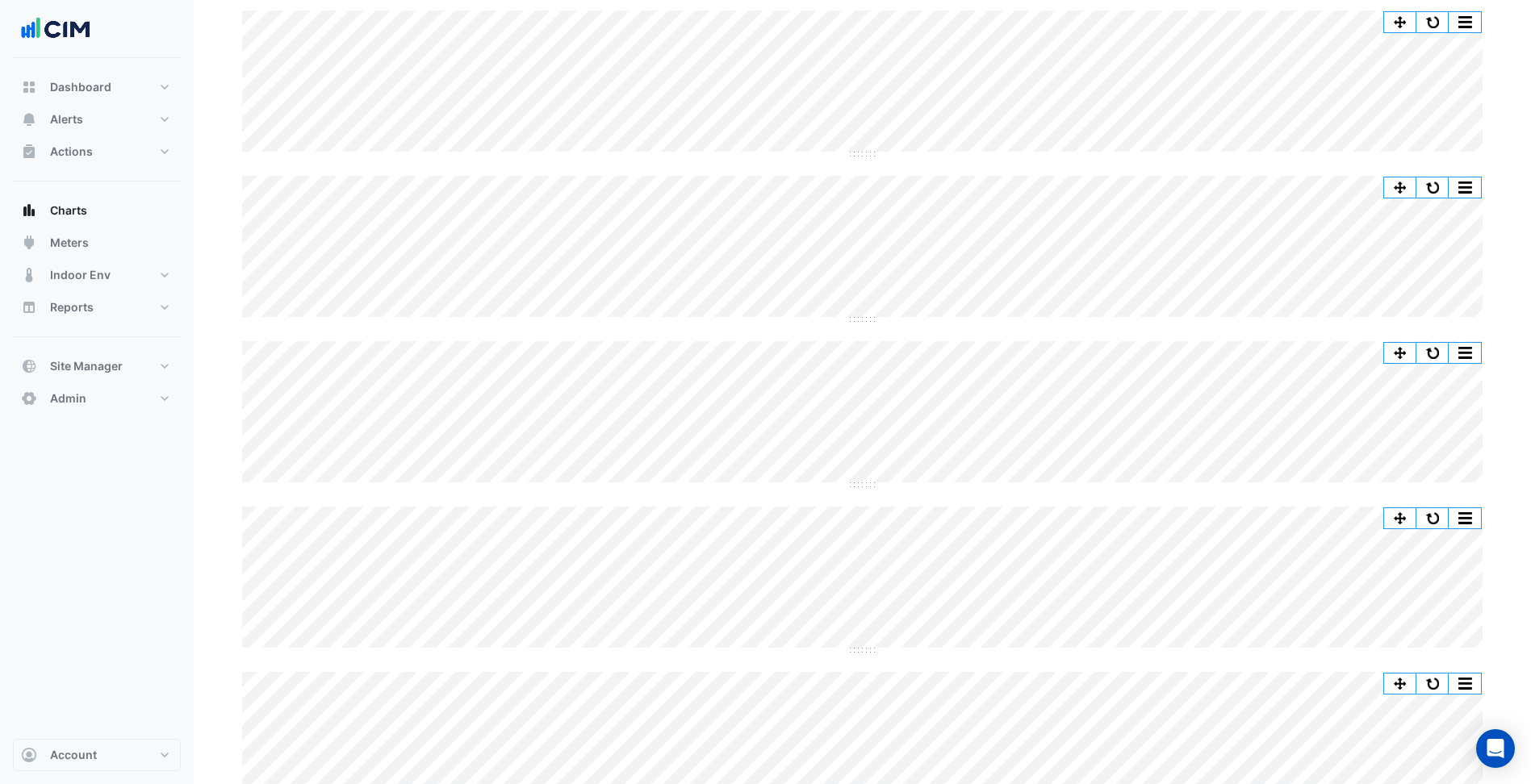
scroll to position [1694, 0]
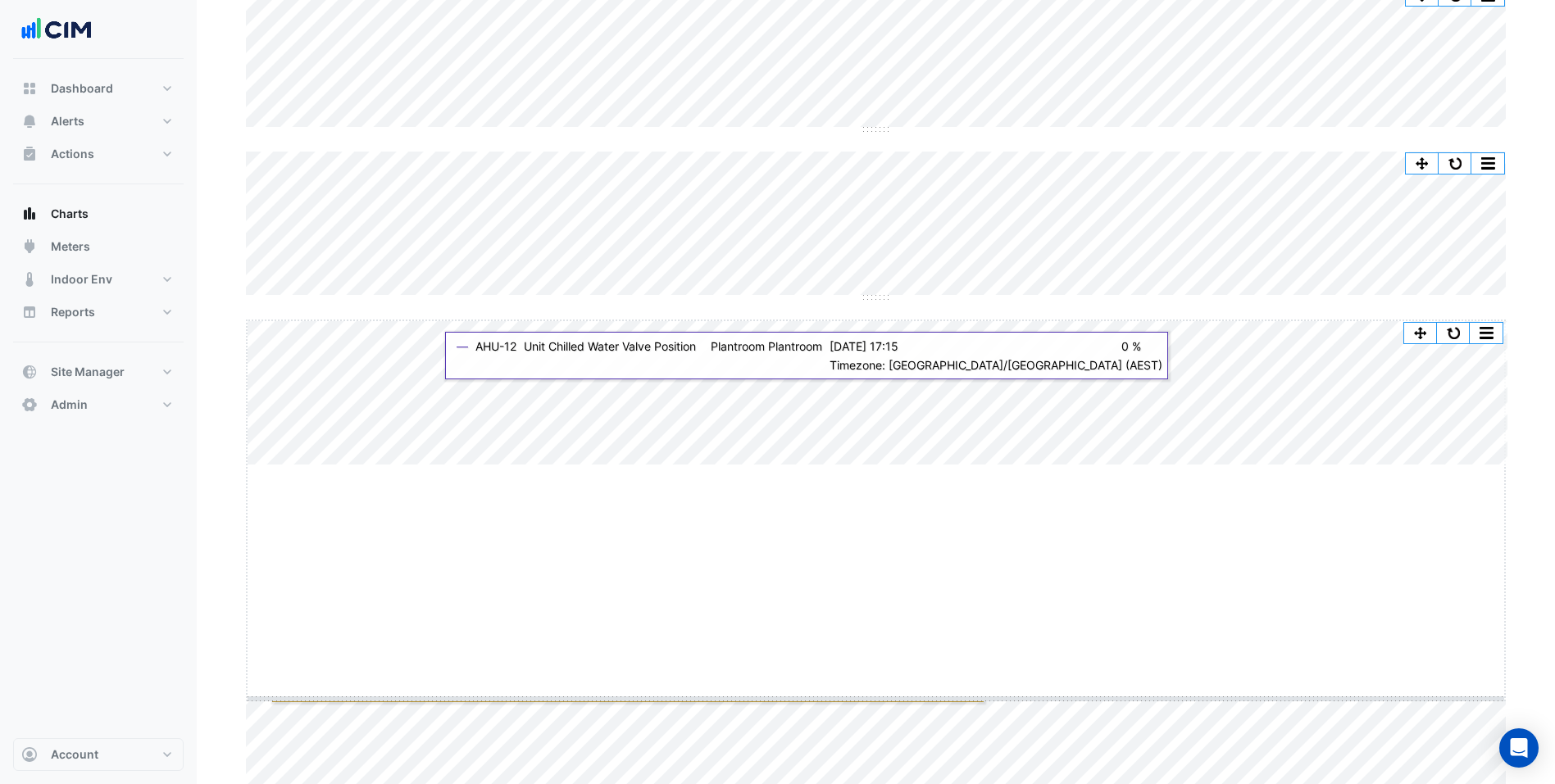
drag, startPoint x: 875, startPoint y: 464, endPoint x: 866, endPoint y: 727, distance: 263.2
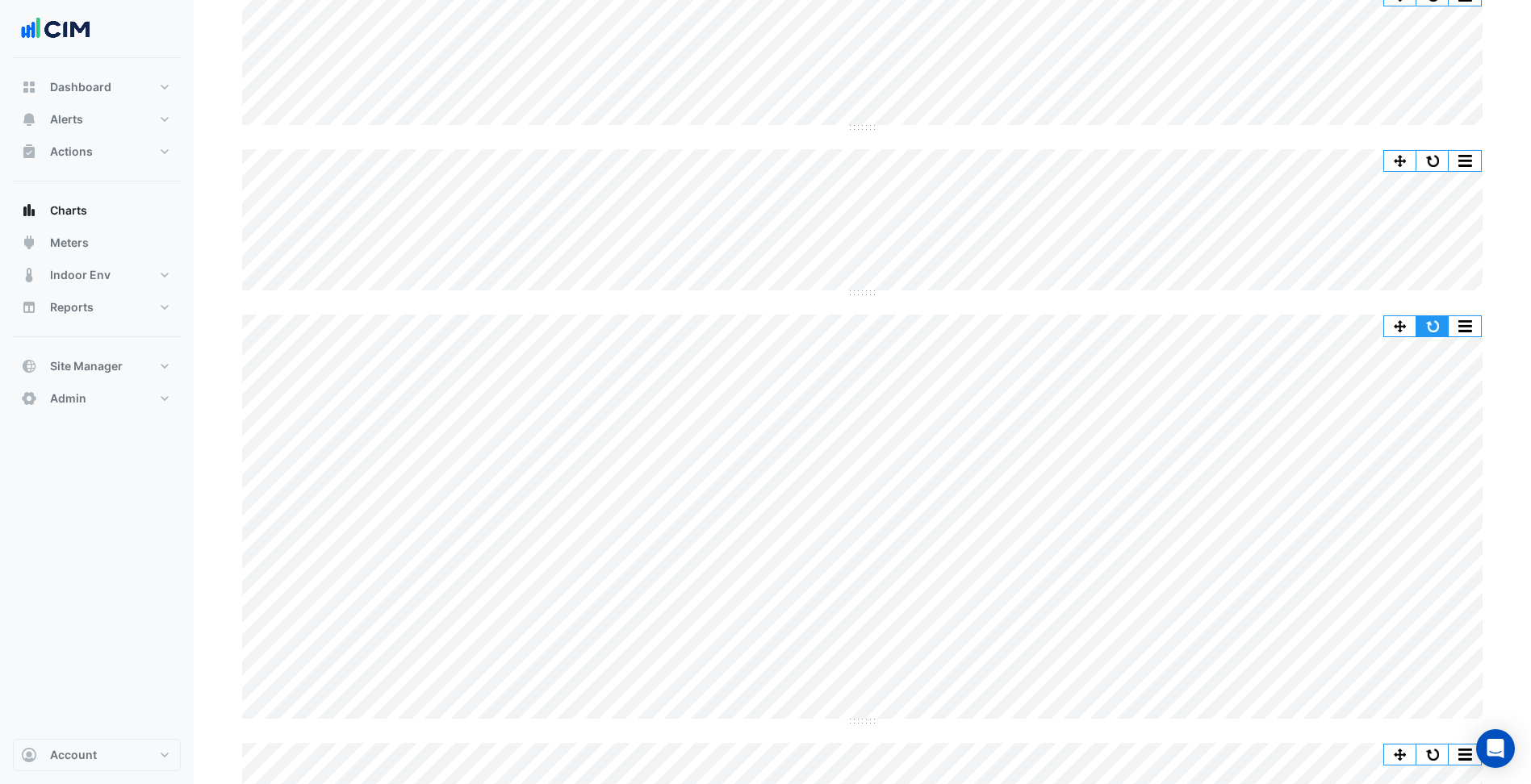
click at [1431, 329] on button "button" at bounding box center [1432, 326] width 32 height 20
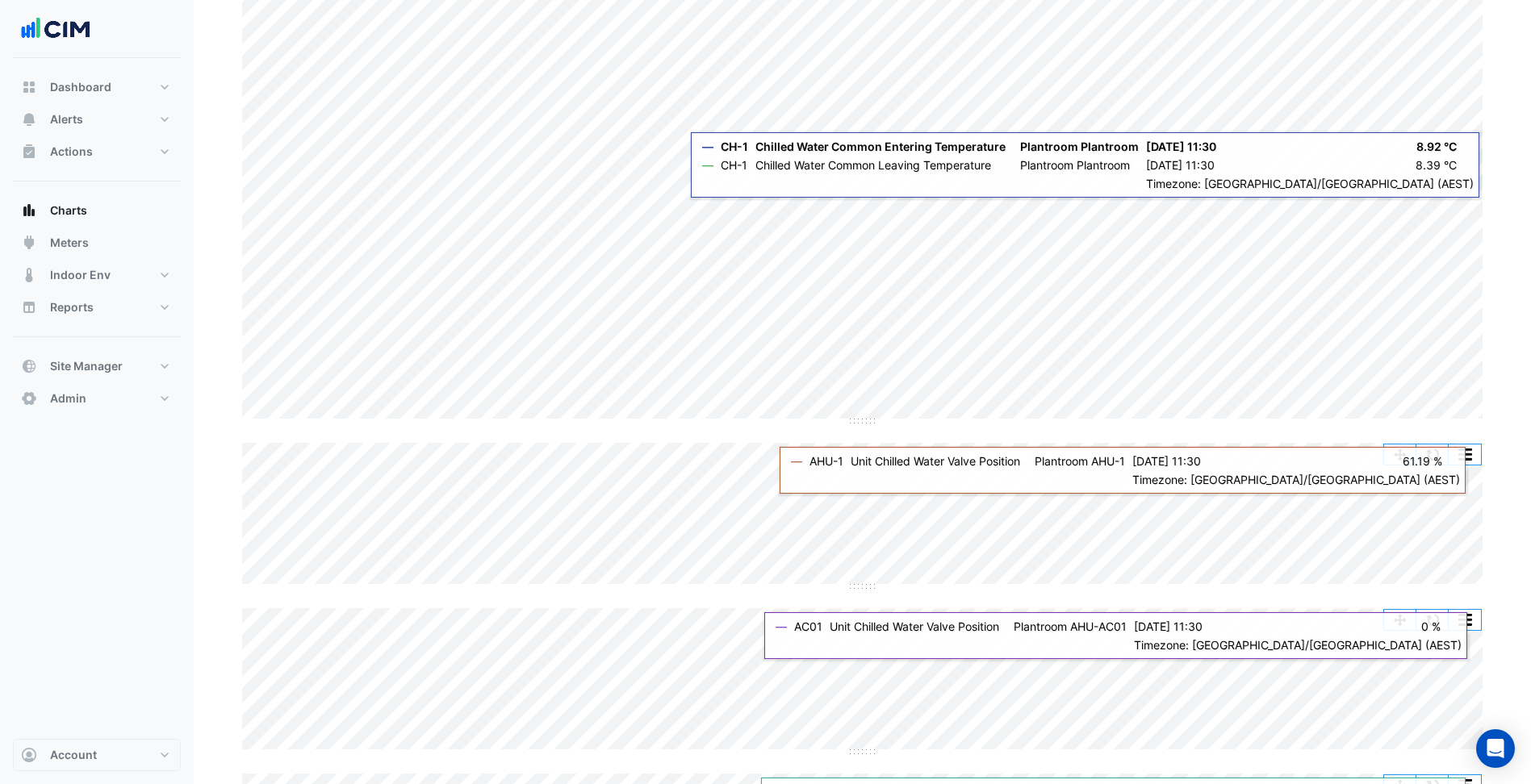
scroll to position [242, 0]
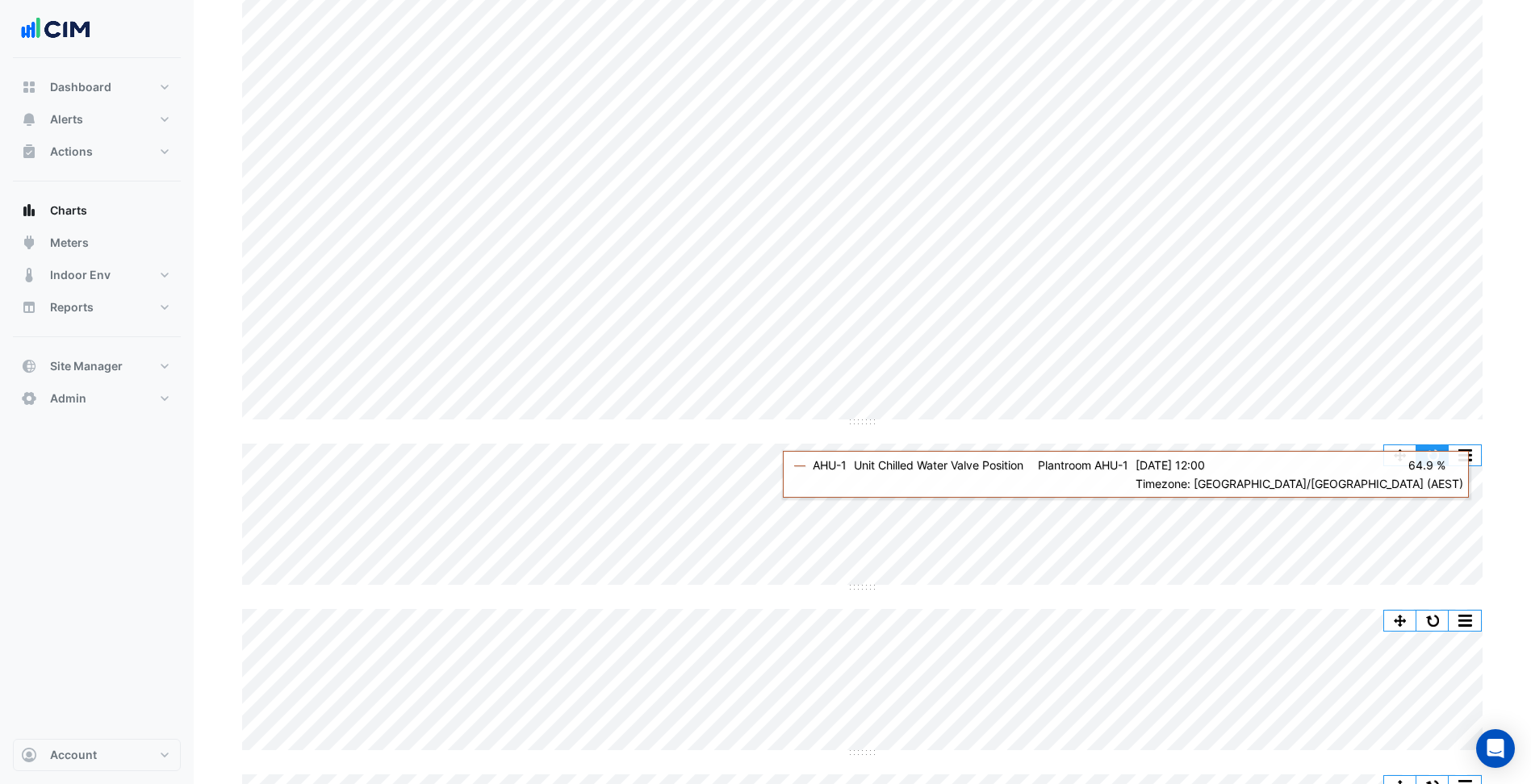
click at [1425, 456] on button "button" at bounding box center [1432, 455] width 32 height 20
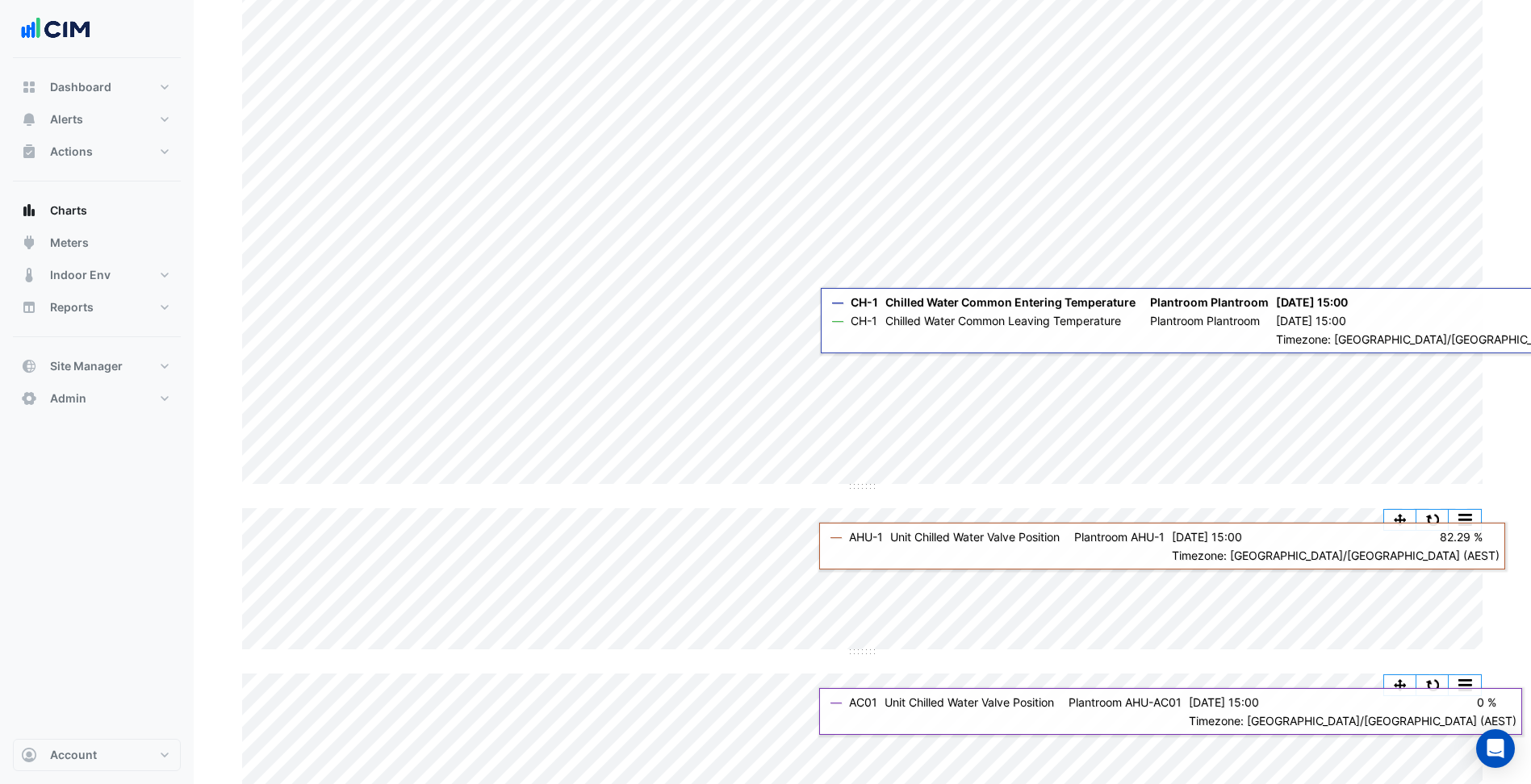
scroll to position [0, 0]
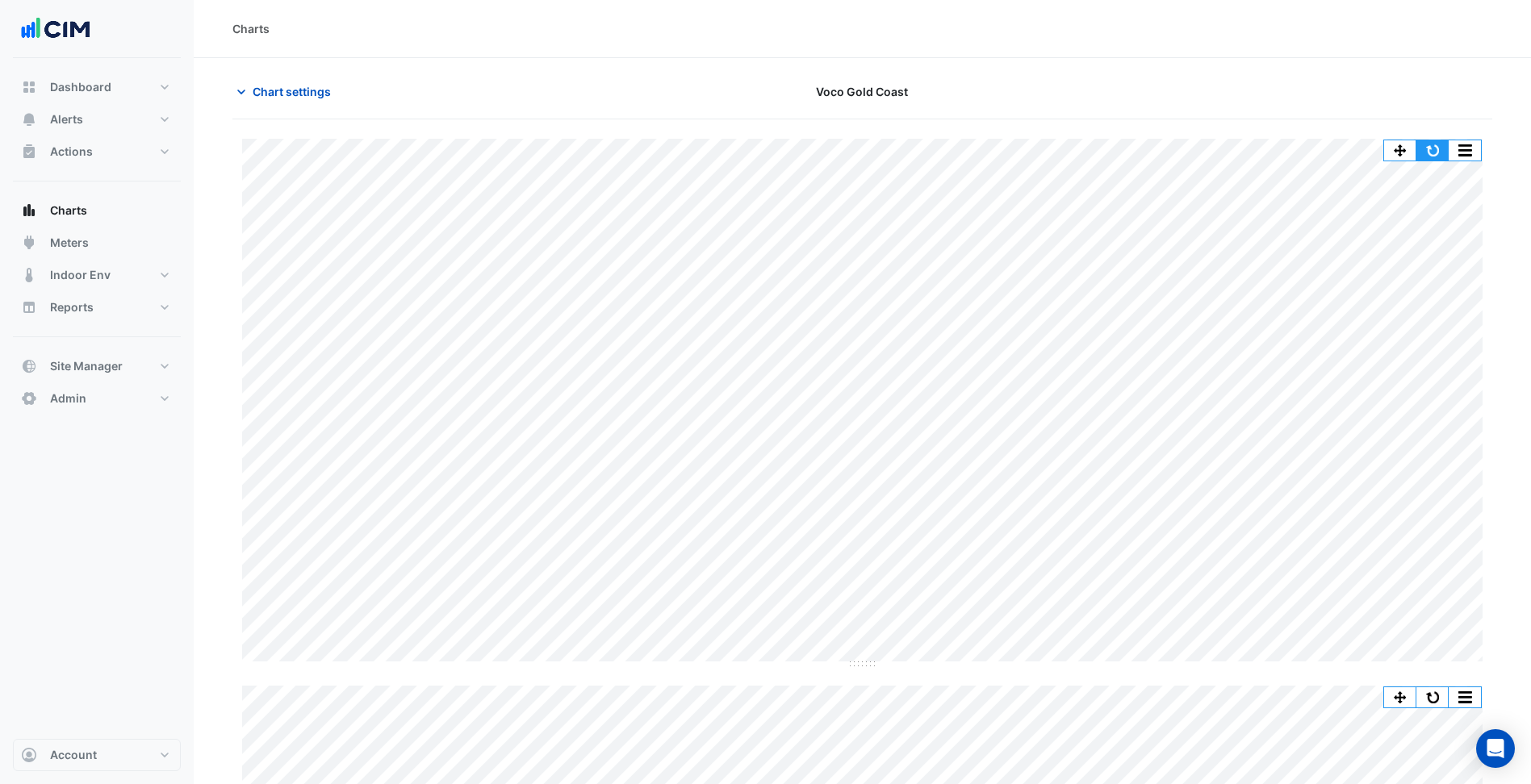
click at [1434, 143] on button "button" at bounding box center [1432, 150] width 32 height 20
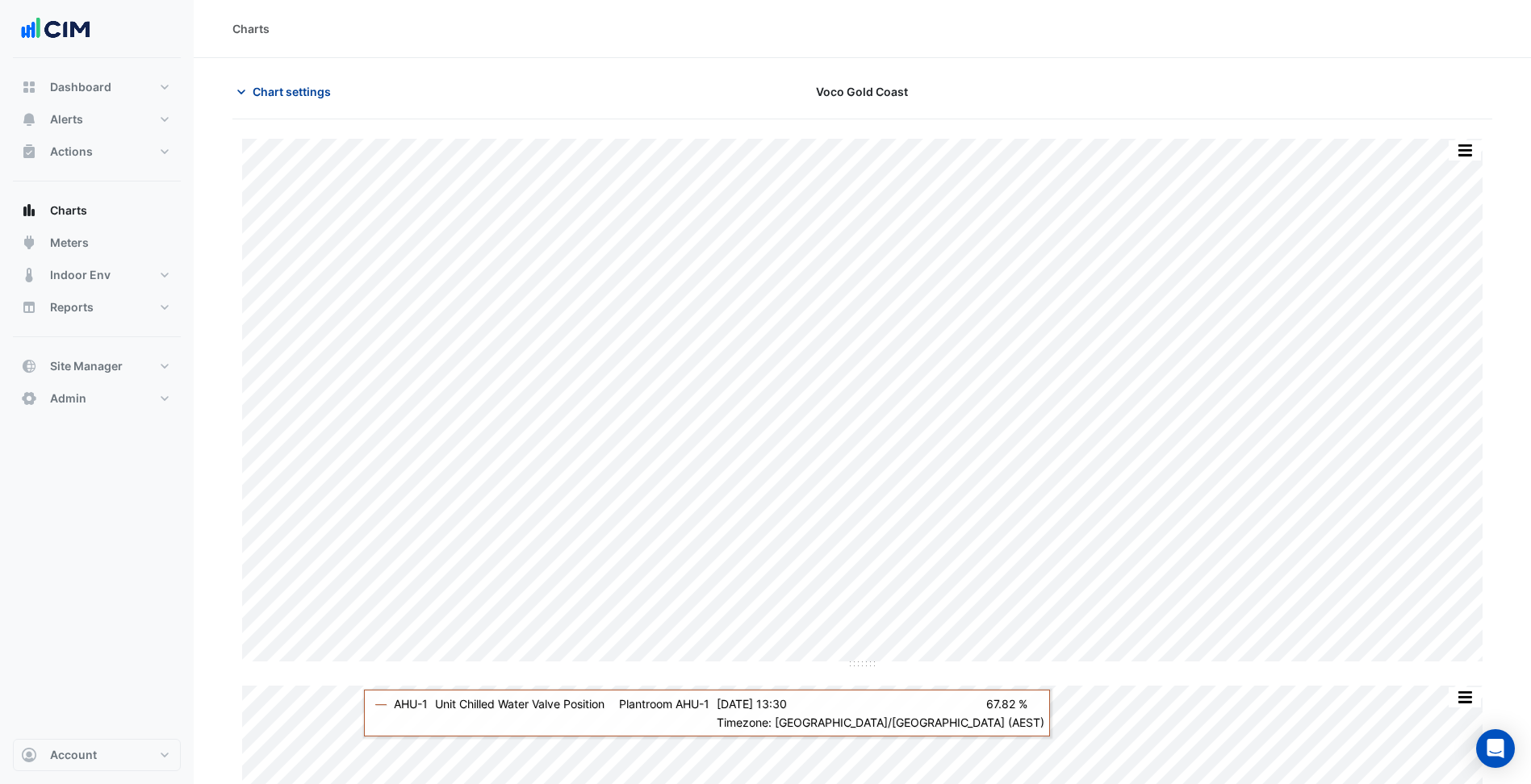
click at [319, 85] on span "Chart settings" at bounding box center [291, 91] width 79 height 17
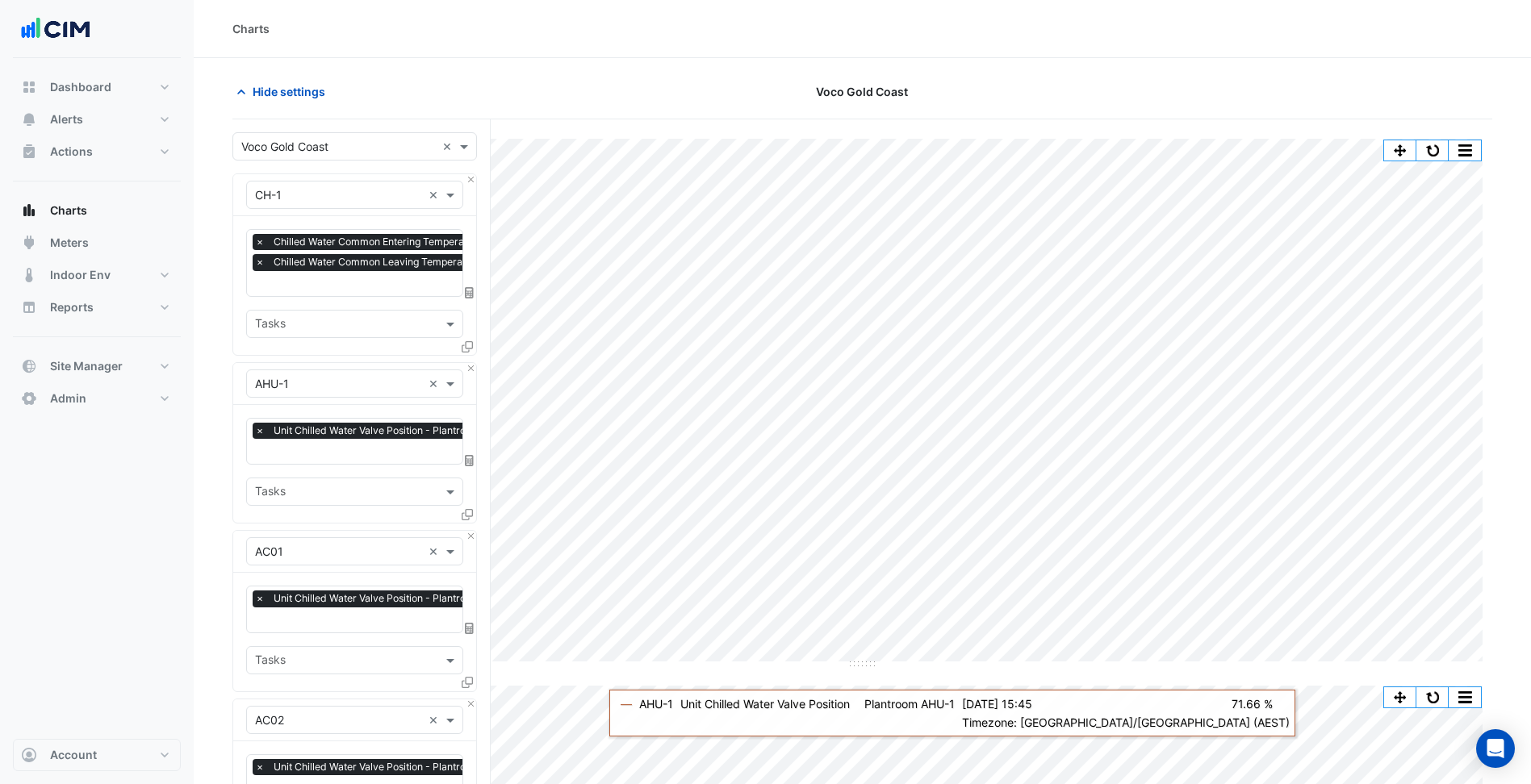
click at [1284, 25] on div "Charts" at bounding box center [862, 28] width 1259 height 17
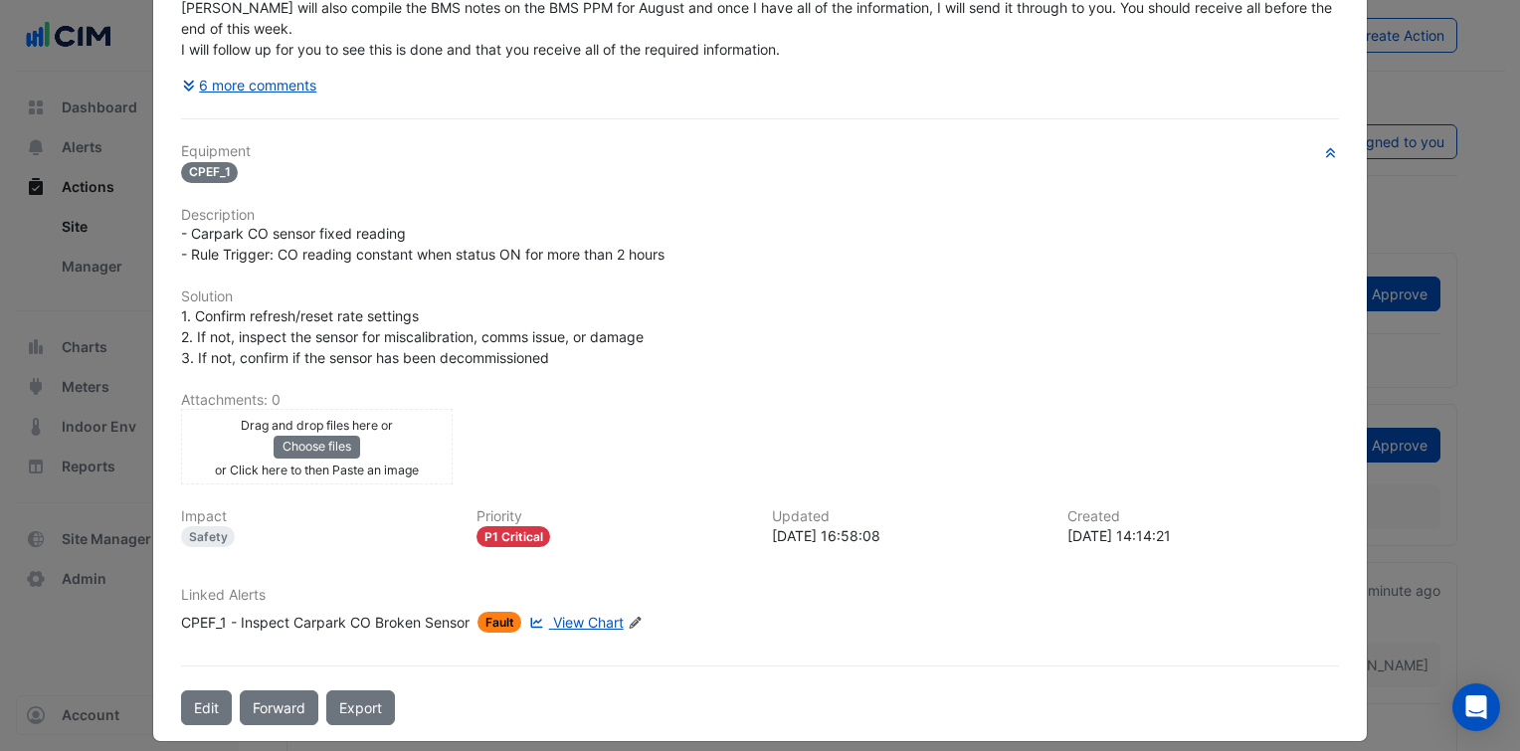
scroll to position [355, 0]
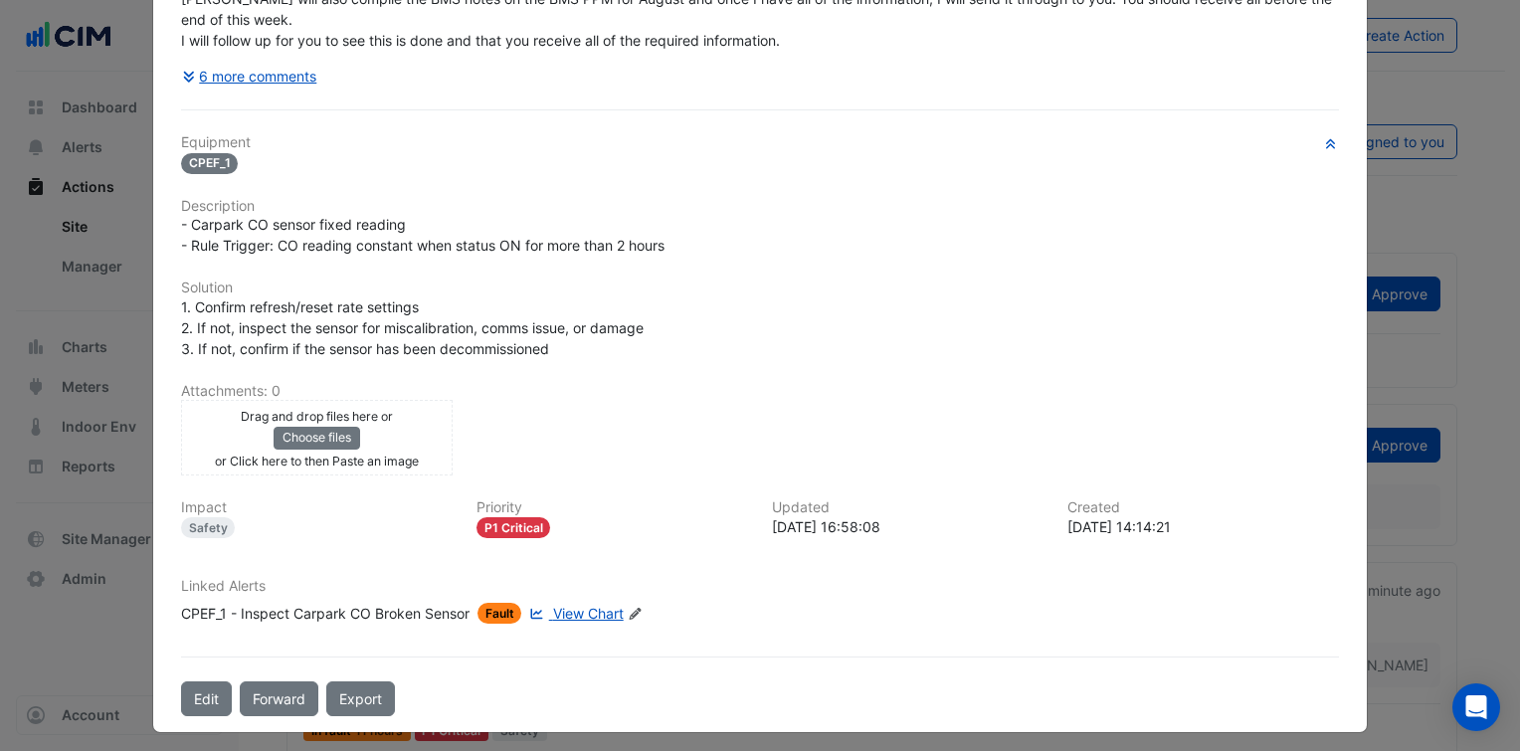
click at [568, 613] on span "View Chart" at bounding box center [588, 613] width 71 height 17
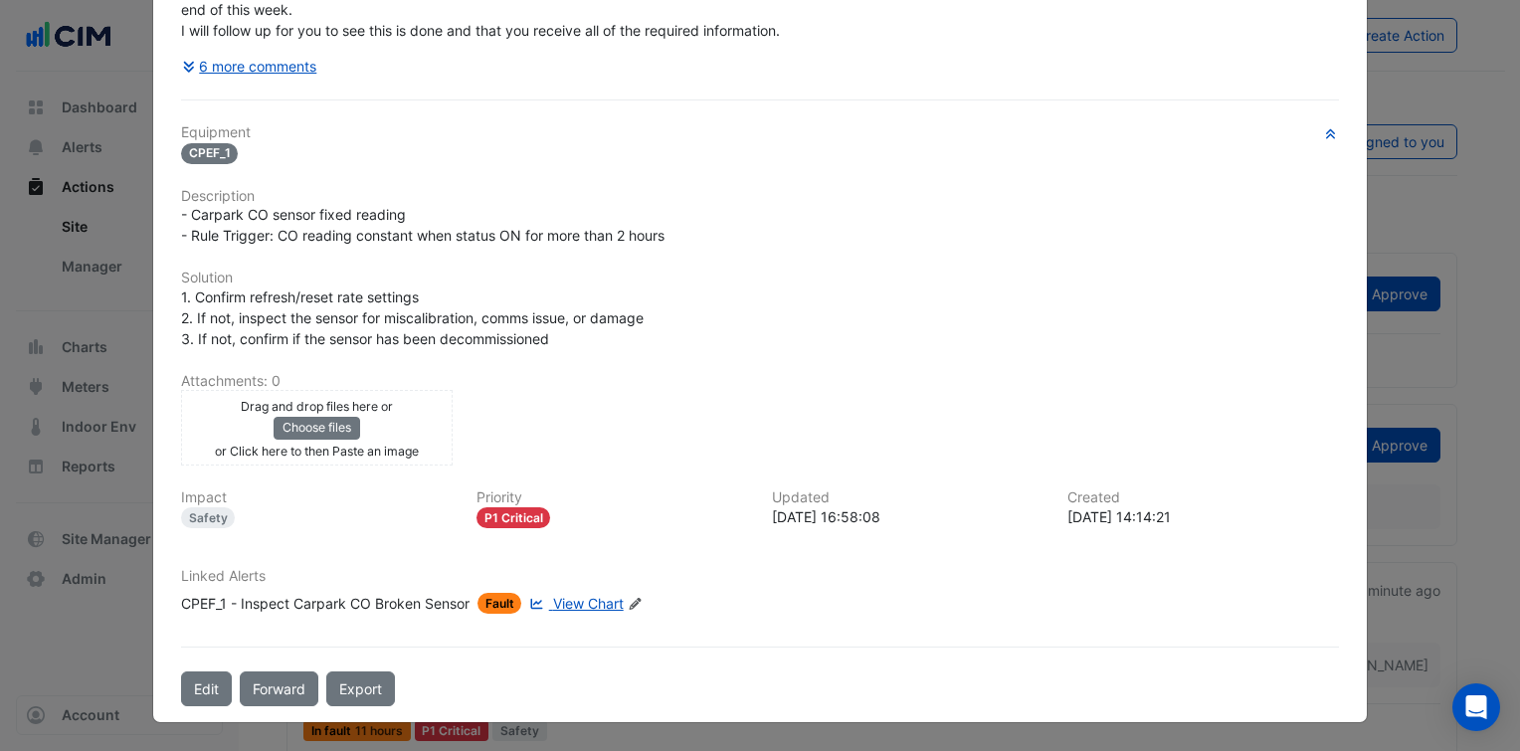
scroll to position [313, 0]
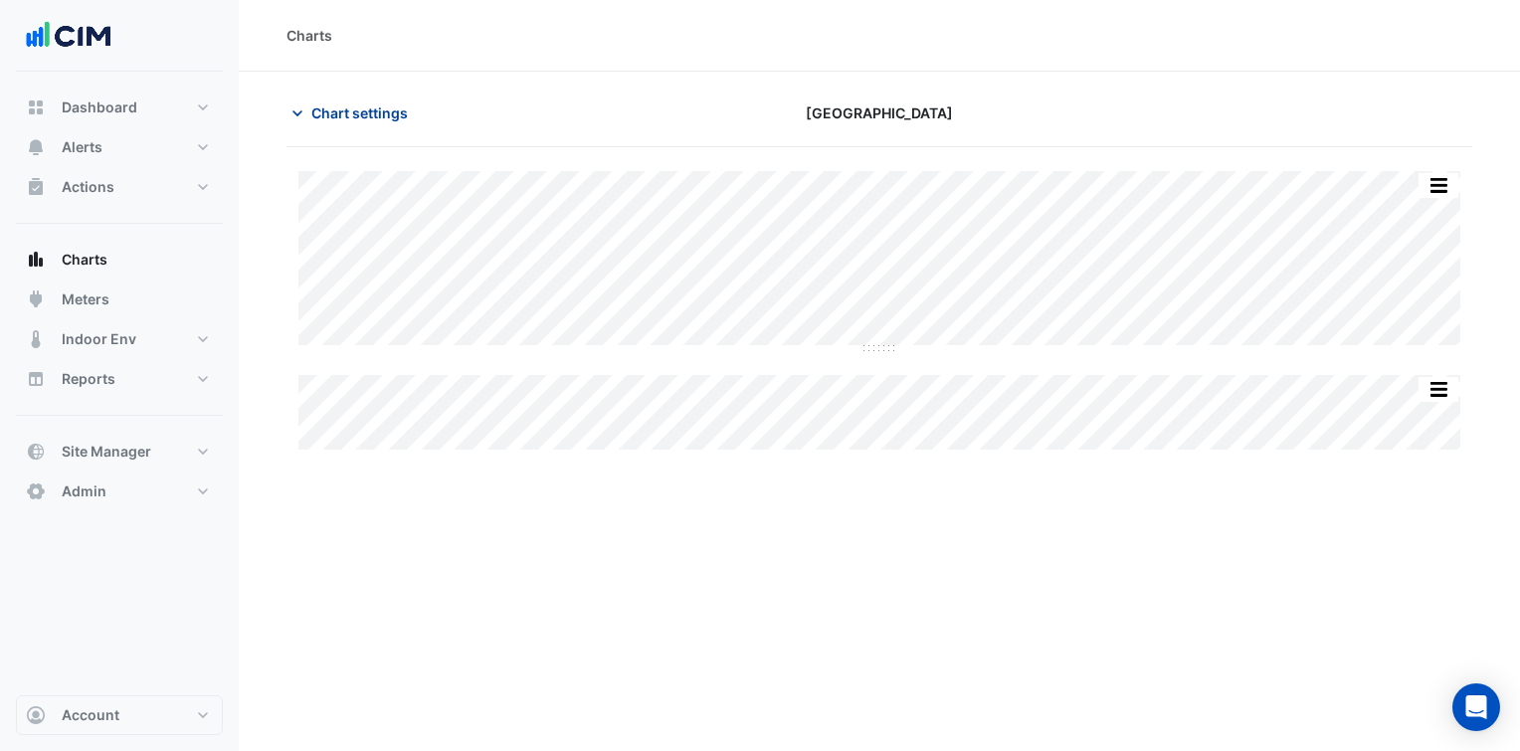
click at [375, 111] on span "Chart settings" at bounding box center [359, 112] width 97 height 21
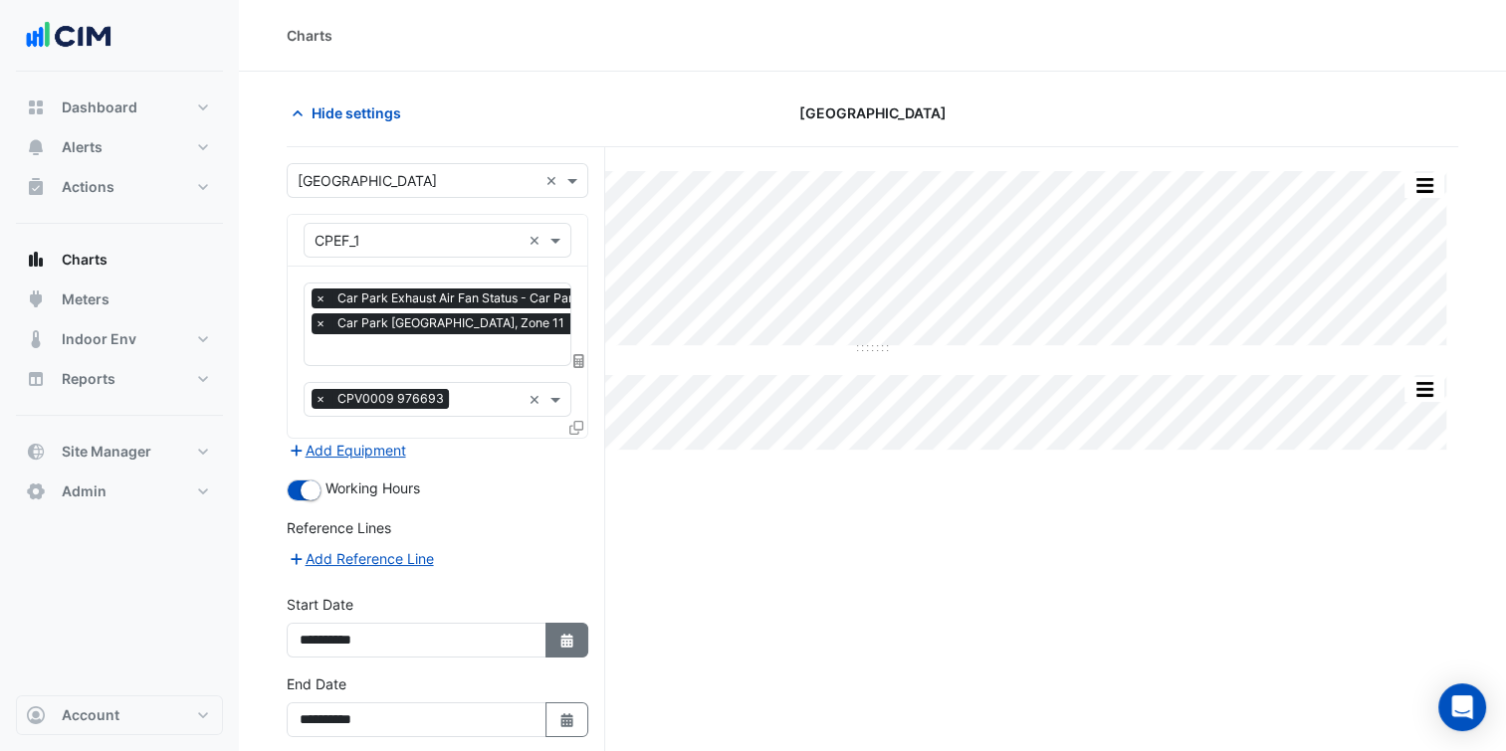
click at [568, 648] on button "Select Date" at bounding box center [567, 640] width 44 height 35
select select "*"
select select "****"
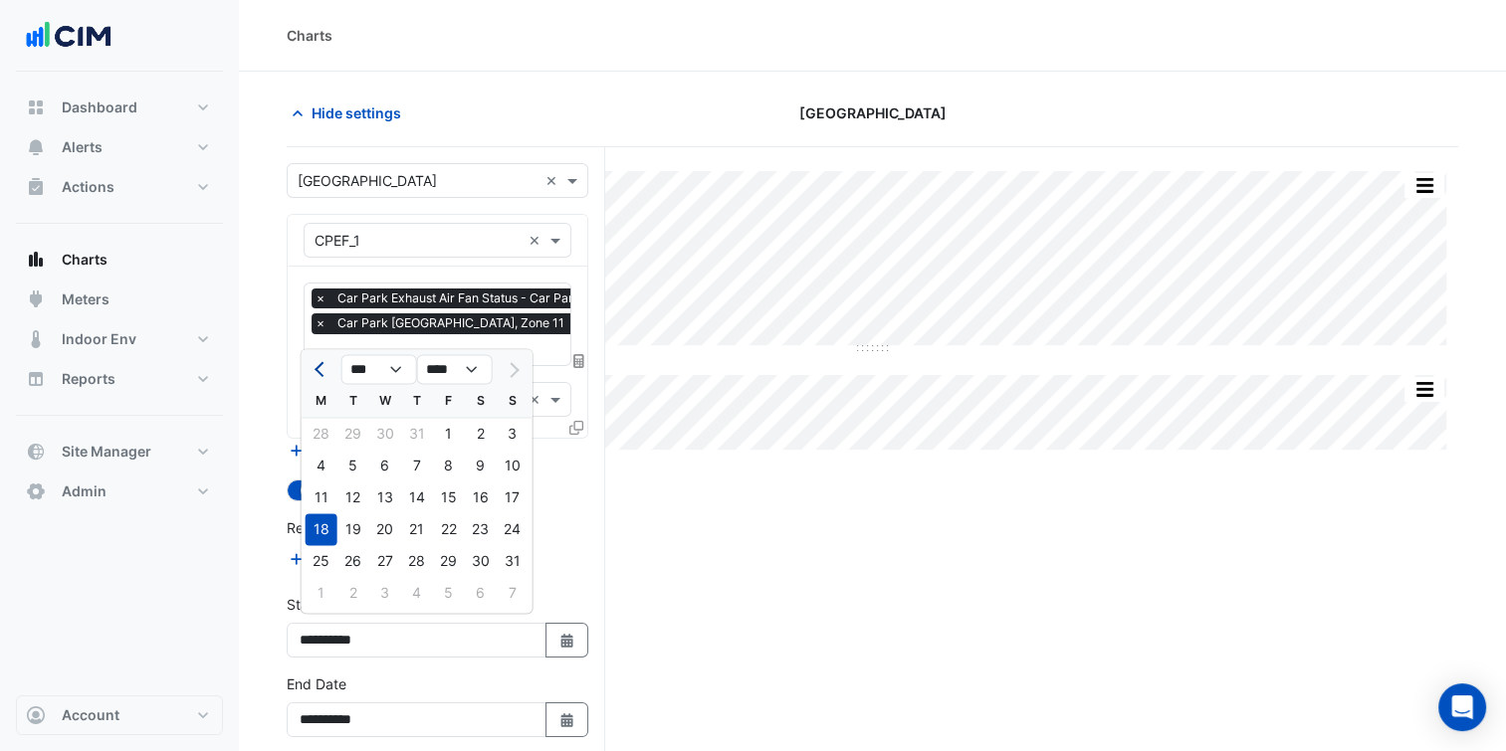
click at [324, 360] on button "Previous month" at bounding box center [321, 369] width 24 height 32
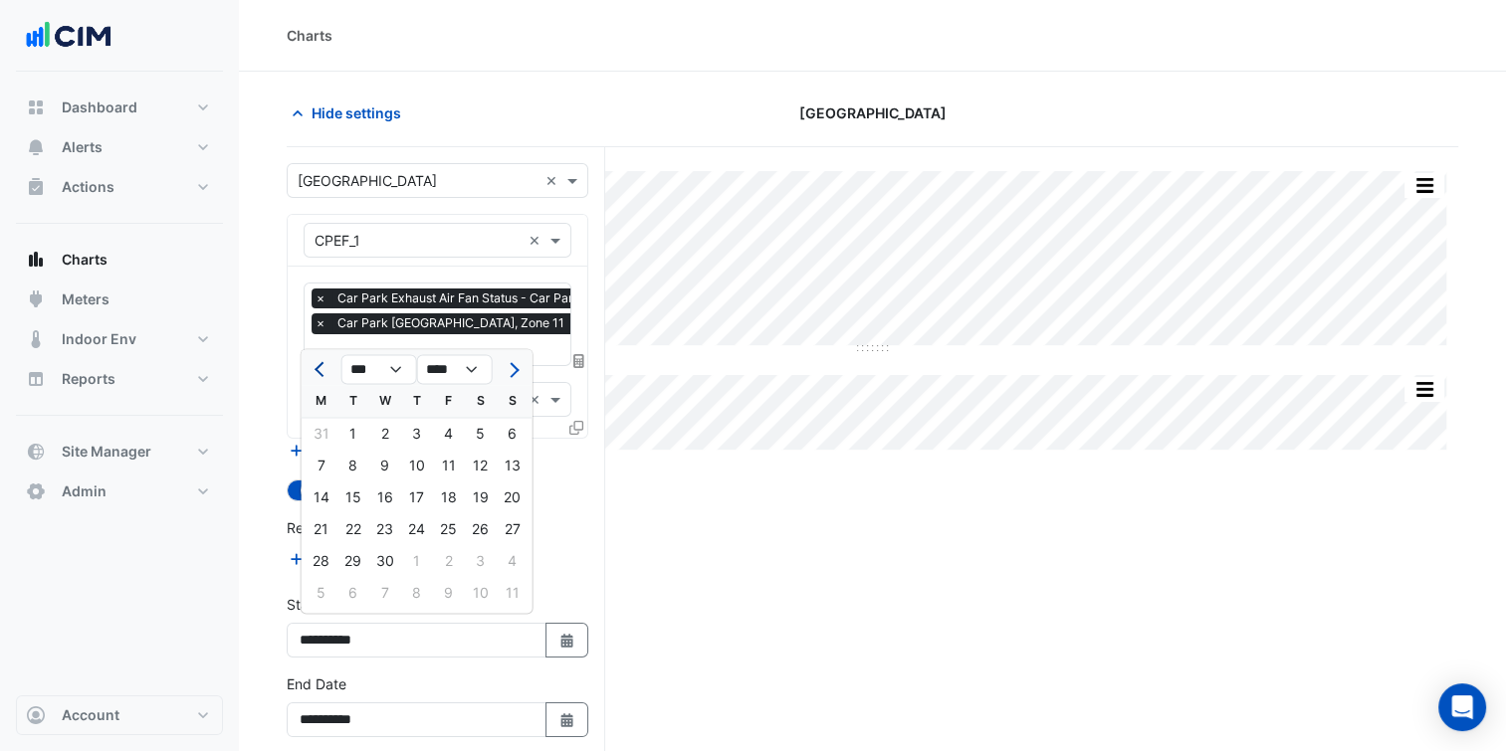
select select "*"
click at [498, 442] on div "2" at bounding box center [513, 434] width 32 height 32
type input "**********"
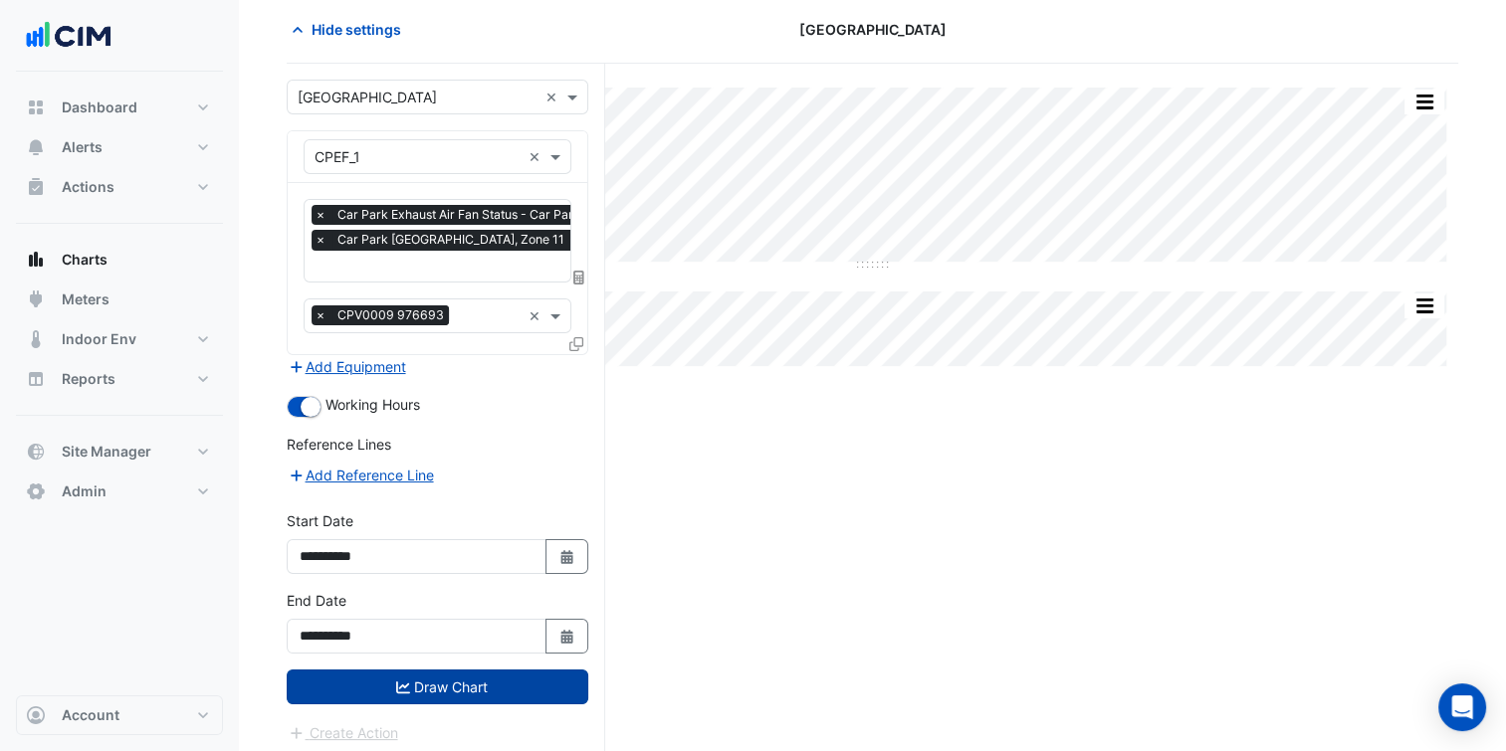
click at [520, 673] on button "Draw Chart" at bounding box center [438, 687] width 302 height 35
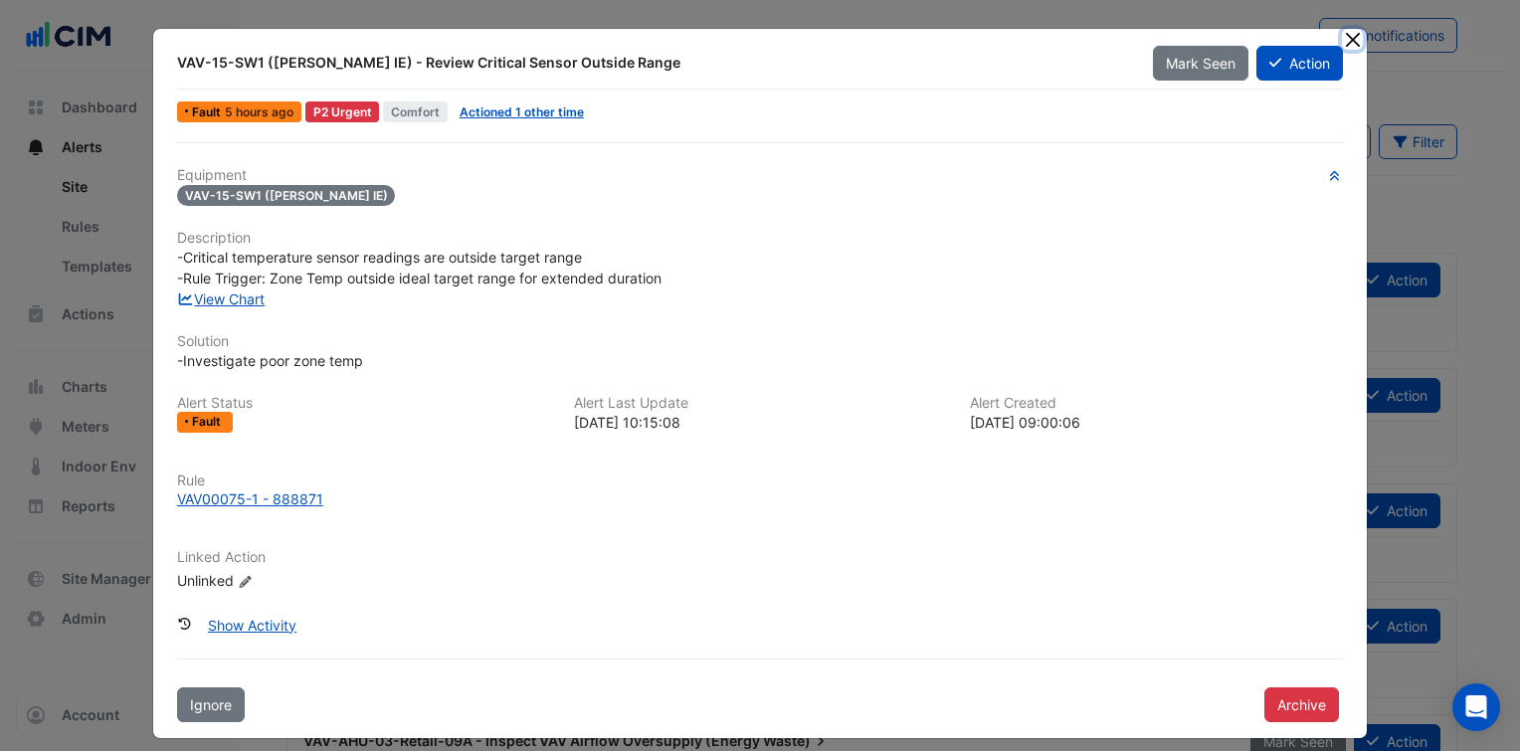
click at [1345, 42] on button "Close" at bounding box center [1352, 39] width 21 height 21
